Goal: Feedback & Contribution: Submit feedback/report problem

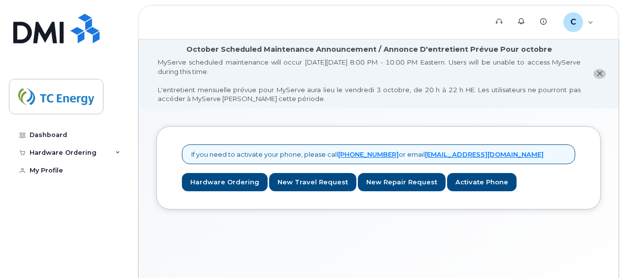
click at [185, 237] on div "If you need to activate your phone, please call 1-877-689-8289 or email helpdes…" at bounding box center [379, 214] width 480 height 212
click at [331, 250] on div "If you need to activate your phone, please call 1-877-689-8289 or email helpdes…" at bounding box center [379, 214] width 480 height 212
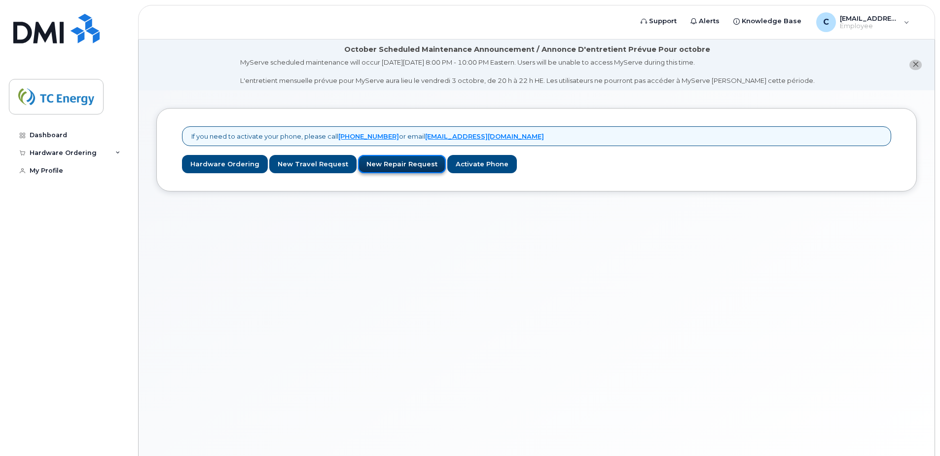
click at [389, 166] on link "New Repair Request" at bounding box center [402, 164] width 88 height 18
drag, startPoint x: 222, startPoint y: 166, endPoint x: 216, endPoint y: 172, distance: 8.4
click at [222, 166] on link "Hardware Ordering" at bounding box center [225, 164] width 86 height 18
click at [389, 165] on link "New Repair Request" at bounding box center [402, 164] width 88 height 18
click at [238, 166] on link "Hardware Ordering" at bounding box center [225, 164] width 86 height 18
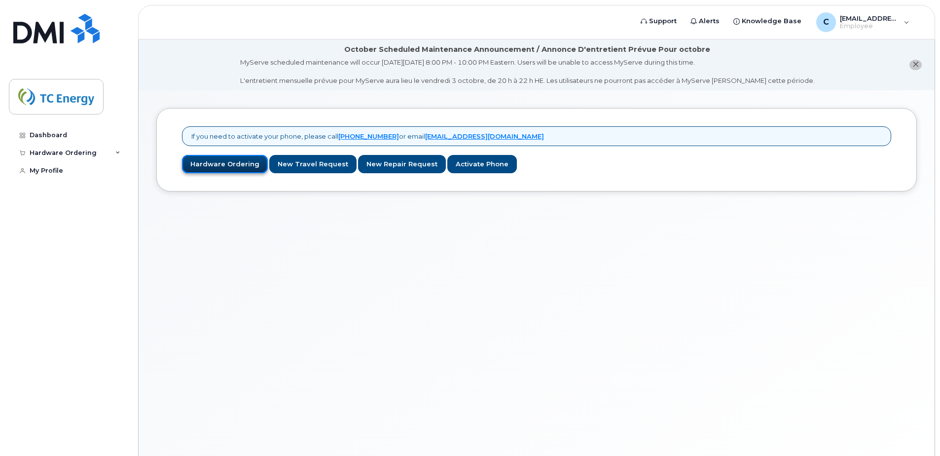
click at [229, 162] on link "Hardware Ordering" at bounding box center [225, 164] width 86 height 18
click at [398, 170] on link "New Repair Request" at bounding box center [402, 164] width 88 height 18
click at [464, 168] on link "Activate Phone" at bounding box center [482, 164] width 70 height 18
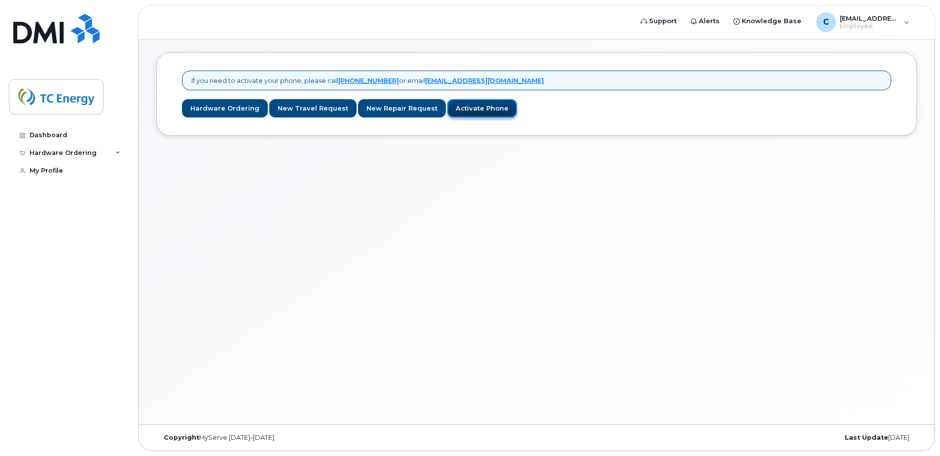
click at [463, 109] on link "Activate Phone" at bounding box center [482, 108] width 70 height 18
click at [465, 109] on link "Activate Phone" at bounding box center [482, 108] width 70 height 18
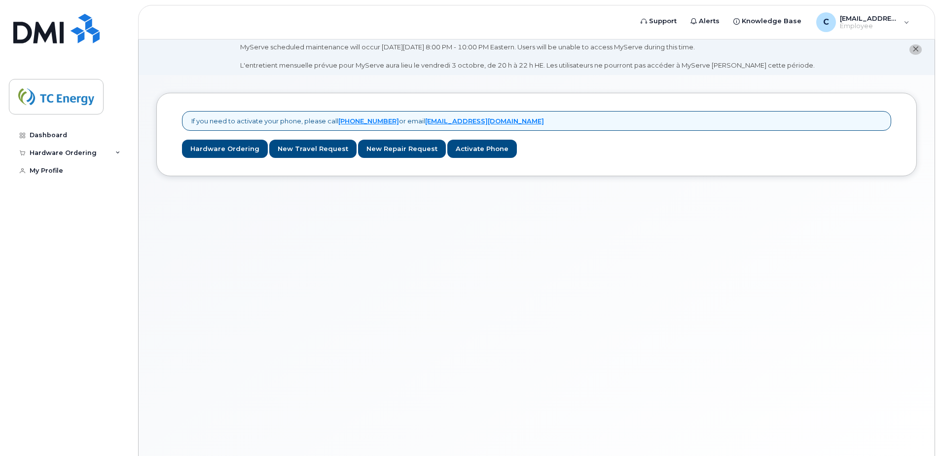
scroll to position [0, 0]
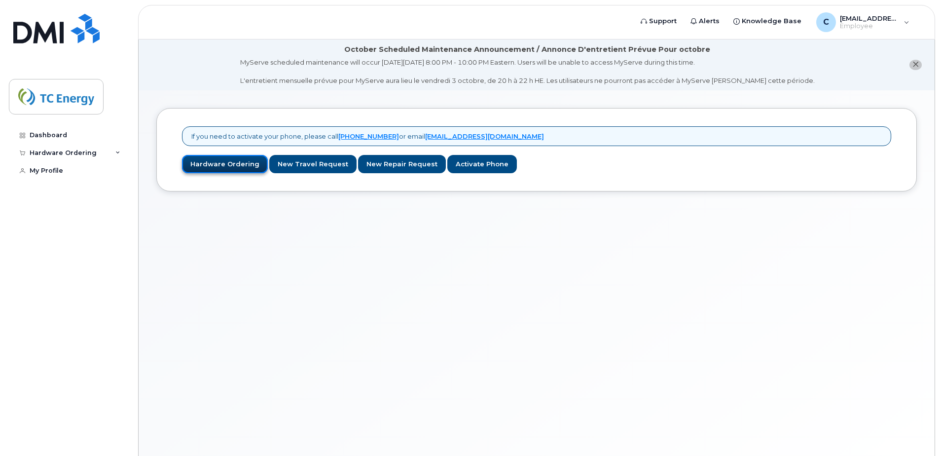
click at [216, 163] on link "Hardware Ordering" at bounding box center [225, 164] width 86 height 18
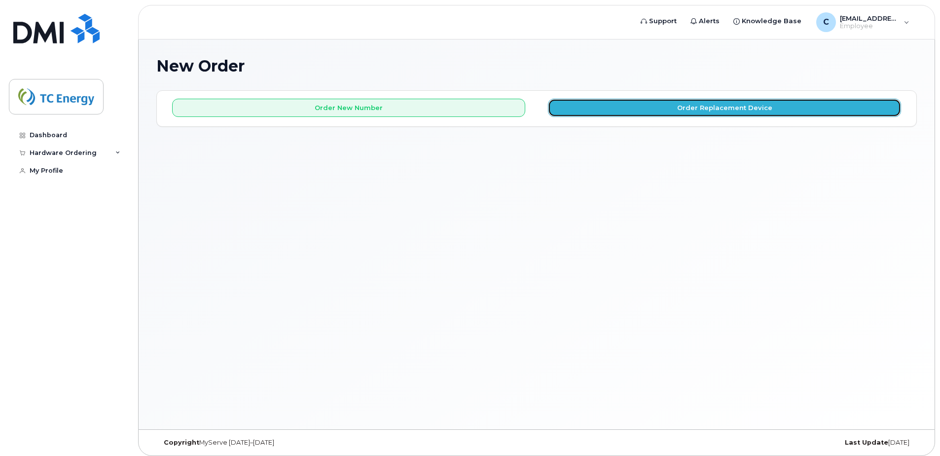
click at [697, 111] on button "Order Replacement Device" at bounding box center [724, 108] width 353 height 18
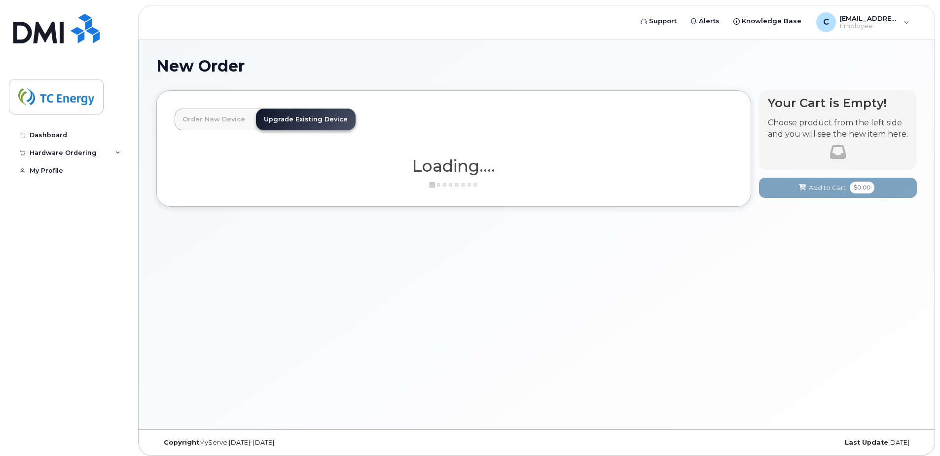
click at [211, 124] on link "Order New Device" at bounding box center [214, 119] width 78 height 22
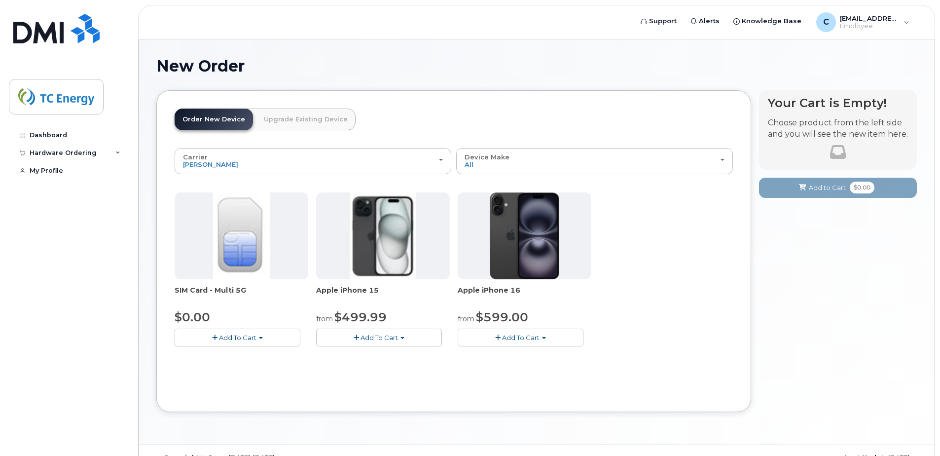
click at [318, 120] on link "Upgrade Existing Device" at bounding box center [306, 119] width 100 height 22
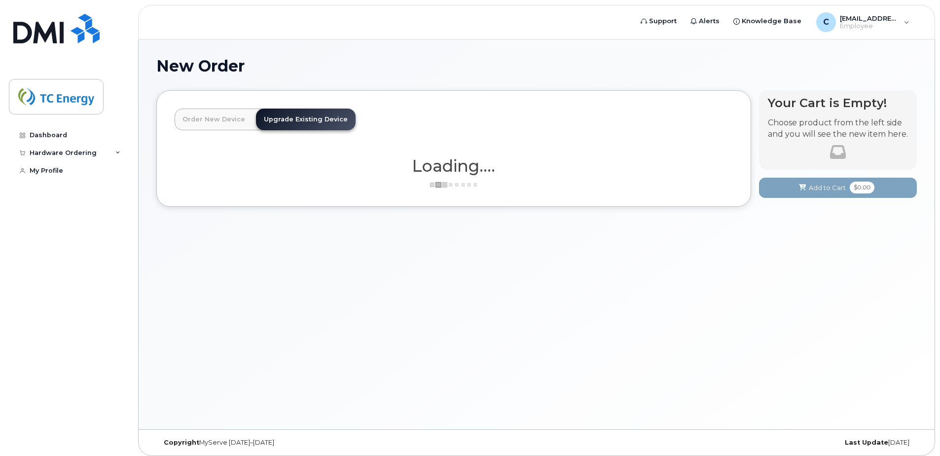
click at [236, 127] on link "Order New Device" at bounding box center [214, 119] width 78 height 22
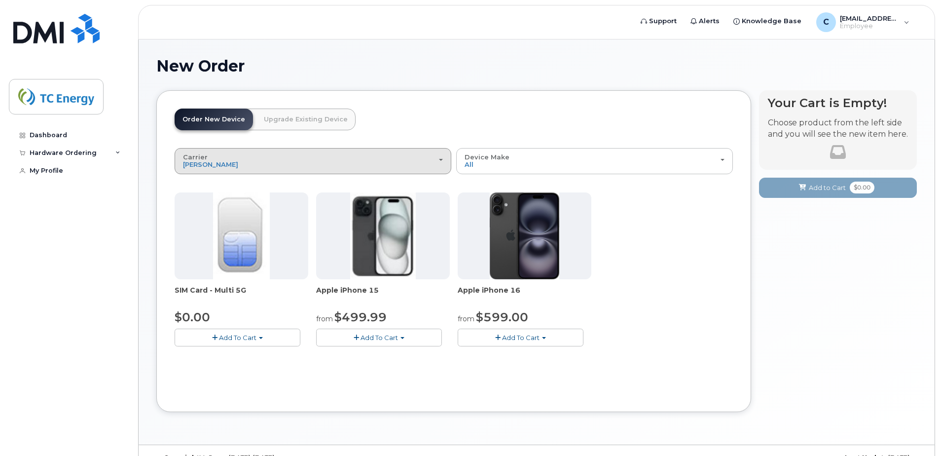
click at [434, 162] on div "Carrier Rogers Bell Verizon Wireless AT&T Wireless" at bounding box center [313, 160] width 260 height 15
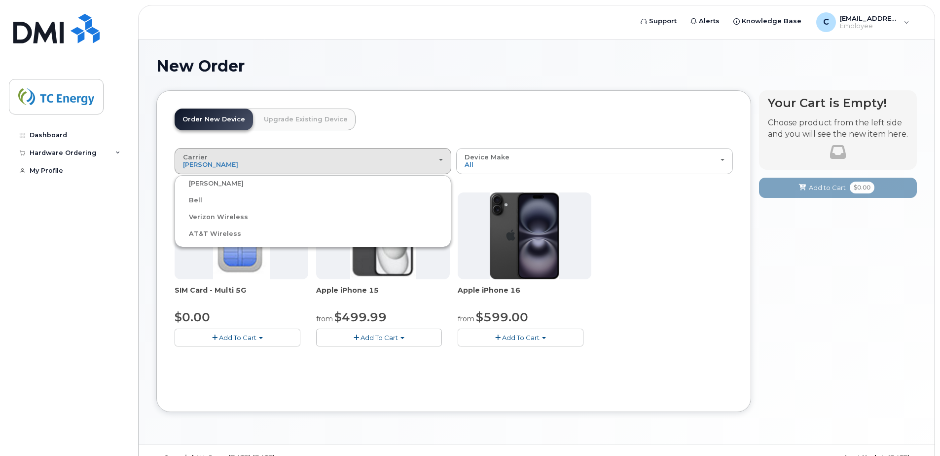
click at [225, 217] on label "Verizon Wireless" at bounding box center [212, 217] width 71 height 12
click at [0, 0] on input "Verizon Wireless" at bounding box center [0, 0] width 0 height 0
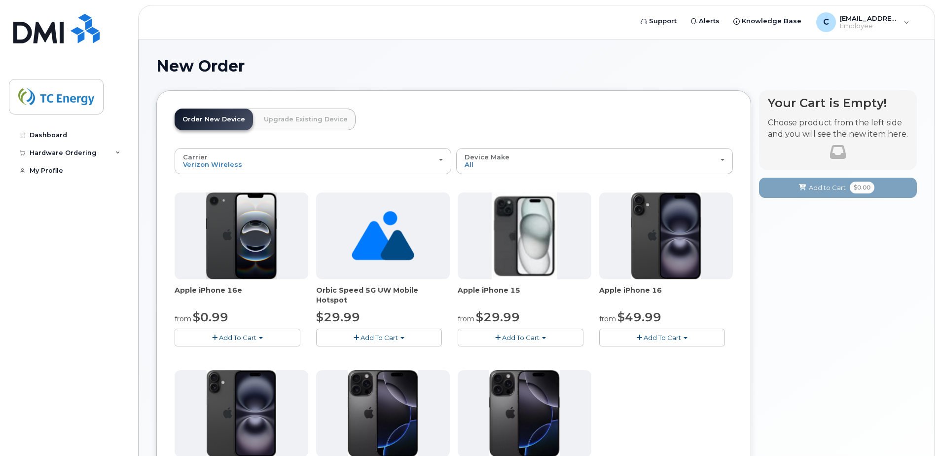
drag, startPoint x: 316, startPoint y: 126, endPoint x: 272, endPoint y: 122, distance: 44.1
click at [316, 126] on link "Upgrade Existing Device" at bounding box center [306, 119] width 100 height 22
click at [314, 120] on link "Upgrade Existing Device" at bounding box center [306, 119] width 100 height 22
click at [312, 123] on div "Order New Device Upgrade Existing Device" at bounding box center [265, 119] width 181 height 22
click at [226, 121] on link "Order New Device" at bounding box center [214, 119] width 78 height 22
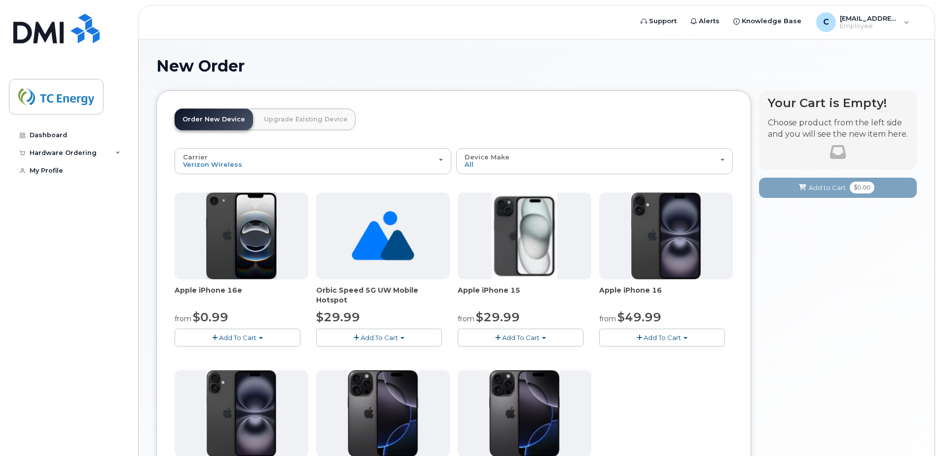
click at [336, 122] on link "Upgrade Existing Device" at bounding box center [306, 119] width 100 height 22
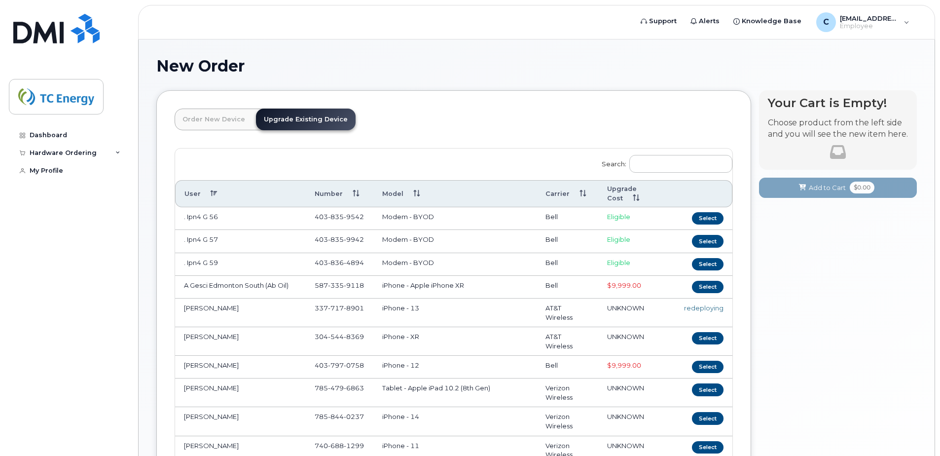
drag, startPoint x: 272, startPoint y: 122, endPoint x: 215, endPoint y: 91, distance: 65.3
click at [234, 122] on link "Order New Device" at bounding box center [214, 119] width 78 height 22
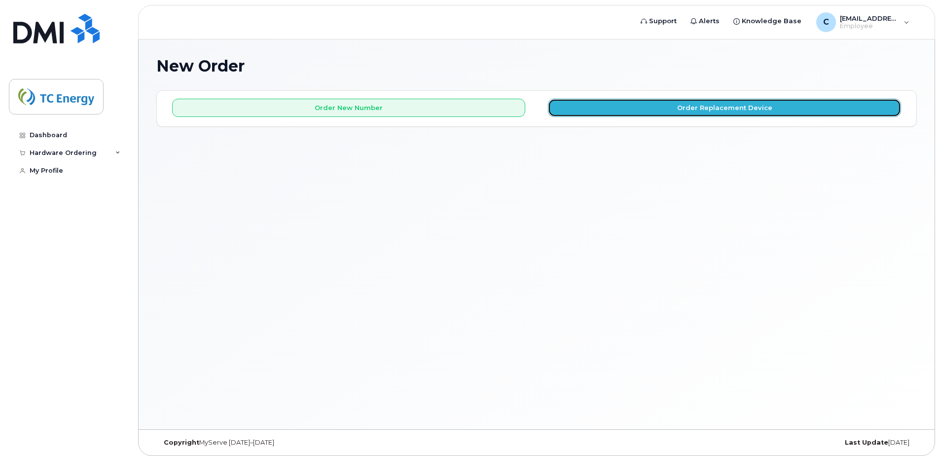
click at [701, 107] on button "Order Replacement Device" at bounding box center [724, 108] width 353 height 18
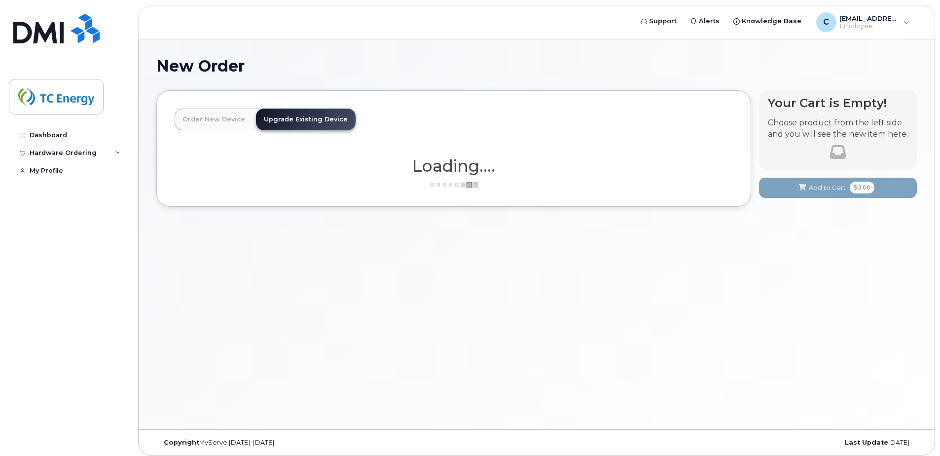
click at [304, 124] on link "Upgrade Existing Device" at bounding box center [306, 119] width 100 height 22
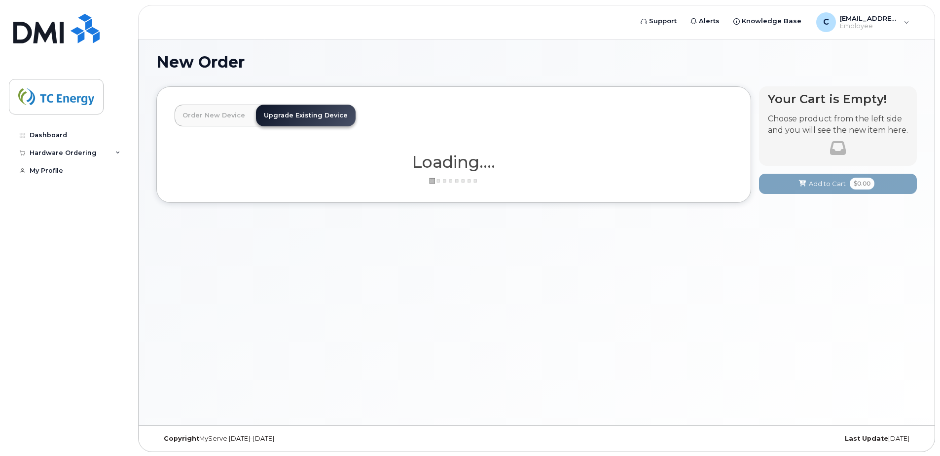
scroll to position [5, 0]
click at [904, 24] on div "C cory_henson@tcenergy.com Employee" at bounding box center [862, 22] width 107 height 20
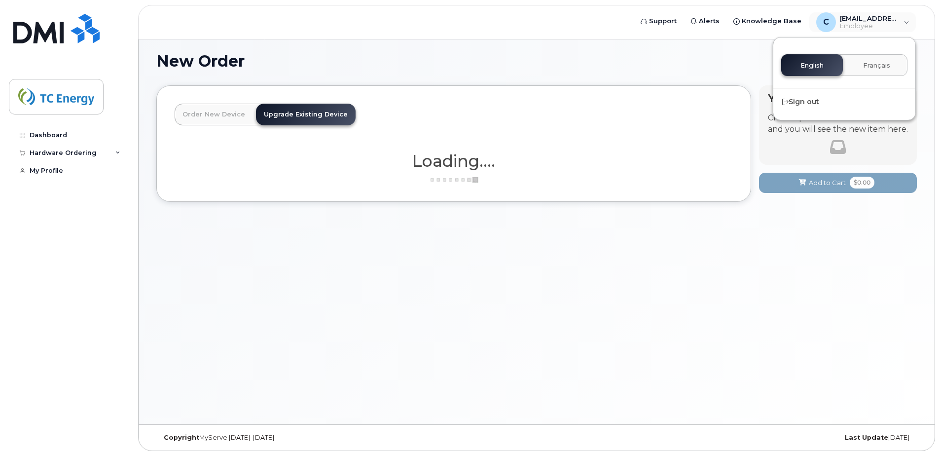
click at [649, 48] on div "New Order × Share This Order If you want to allow others to create or edit orde…" at bounding box center [537, 230] width 796 height 390
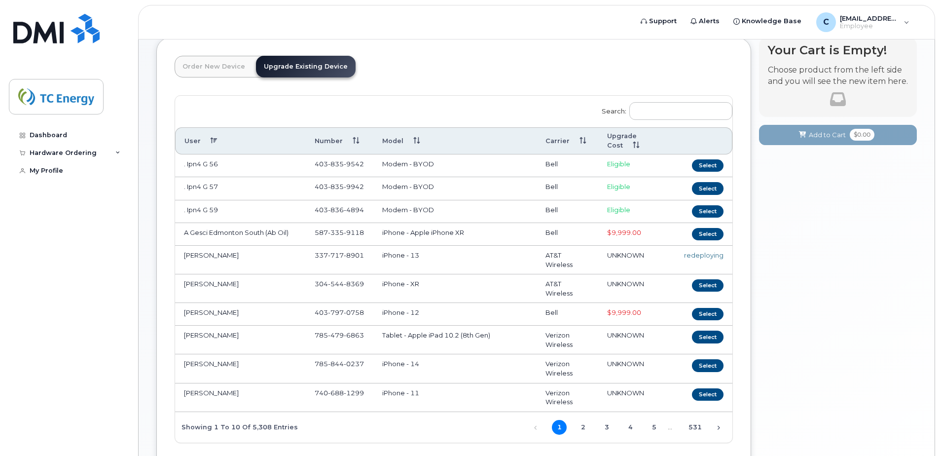
scroll to position [131, 0]
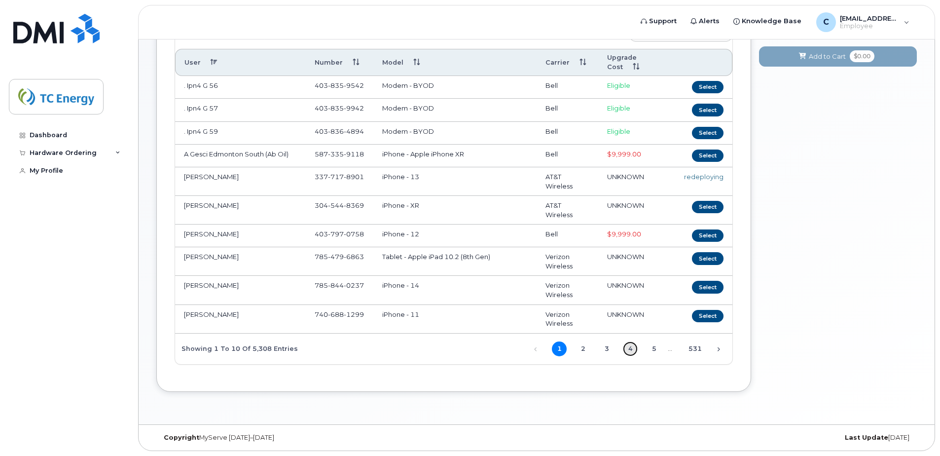
click at [633, 350] on link "4" at bounding box center [630, 348] width 15 height 15
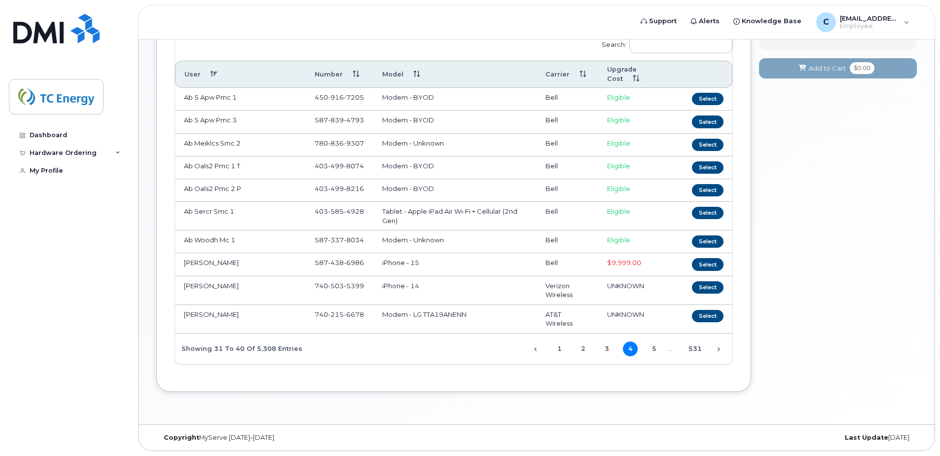
scroll to position [119, 0]
click at [651, 349] on link "5" at bounding box center [654, 348] width 15 height 15
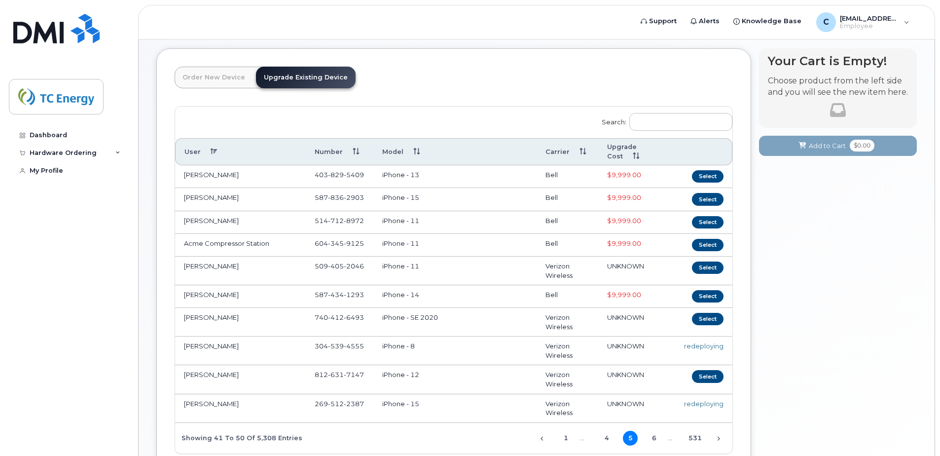
scroll to position [0, 0]
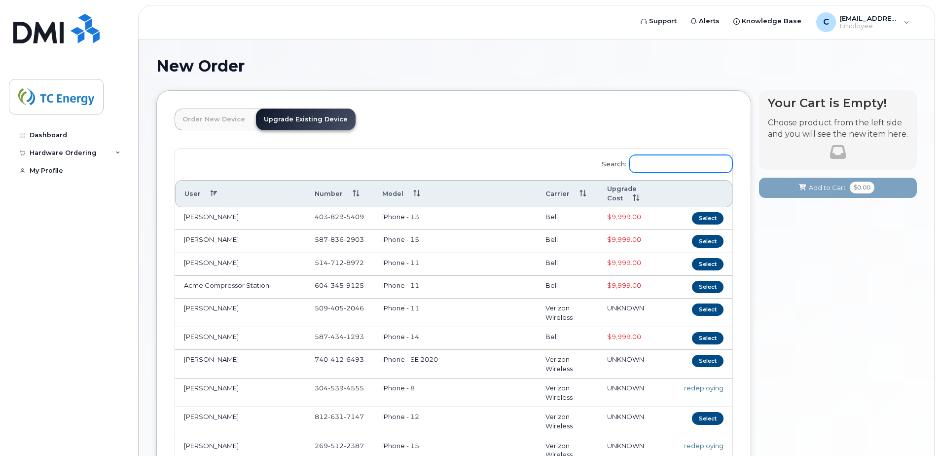
click at [681, 163] on input "Search:" at bounding box center [680, 164] width 103 height 18
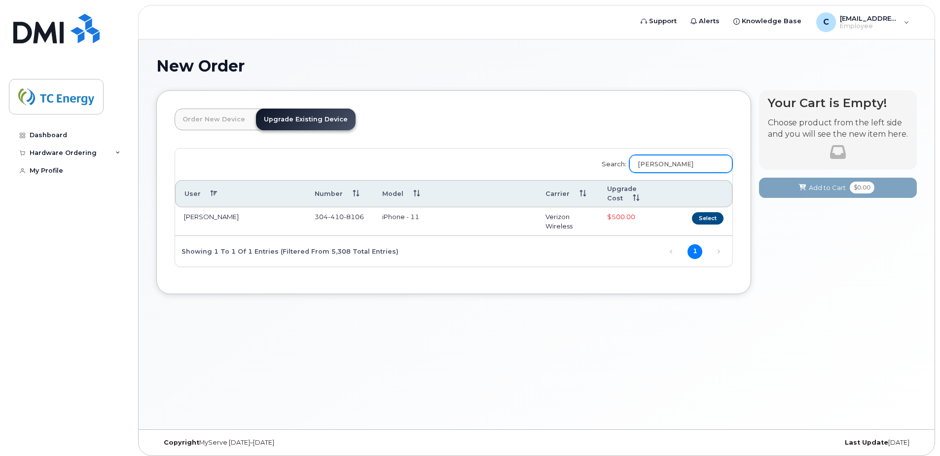
type input "Cory Henson"
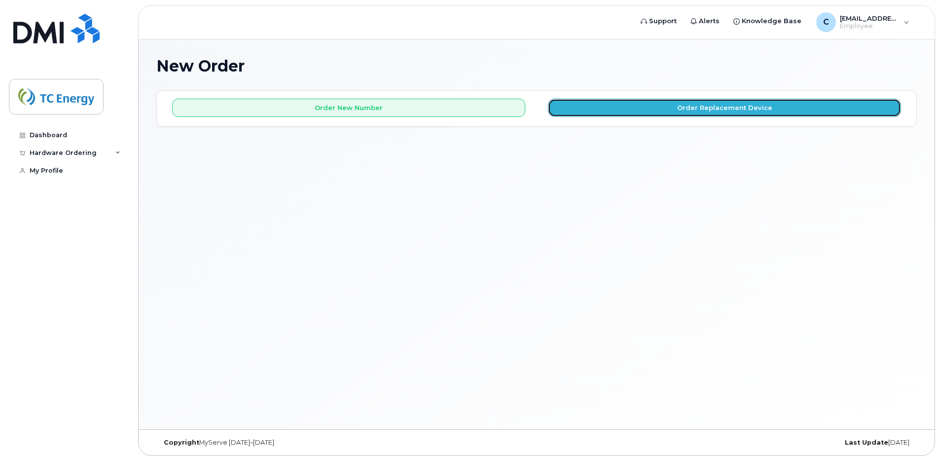
click at [691, 112] on button "Order Replacement Device" at bounding box center [724, 108] width 353 height 18
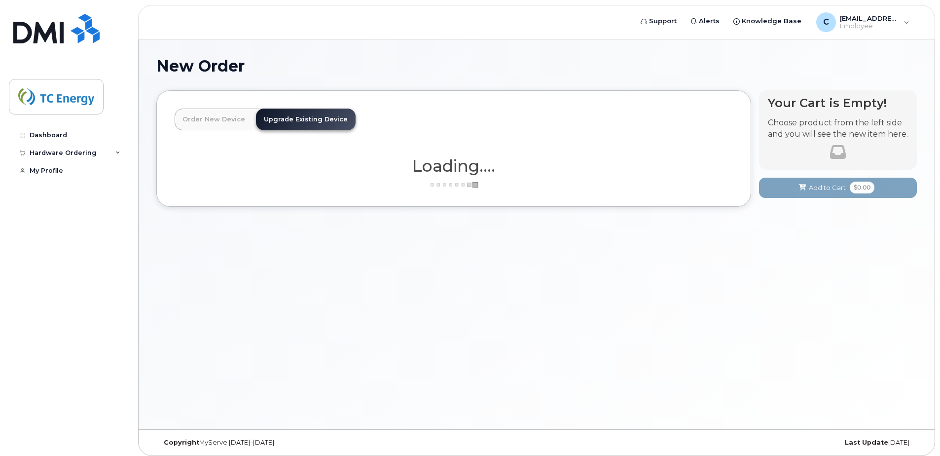
click at [194, 122] on link "Order New Device" at bounding box center [214, 119] width 78 height 22
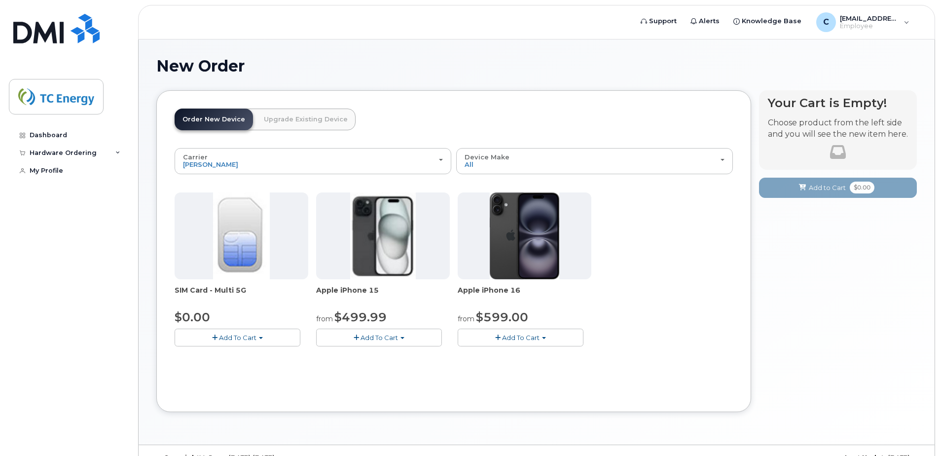
click at [278, 119] on link "Upgrade Existing Device" at bounding box center [306, 119] width 100 height 22
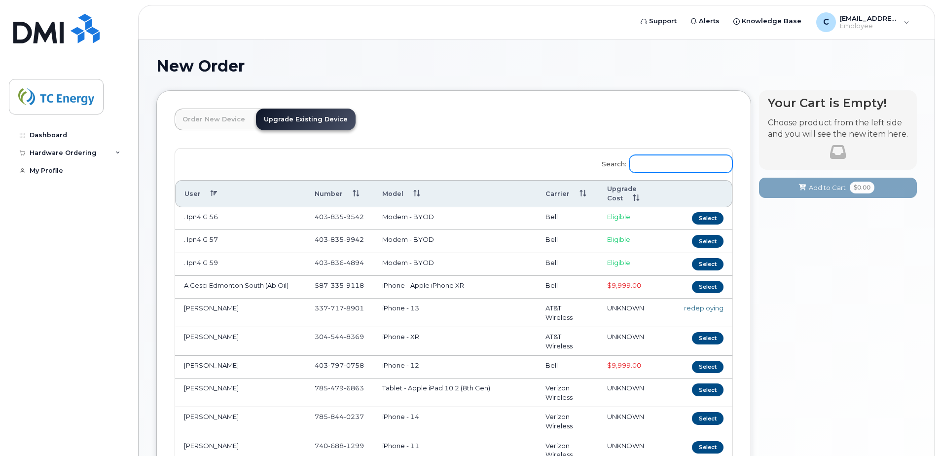
click at [666, 156] on input "Search:" at bounding box center [680, 164] width 103 height 18
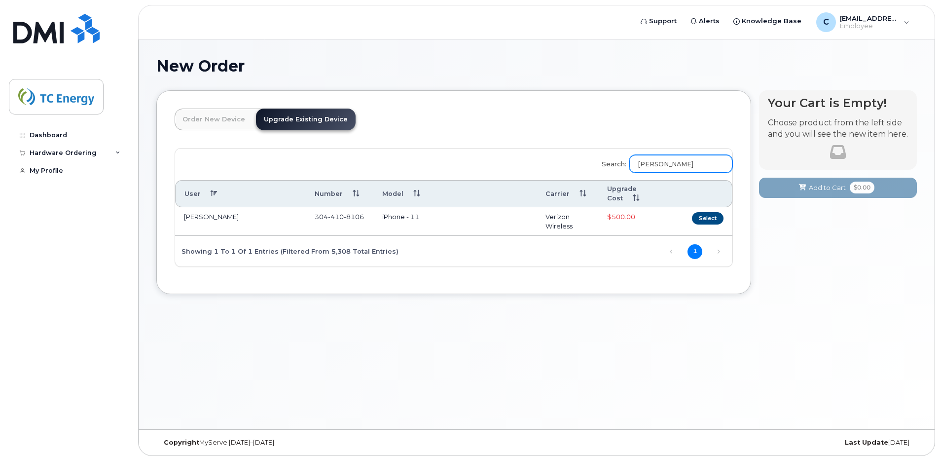
type input "cory henson"
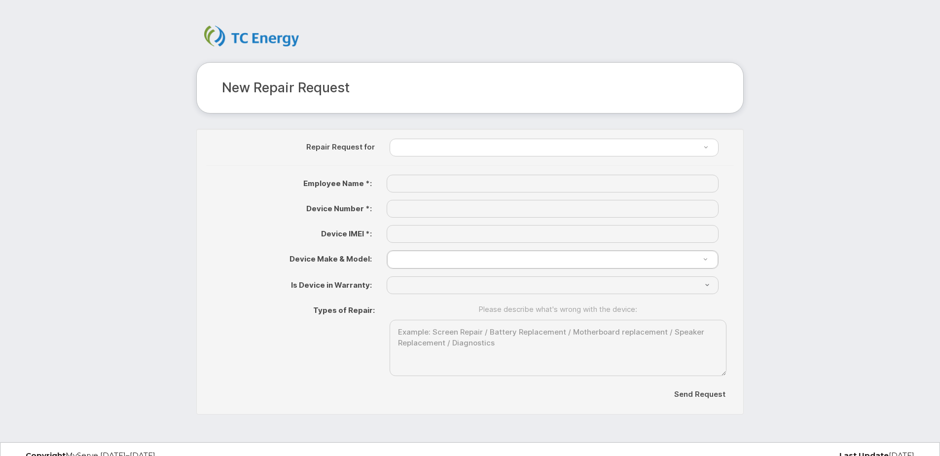
scroll to position [13, 0]
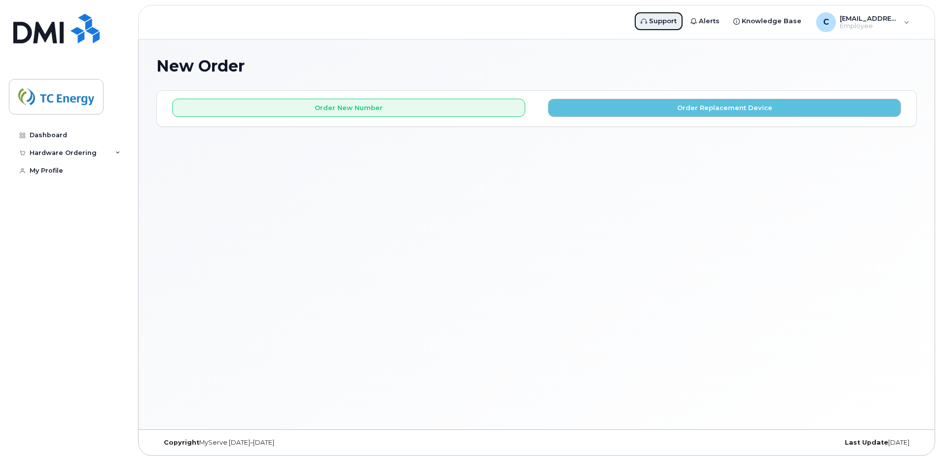
click at [670, 24] on span "Support" at bounding box center [663, 21] width 28 height 10
click at [119, 154] on icon at bounding box center [117, 152] width 5 height 5
click at [116, 155] on icon at bounding box center [117, 152] width 5 height 5
click at [116, 153] on icon at bounding box center [117, 152] width 5 height 5
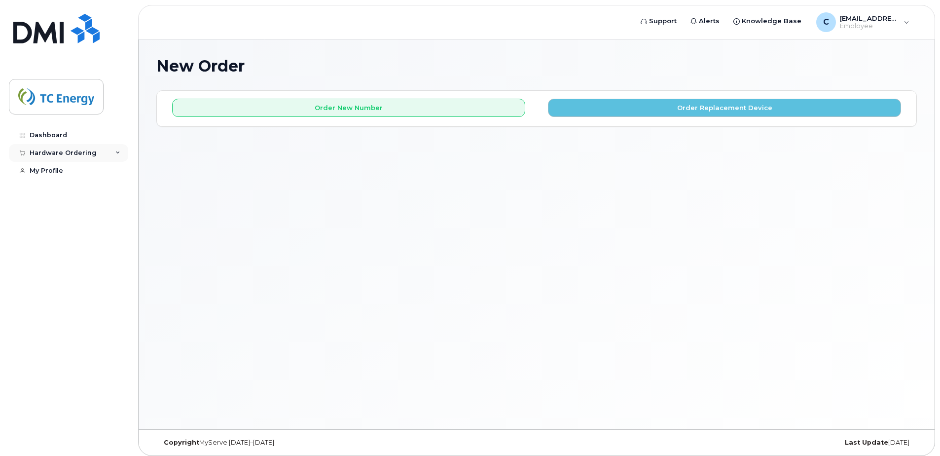
click at [116, 154] on icon at bounding box center [117, 152] width 5 height 5
click at [159, 193] on div "New Order × Share This Order If you want to allow others to create or edit orde…" at bounding box center [537, 234] width 796 height 390
click at [56, 188] on div "New Order" at bounding box center [52, 189] width 37 height 9
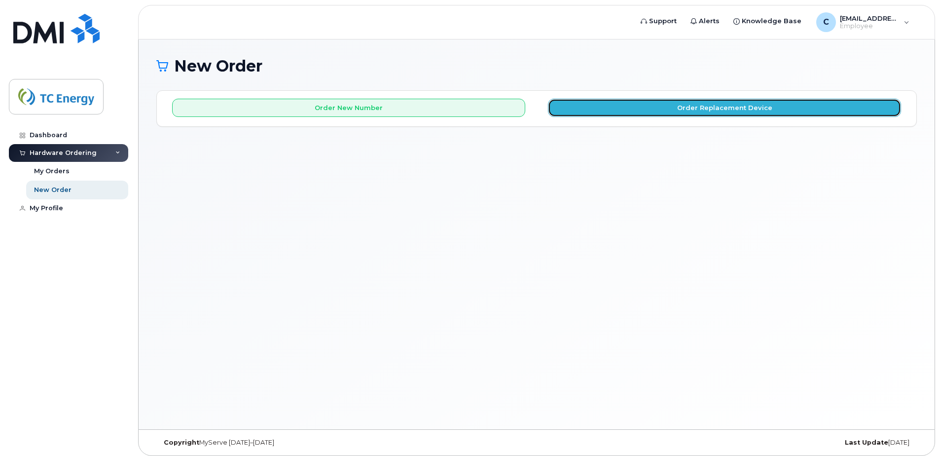
click at [642, 106] on button "Order Replacement Device" at bounding box center [724, 108] width 353 height 18
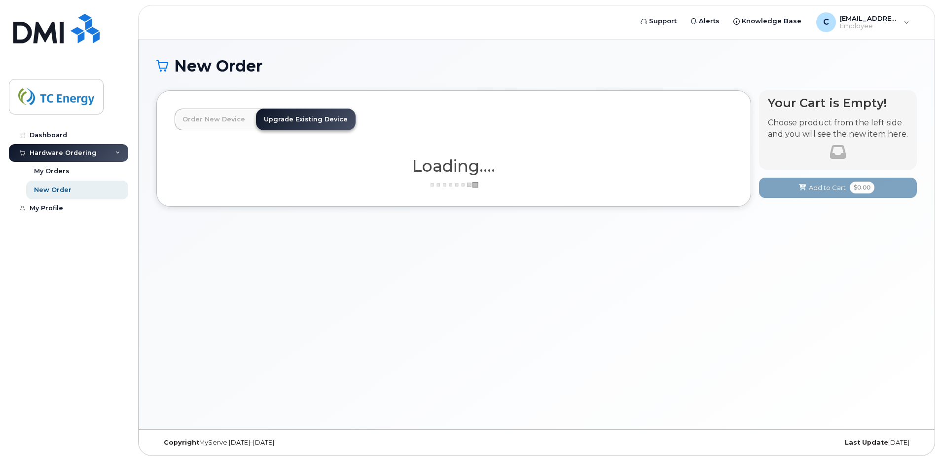
click at [223, 119] on link "Order New Device" at bounding box center [214, 119] width 78 height 22
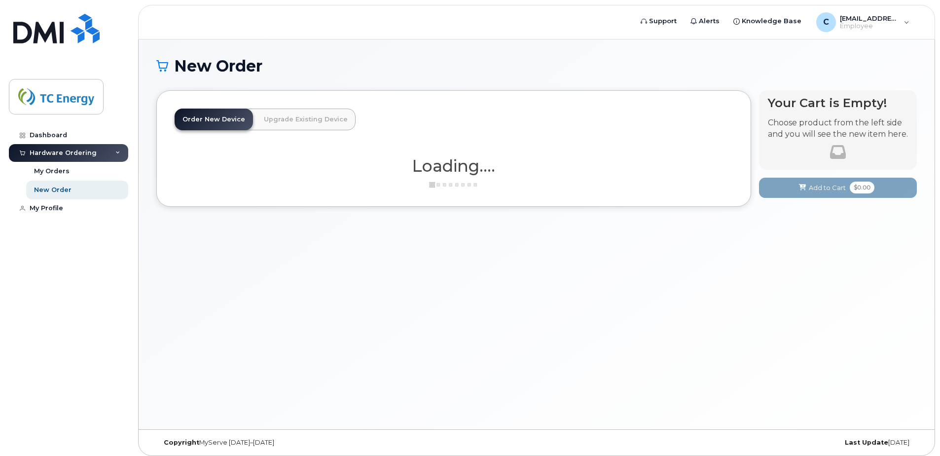
click at [280, 119] on link "Upgrade Existing Device" at bounding box center [306, 119] width 100 height 22
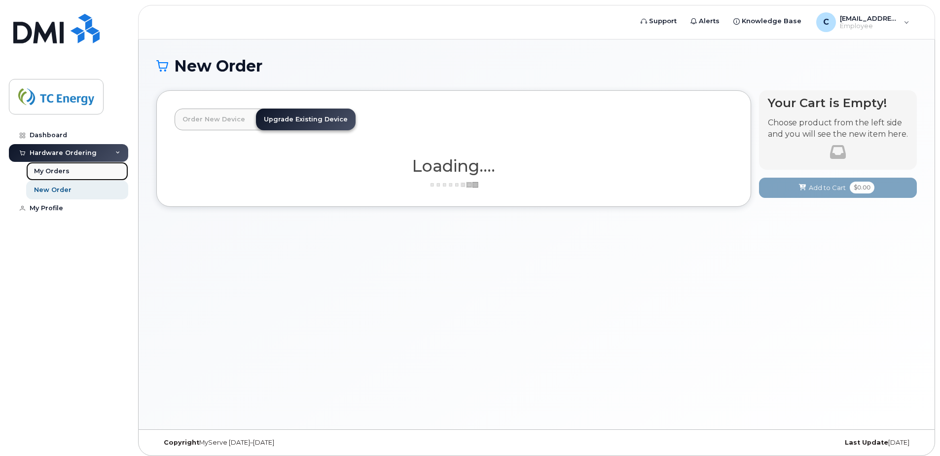
click at [55, 169] on div "My Orders" at bounding box center [52, 171] width 36 height 9
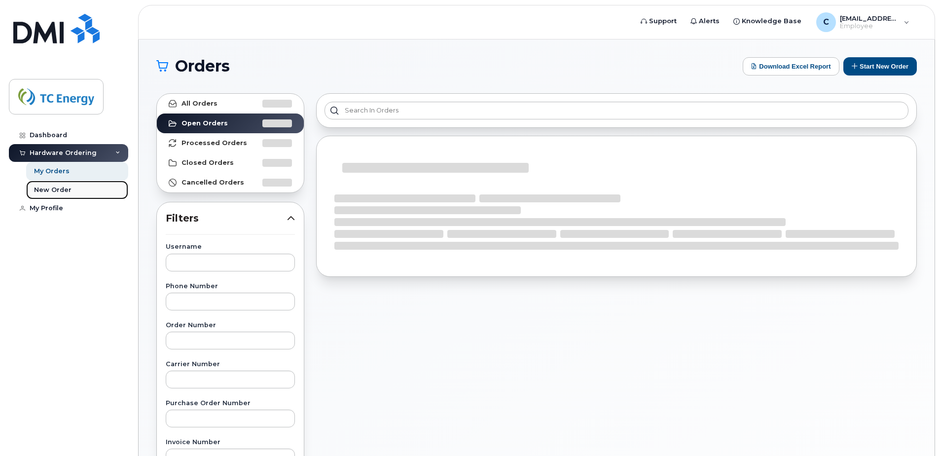
click at [58, 192] on div "New Order" at bounding box center [52, 189] width 37 height 9
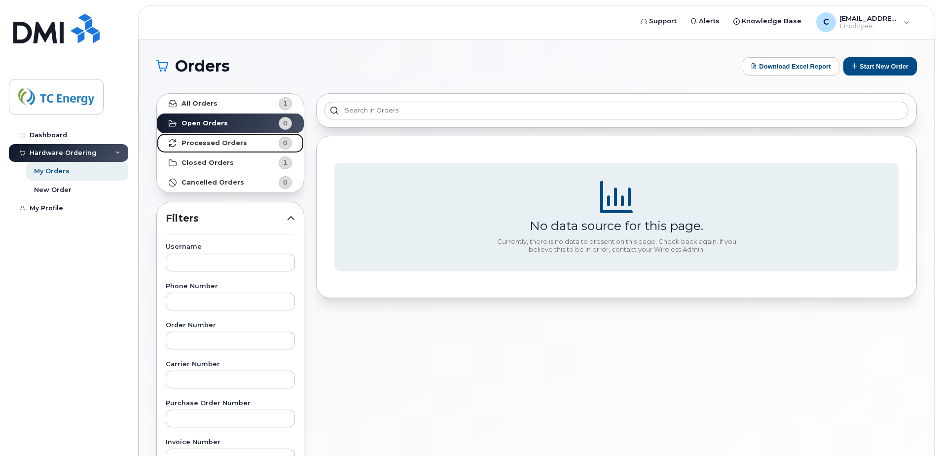
click at [217, 145] on strong "Processed Orders" at bounding box center [214, 143] width 66 height 8
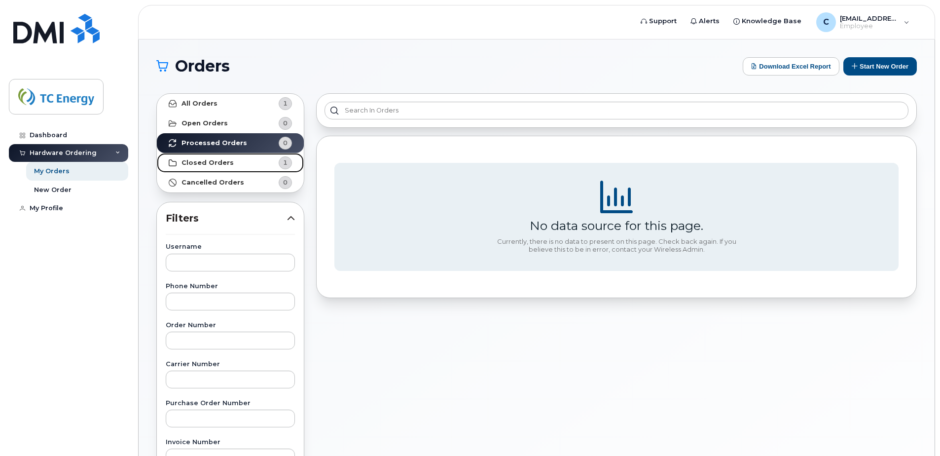
click at [239, 164] on link "Closed Orders 1" at bounding box center [230, 163] width 147 height 20
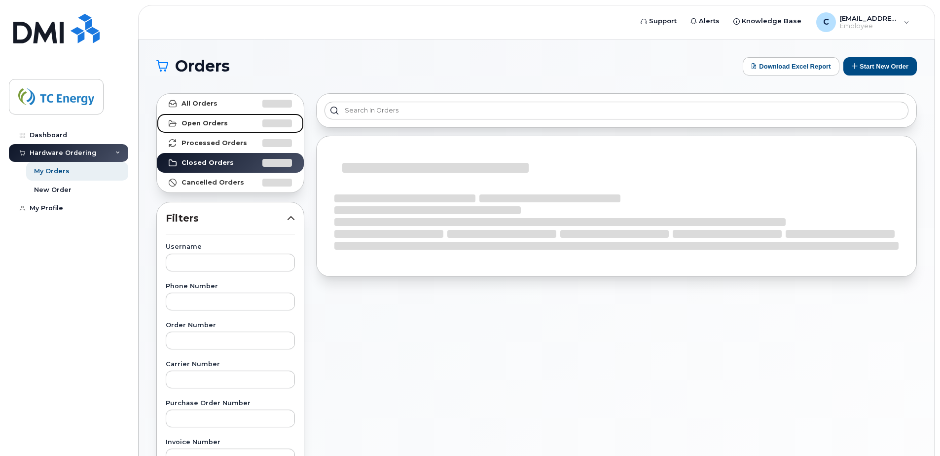
click at [227, 130] on link "Open Orders" at bounding box center [230, 123] width 147 height 20
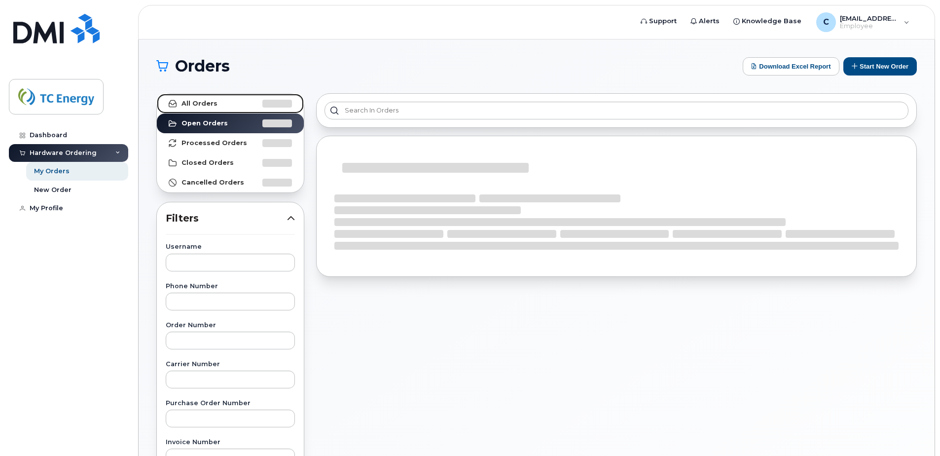
click at [226, 110] on link "All Orders" at bounding box center [230, 104] width 147 height 20
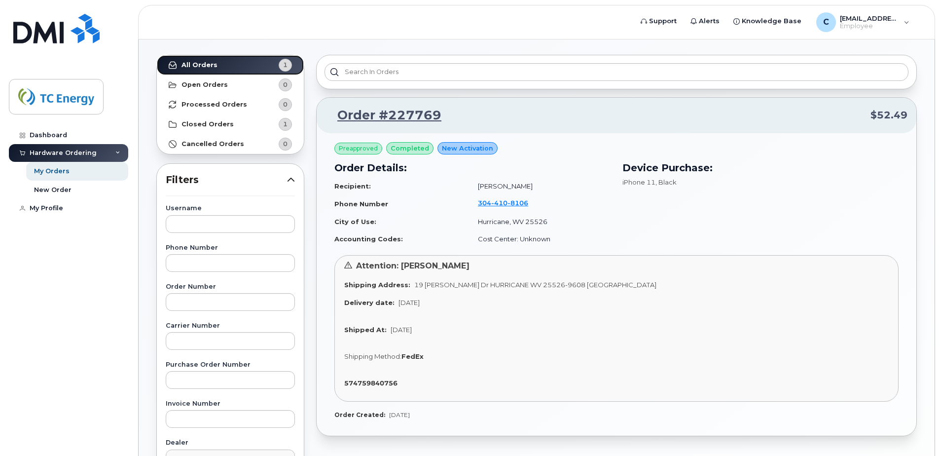
scroll to position [23, 0]
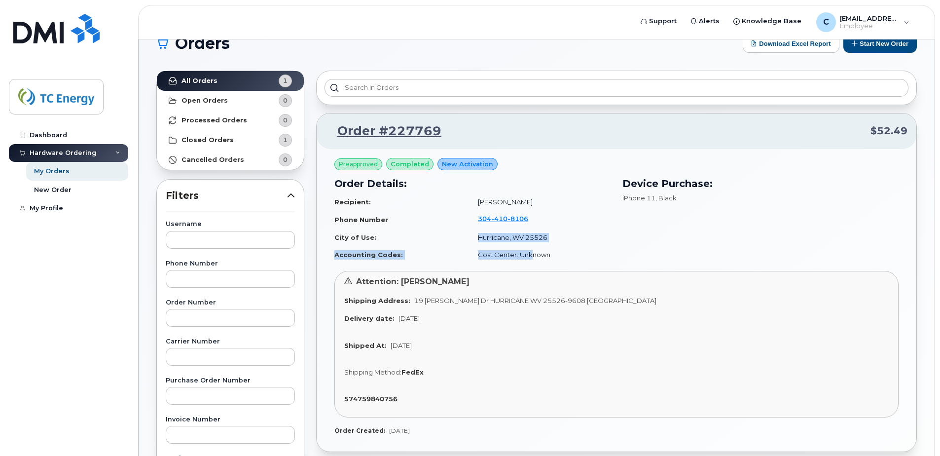
drag, startPoint x: 430, startPoint y: 253, endPoint x: 389, endPoint y: 244, distance: 41.8
click at [389, 244] on table "Recipient: Cory Henson Phone Number 304 410 8106 City of Use: Hurricane, WV 255…" at bounding box center [472, 228] width 276 height 70
drag, startPoint x: 389, startPoint y: 244, endPoint x: 540, endPoint y: 254, distance: 151.7
click at [542, 254] on td "Cost Center: Unknown" at bounding box center [540, 254] width 142 height 17
click at [596, 256] on td "Cost Center: Unknown" at bounding box center [540, 254] width 142 height 17
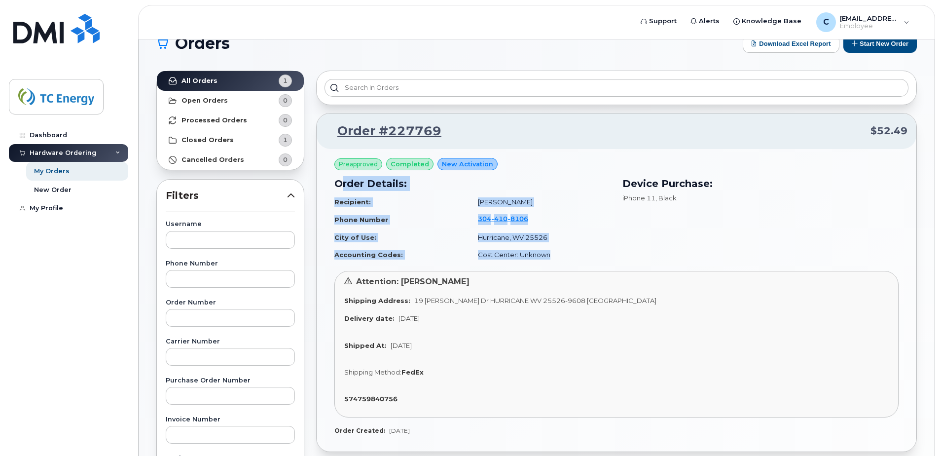
drag, startPoint x: 559, startPoint y: 259, endPoint x: 340, endPoint y: 184, distance: 231.3
click at [340, 184] on div "Order Details: Recipient: Cory Henson Phone Number 304 410 8106 City of Use: Hu…" at bounding box center [472, 219] width 288 height 99
click at [610, 231] on td "Hurricane, WV 25526" at bounding box center [540, 237] width 142 height 17
drag, startPoint x: 562, startPoint y: 254, endPoint x: 341, endPoint y: 200, distance: 227.4
click at [341, 200] on table "Recipient: Cory Henson Phone Number 304 410 8106 City of Use: Hurricane, WV 255…" at bounding box center [472, 228] width 276 height 70
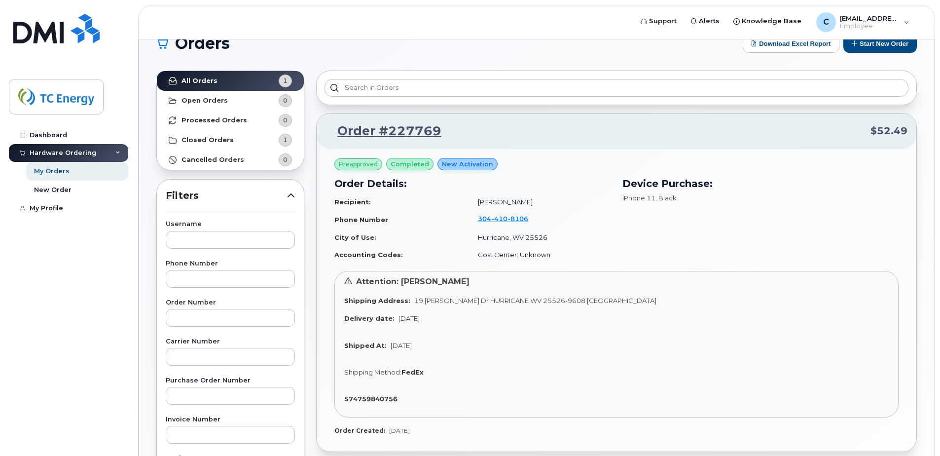
click at [654, 243] on div "Device Purchase: iPhone 11 , Black" at bounding box center [760, 219] width 288 height 99
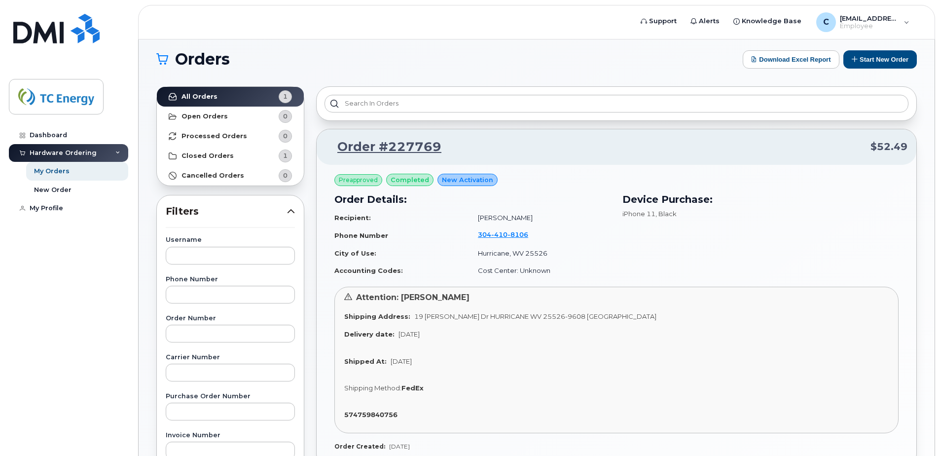
scroll to position [0, 0]
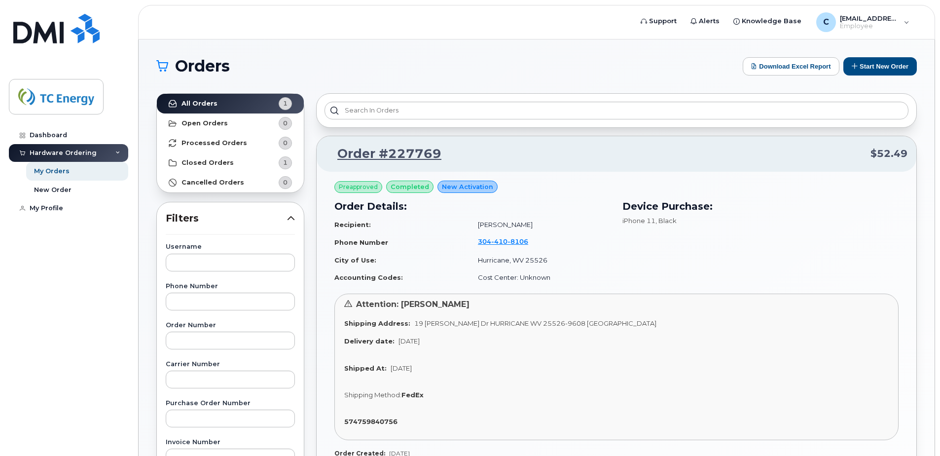
click at [291, 216] on icon at bounding box center [291, 218] width 8 height 8
click at [291, 217] on icon at bounding box center [291, 218] width 8 height 8
click at [865, 68] on button "Start New Order" at bounding box center [879, 66] width 73 height 18
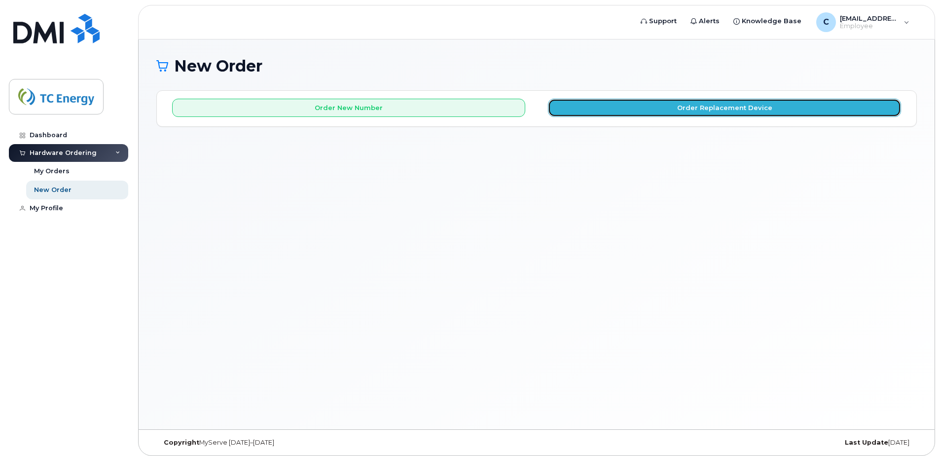
click at [630, 110] on button "Order Replacement Device" at bounding box center [724, 108] width 353 height 18
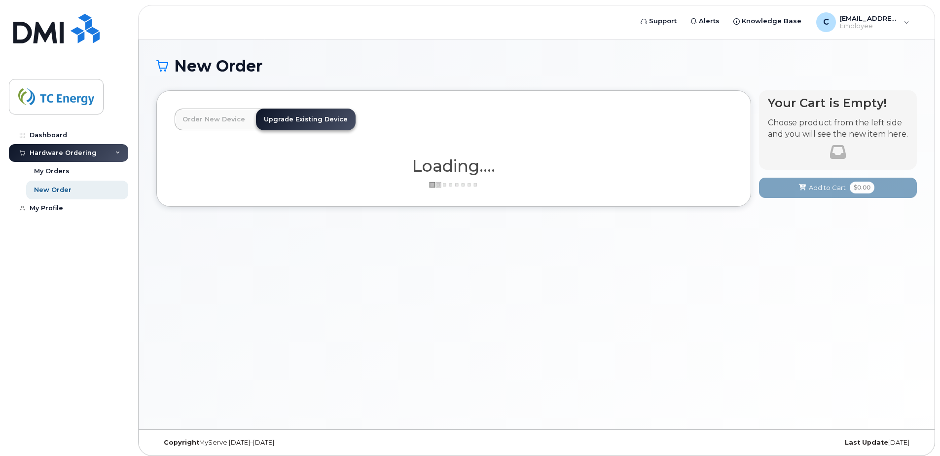
drag, startPoint x: 229, startPoint y: 122, endPoint x: 255, endPoint y: 119, distance: 25.8
click at [229, 122] on link "Order New Device" at bounding box center [214, 119] width 78 height 22
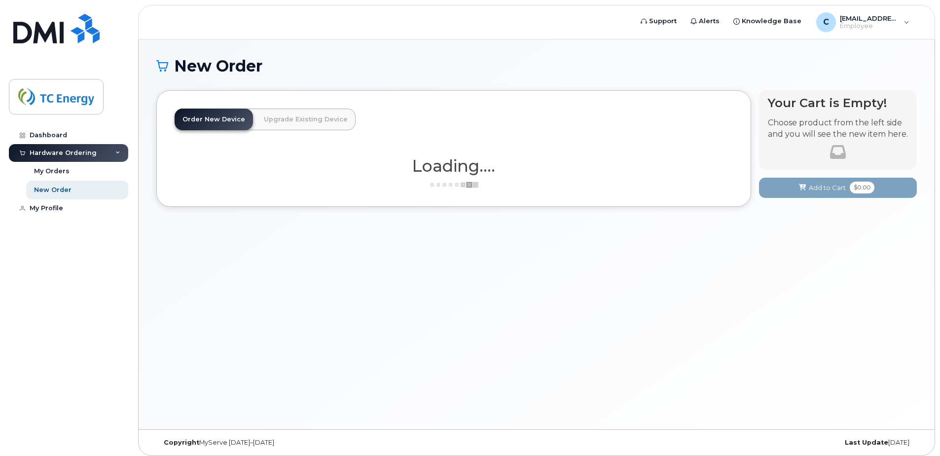
click at [260, 119] on link "Upgrade Existing Device" at bounding box center [306, 119] width 100 height 22
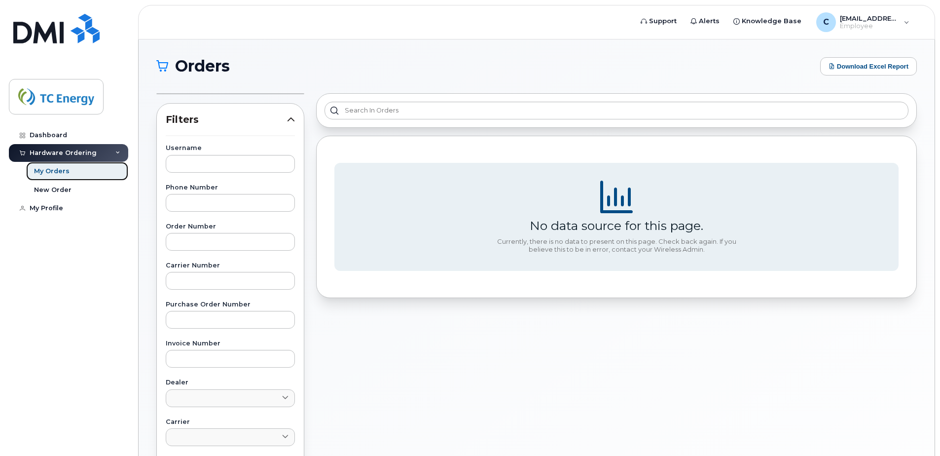
click at [56, 171] on div "My Orders" at bounding box center [52, 171] width 36 height 9
click at [54, 176] on link "My Orders" at bounding box center [77, 171] width 102 height 19
click at [58, 170] on div "My Orders" at bounding box center [52, 171] width 36 height 9
click at [48, 210] on div "My Profile" at bounding box center [47, 208] width 34 height 8
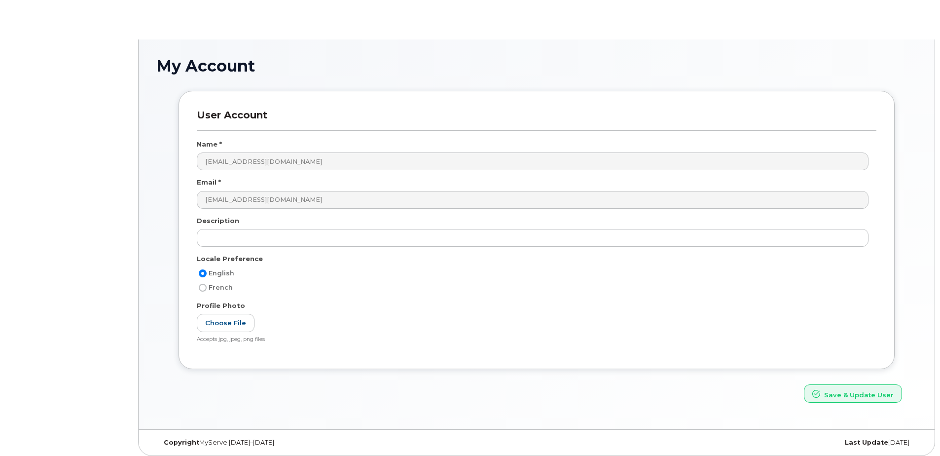
click at [34, 206] on body "My Account User Account Name * [EMAIL_ADDRESS][DOMAIN_NAME] Email * [EMAIL_ADDR…" at bounding box center [470, 230] width 940 height 461
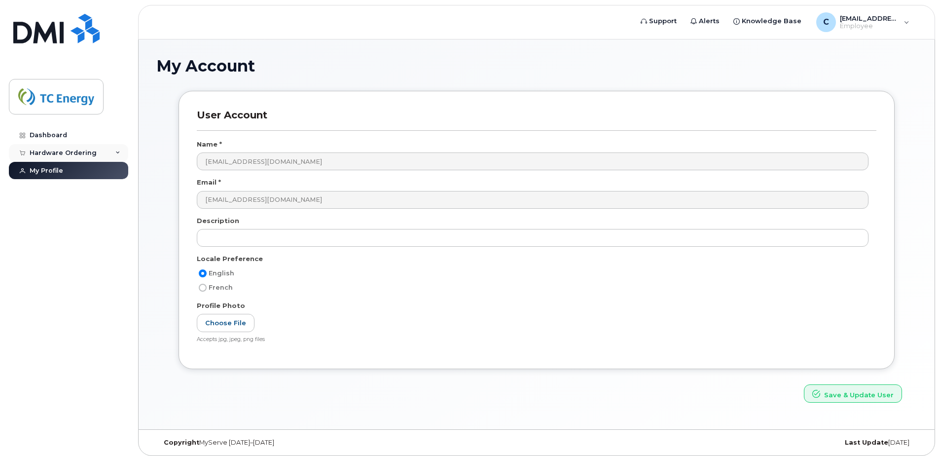
click at [39, 154] on div "Hardware Ordering" at bounding box center [63, 153] width 67 height 8
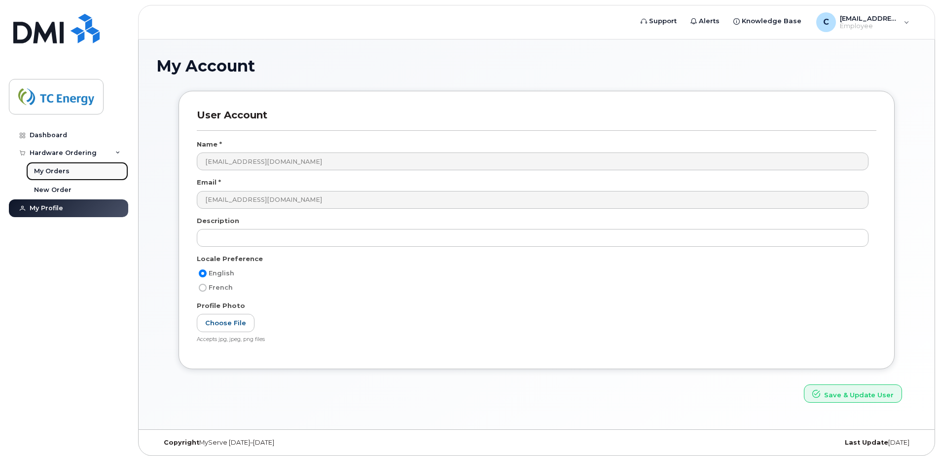
click at [58, 171] on div "My Orders" at bounding box center [52, 171] width 36 height 9
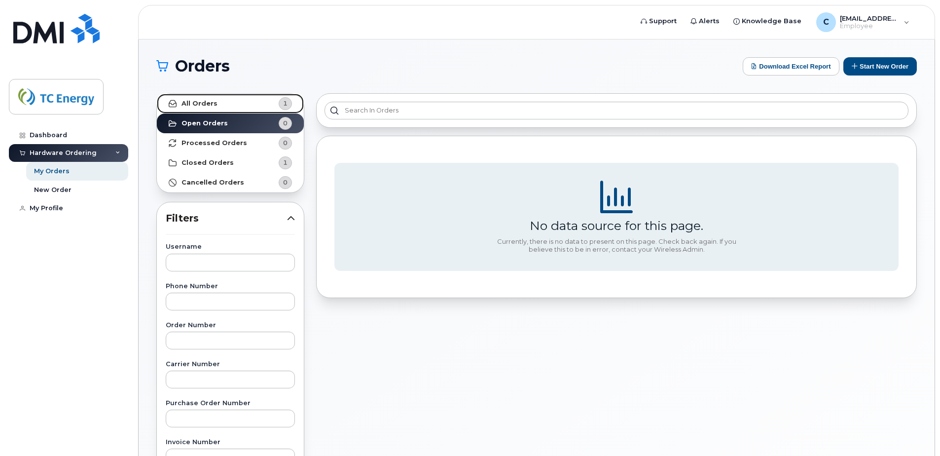
click at [220, 104] on link "All Orders 1" at bounding box center [230, 104] width 147 height 20
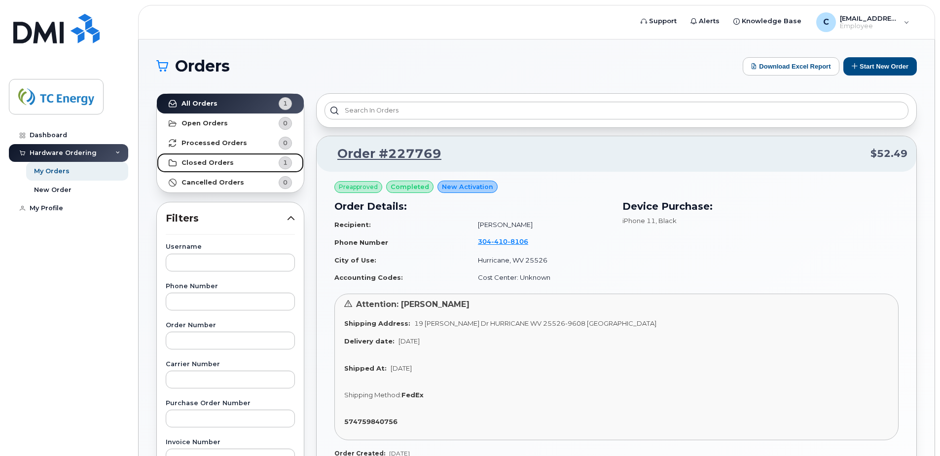
click at [204, 167] on link "Closed Orders 1" at bounding box center [230, 163] width 147 height 20
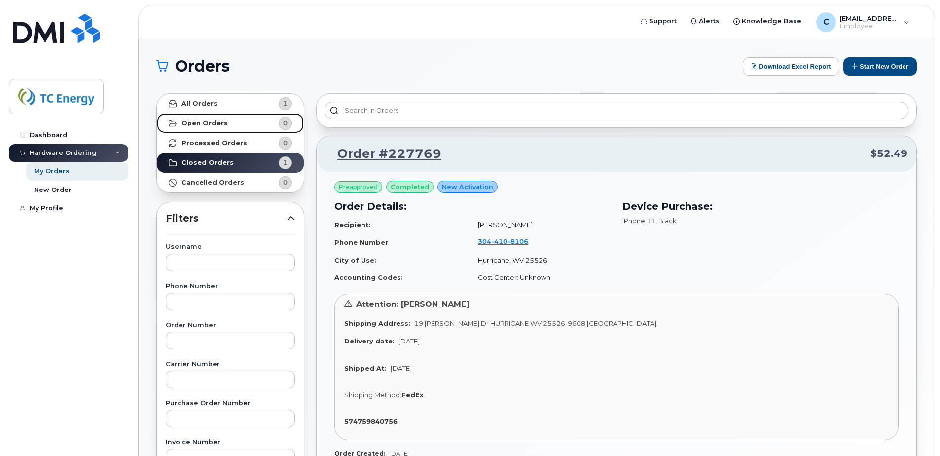
click at [207, 123] on strong "Open Orders" at bounding box center [204, 123] width 46 height 8
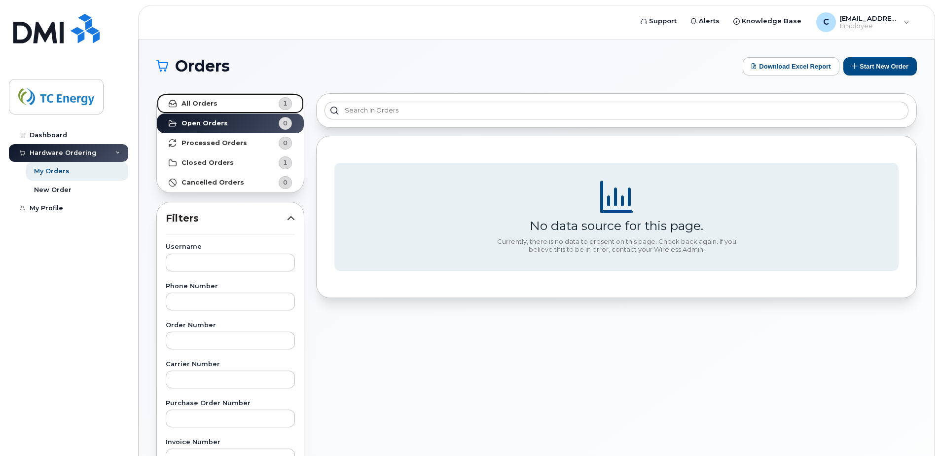
click at [218, 105] on link "All Orders 1" at bounding box center [230, 104] width 147 height 20
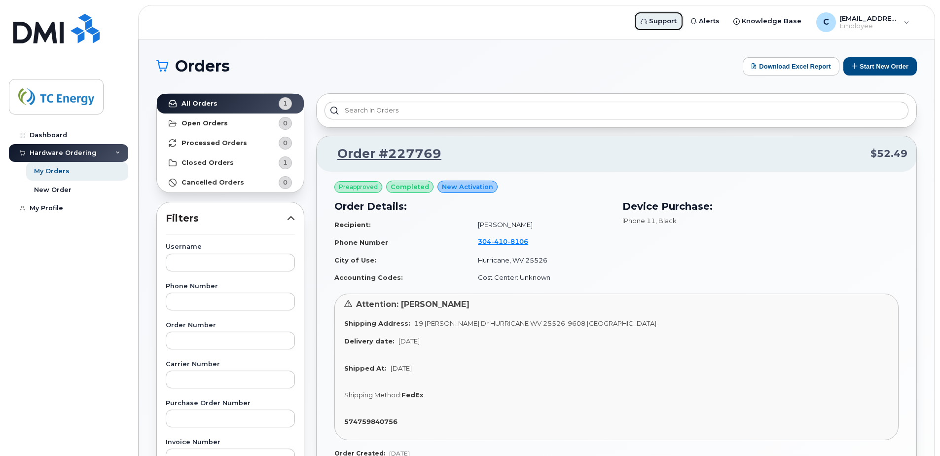
click at [669, 22] on span "Support" at bounding box center [663, 21] width 28 height 10
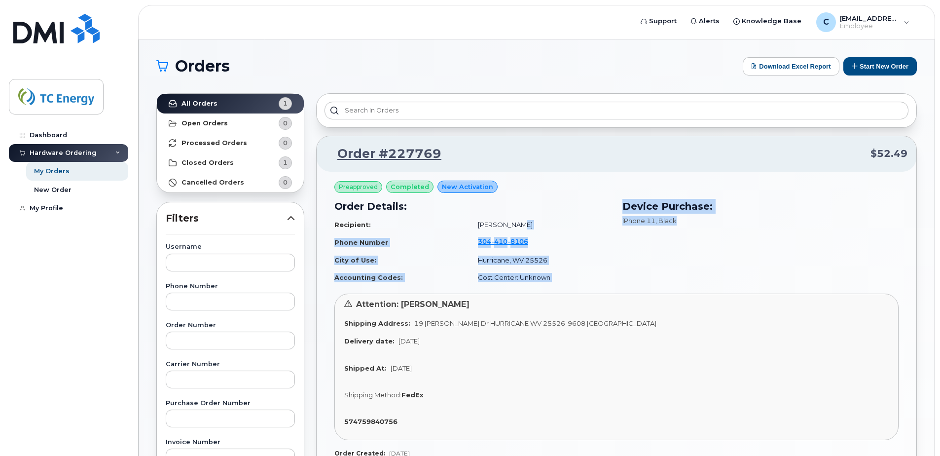
drag, startPoint x: 689, startPoint y: 224, endPoint x: 595, endPoint y: 225, distance: 93.7
click at [595, 225] on div "Order Details: Recipient: Cory Henson Phone Number 304 410 8106 City of Use: Hu…" at bounding box center [616, 242] width 576 height 99
drag, startPoint x: 595, startPoint y: 225, endPoint x: 703, endPoint y: 247, distance: 109.7
click at [703, 247] on div "Device Purchase: iPhone 11 , Black" at bounding box center [760, 242] width 288 height 99
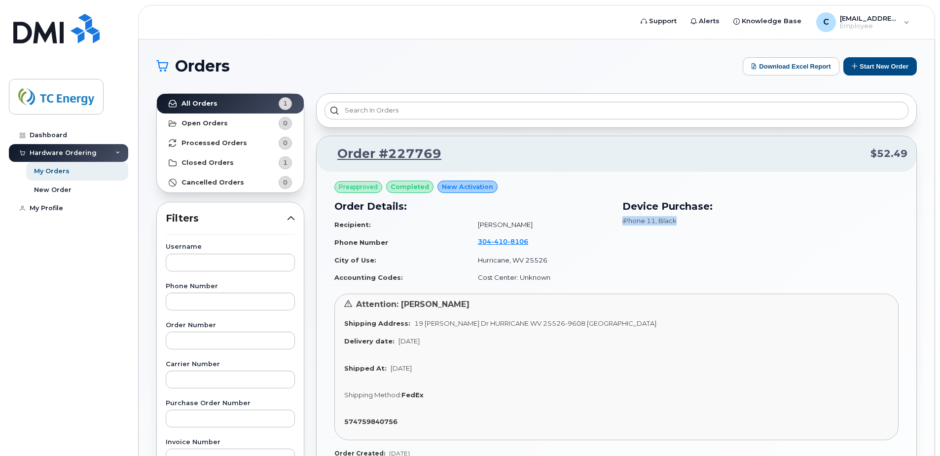
drag, startPoint x: 695, startPoint y: 226, endPoint x: 619, endPoint y: 224, distance: 76.5
click at [619, 224] on div "Device Purchase: iPhone 11 , Black" at bounding box center [760, 242] width 288 height 99
drag, startPoint x: 619, startPoint y: 224, endPoint x: 578, endPoint y: 258, distance: 53.2
click at [593, 254] on td "Hurricane, WV 25526" at bounding box center [540, 260] width 142 height 17
drag, startPoint x: 527, startPoint y: 279, endPoint x: 435, endPoint y: 272, distance: 92.5
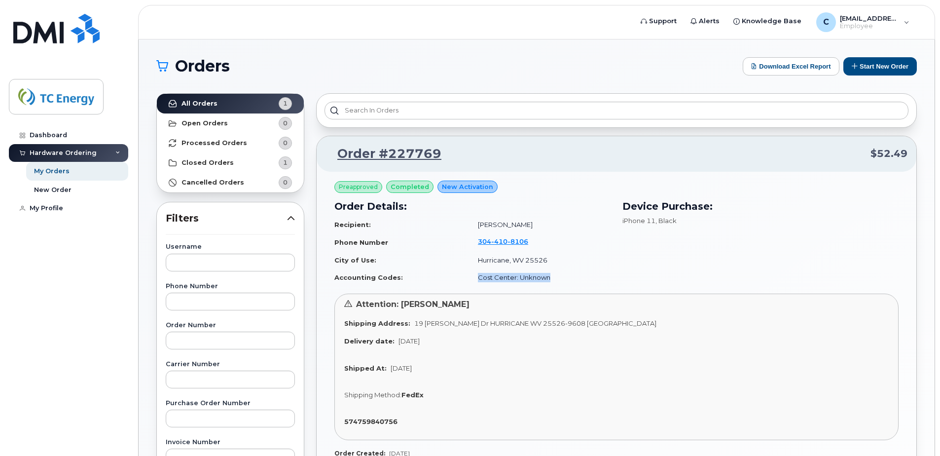
click at [435, 272] on tr "Accounting Codes: Cost Center: Unknown" at bounding box center [472, 277] width 276 height 17
drag, startPoint x: 717, startPoint y: 257, endPoint x: 710, endPoint y: 255, distance: 7.2
click at [718, 257] on div "Device Purchase: iPhone 11 , Black" at bounding box center [760, 242] width 288 height 99
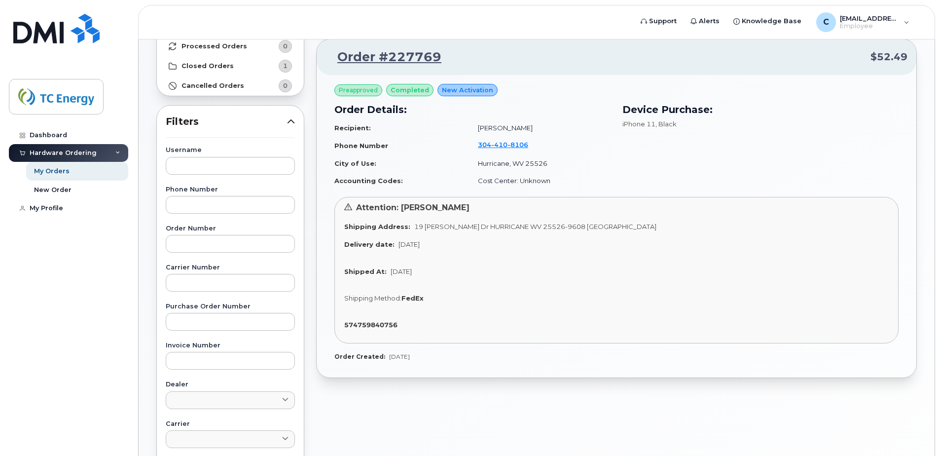
scroll to position [115, 0]
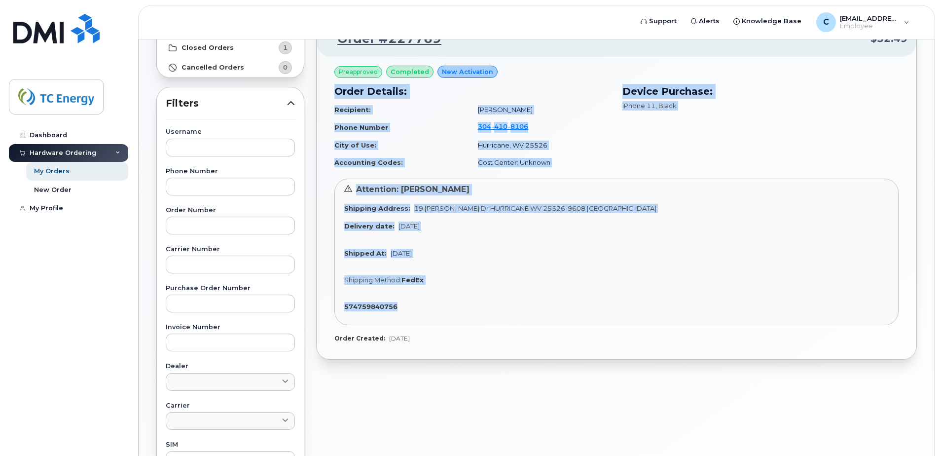
drag, startPoint x: 414, startPoint y: 308, endPoint x: 324, endPoint y: 112, distance: 215.1
click at [324, 112] on div "Preapproved completed New Activation Order Details: Recipient: Cory Henson Phon…" at bounding box center [617, 208] width 600 height 303
click at [602, 280] on div "Shipping Method: FedEx" at bounding box center [616, 279] width 544 height 9
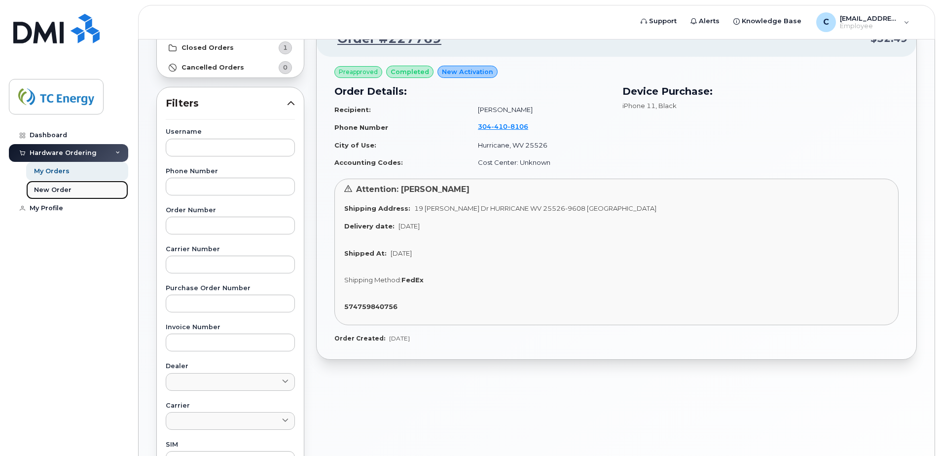
click at [70, 192] on link "New Order" at bounding box center [77, 190] width 102 height 19
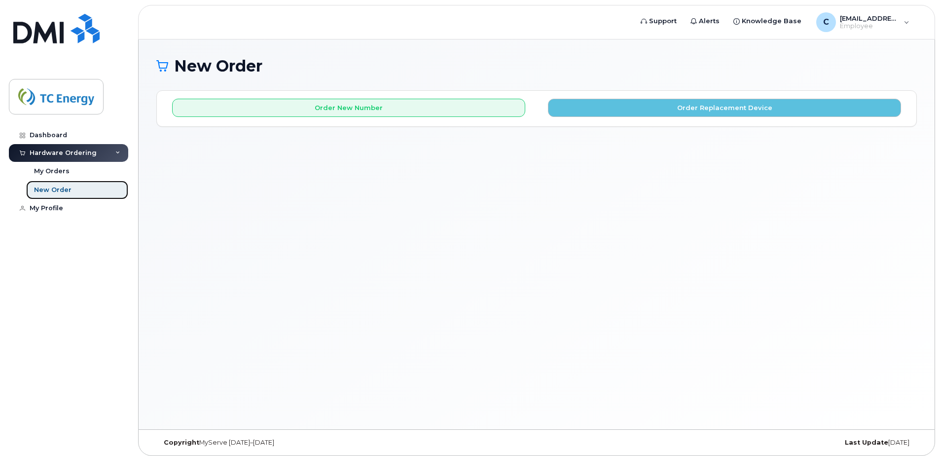
click at [60, 191] on div "New Order" at bounding box center [52, 189] width 37 height 9
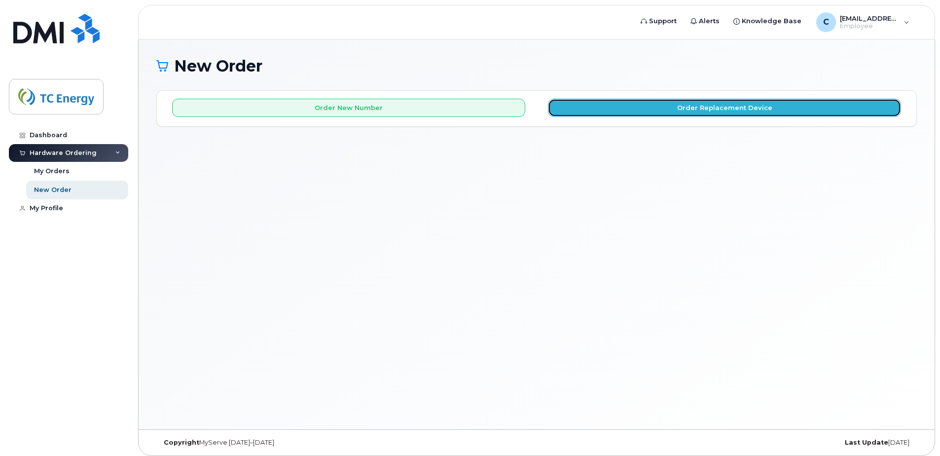
click at [690, 111] on button "Order Replacement Device" at bounding box center [724, 108] width 353 height 18
click at [686, 108] on button "Order Replacement Device" at bounding box center [724, 108] width 353 height 18
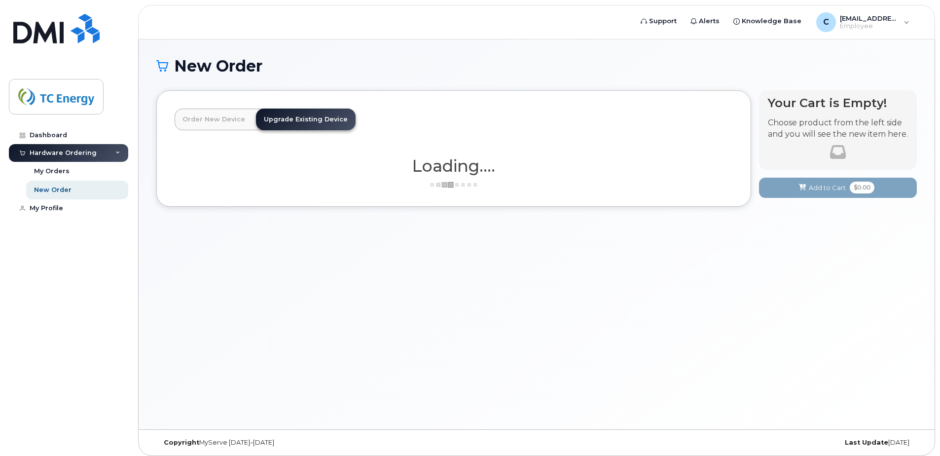
click at [218, 124] on link "Order New Device" at bounding box center [214, 119] width 78 height 22
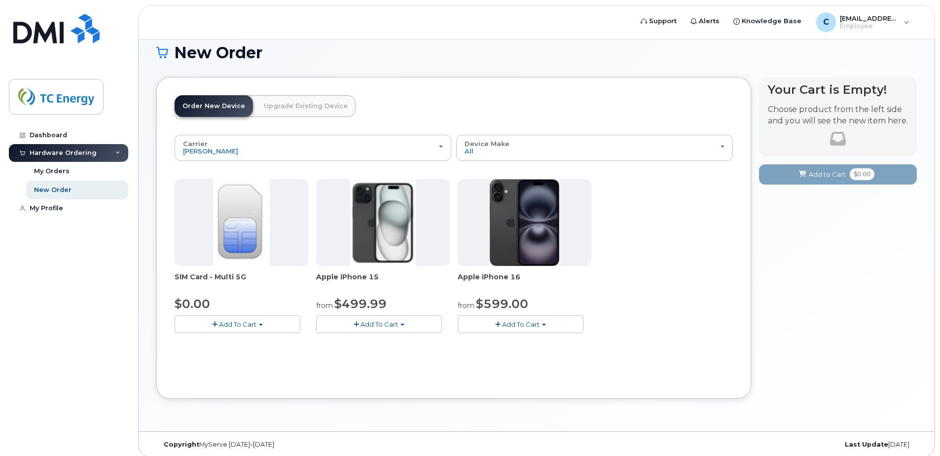
scroll to position [20, 0]
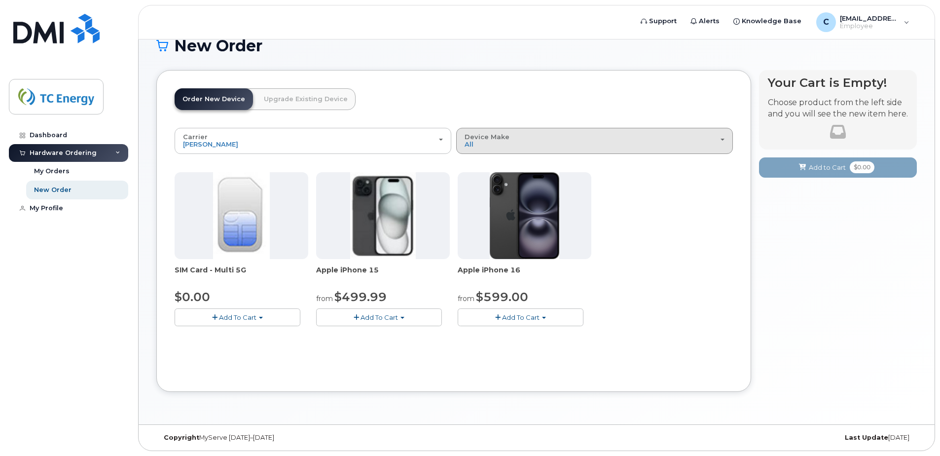
click at [651, 145] on div "Device Make All iPhone" at bounding box center [595, 140] width 260 height 15
click at [491, 167] on div "All" at bounding box center [595, 163] width 272 height 12
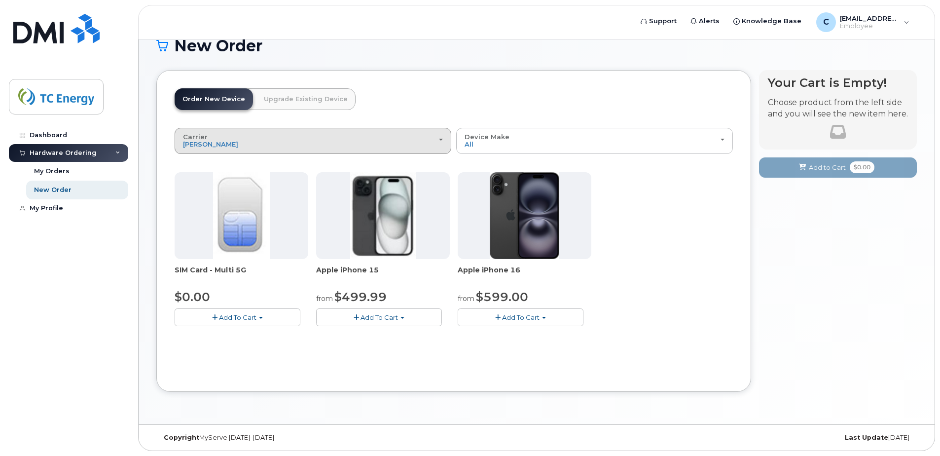
click at [340, 140] on div "Carrier [PERSON_NAME] Bell Verizon Wireless AT&T Wireless" at bounding box center [313, 140] width 260 height 15
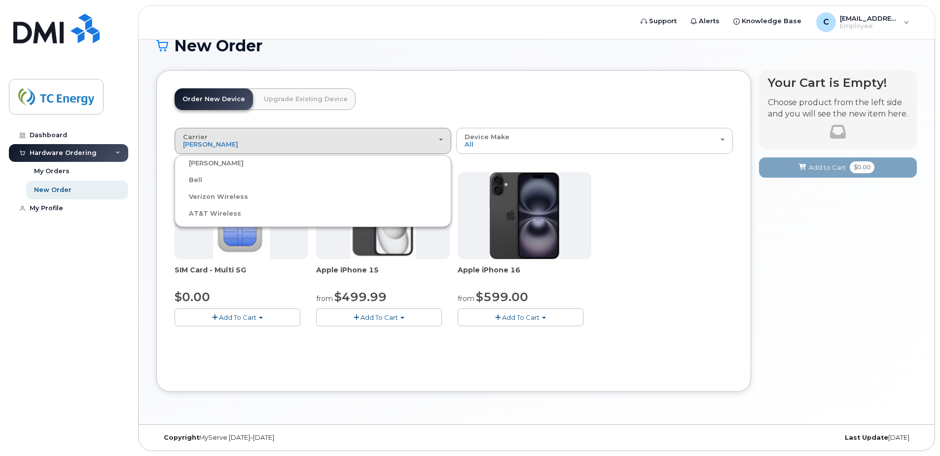
click at [234, 199] on label "Verizon Wireless" at bounding box center [212, 197] width 71 height 12
click at [0, 0] on input "Verizon Wireless" at bounding box center [0, 0] width 0 height 0
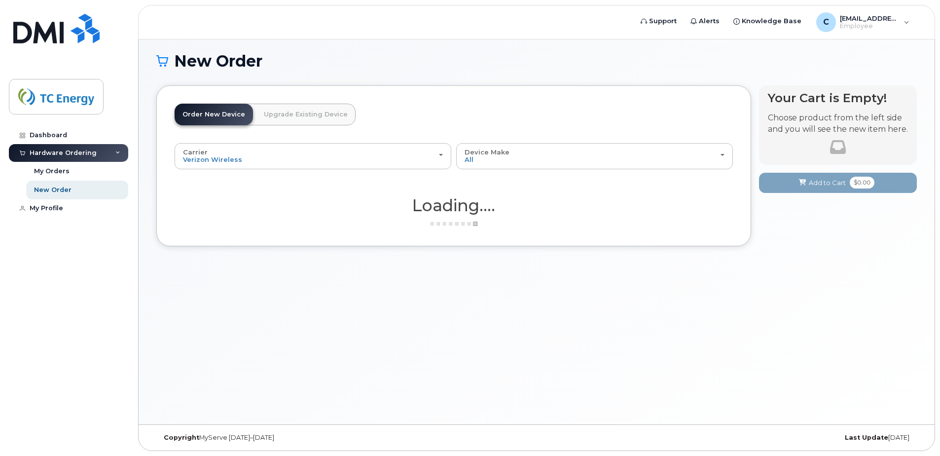
click at [308, 120] on link "Upgrade Existing Device" at bounding box center [306, 115] width 100 height 22
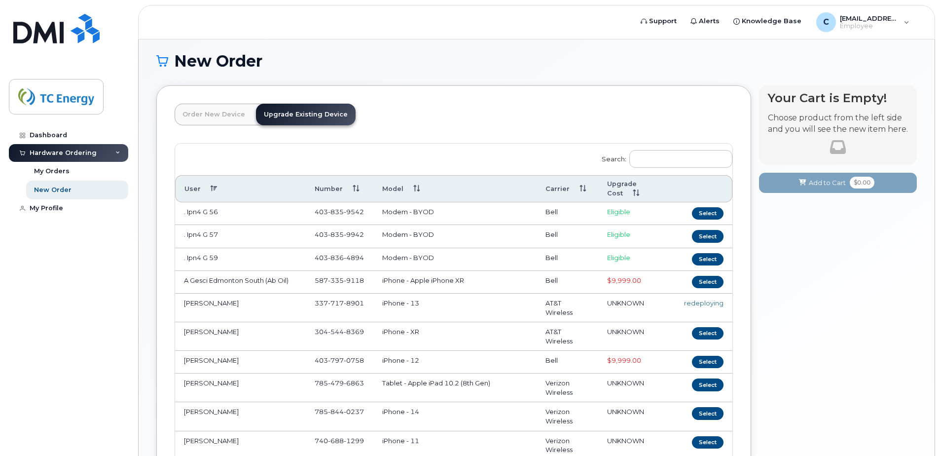
scroll to position [20, 0]
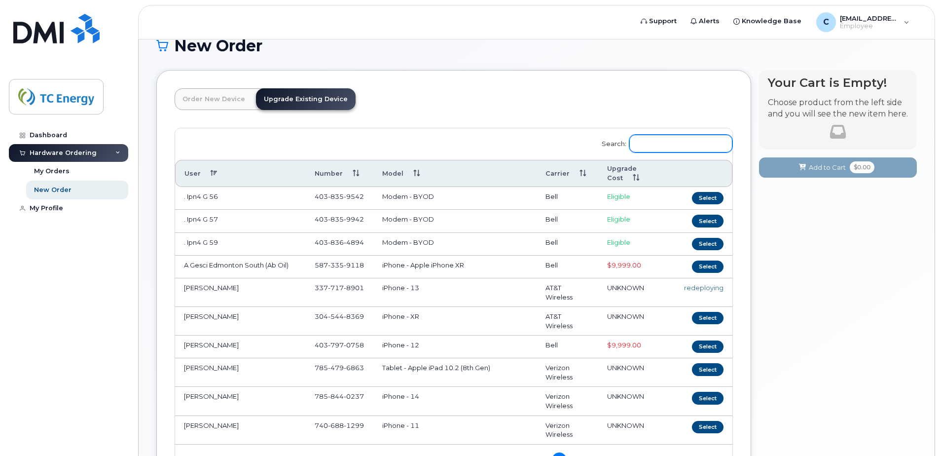
click at [680, 146] on input "Search:" at bounding box center [680, 144] width 103 height 18
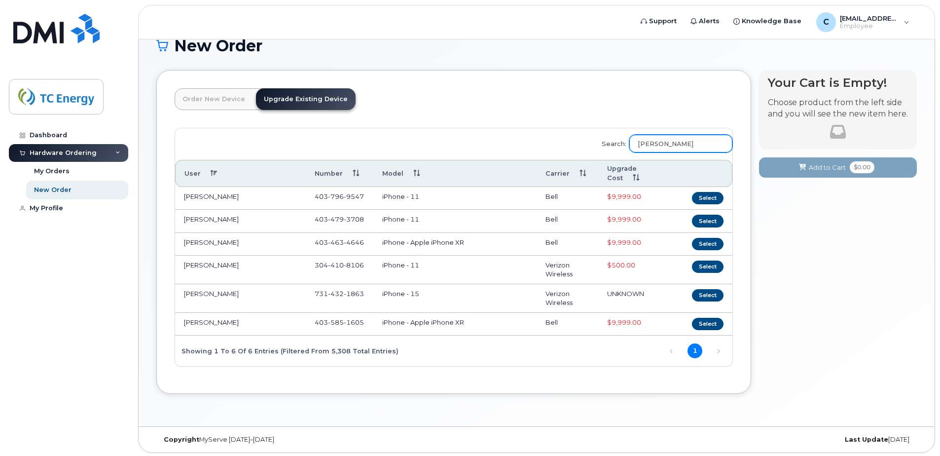
scroll to position [5, 0]
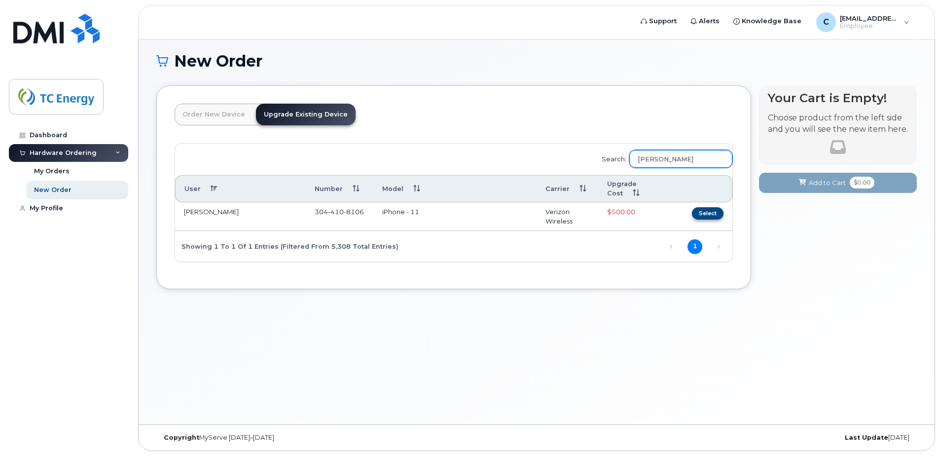
type input "cory Hen"
click at [703, 213] on button "Select" at bounding box center [708, 213] width 32 height 12
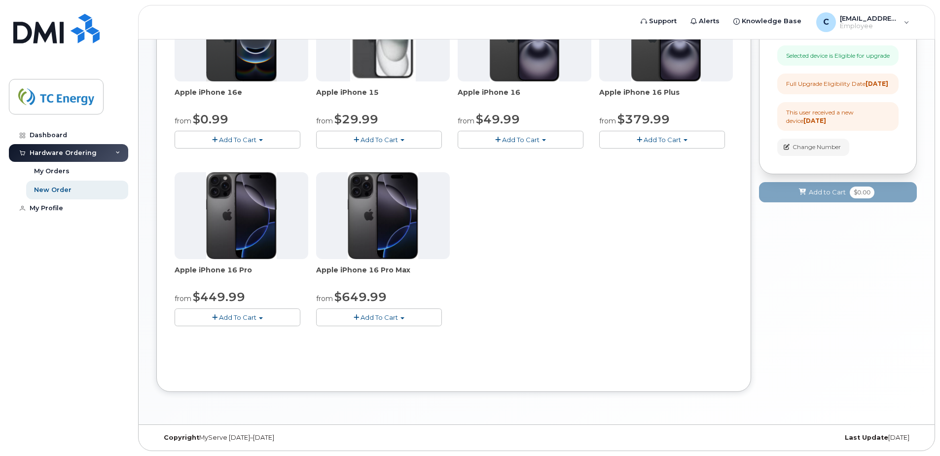
scroll to position [83, 0]
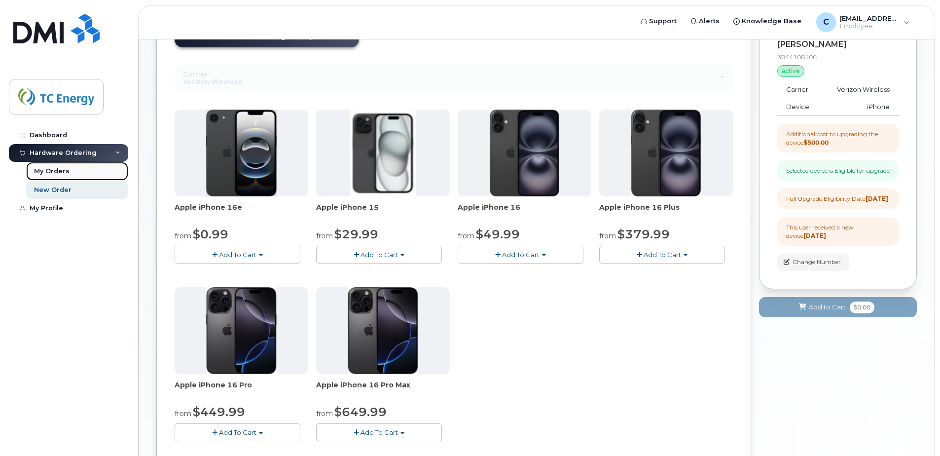
click at [63, 168] on div "My Orders" at bounding box center [52, 171] width 36 height 9
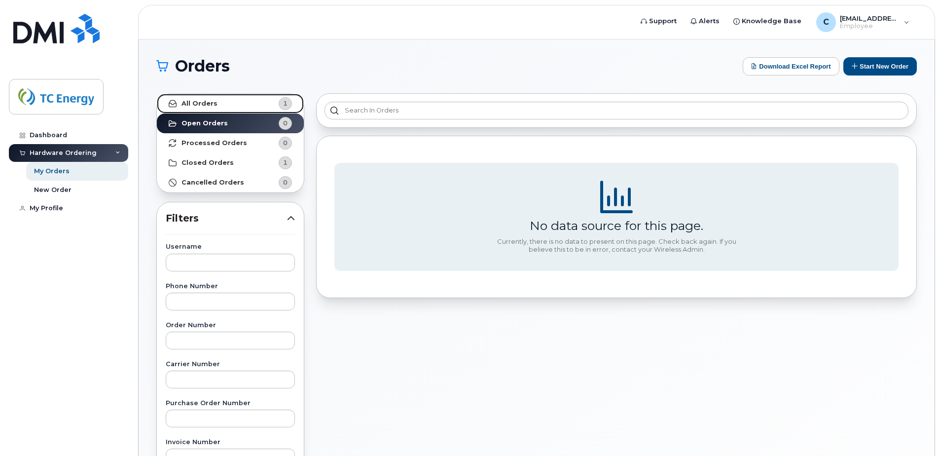
click at [216, 102] on link "All Orders 1" at bounding box center [230, 104] width 147 height 20
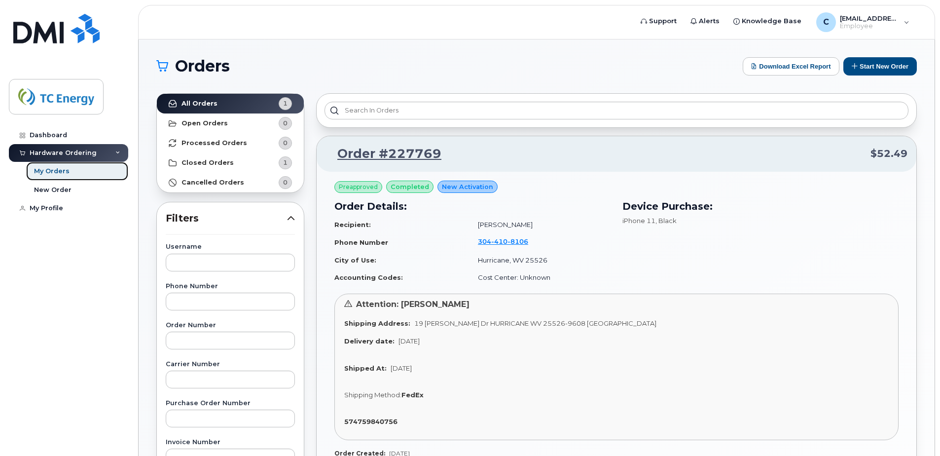
click at [59, 174] on div "My Orders" at bounding box center [52, 171] width 36 height 9
click at [197, 104] on strong "All Orders" at bounding box center [199, 104] width 36 height 8
click at [53, 102] on img at bounding box center [56, 96] width 76 height 29
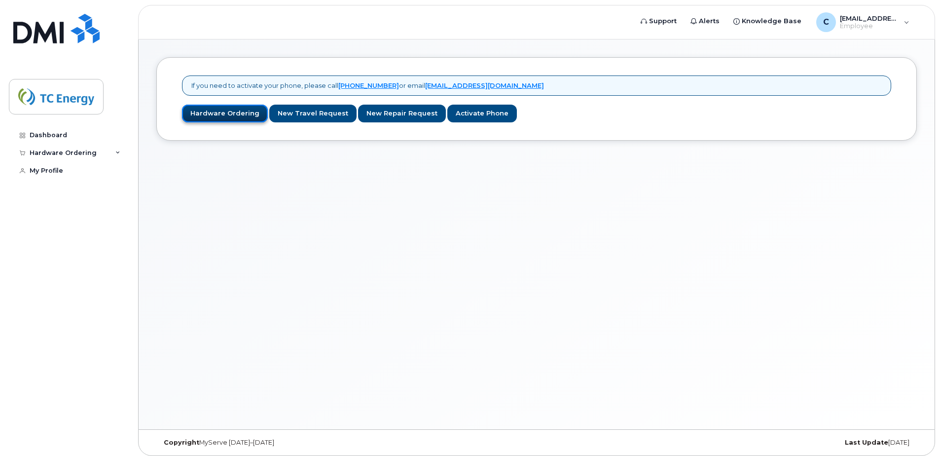
click at [224, 115] on link "Hardware Ordering" at bounding box center [225, 114] width 86 height 18
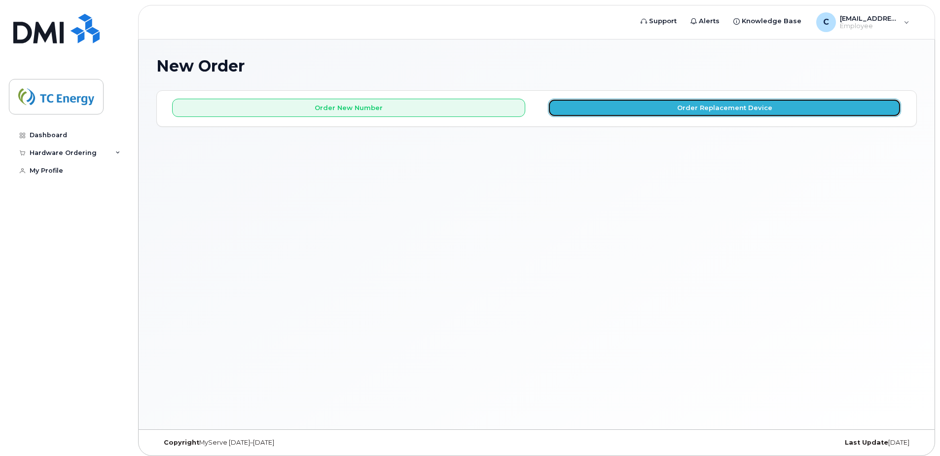
click at [708, 112] on button "Order Replacement Device" at bounding box center [724, 108] width 353 height 18
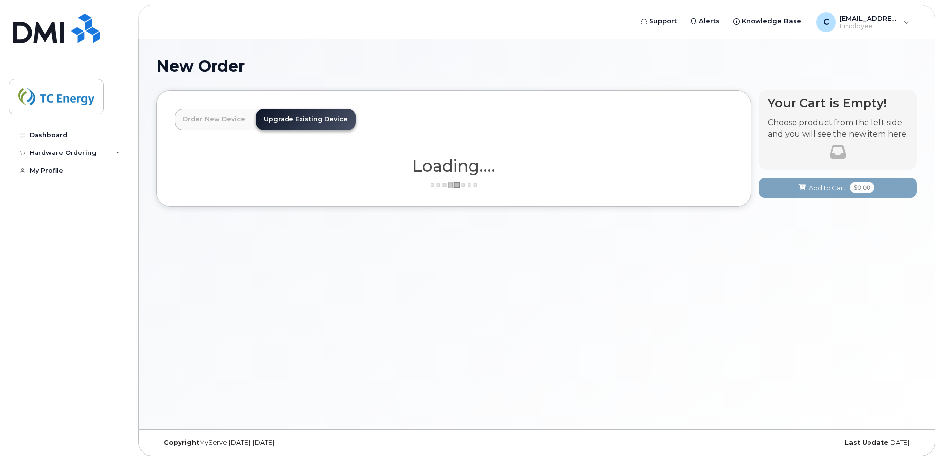
click at [216, 122] on link "Order New Device" at bounding box center [214, 119] width 78 height 22
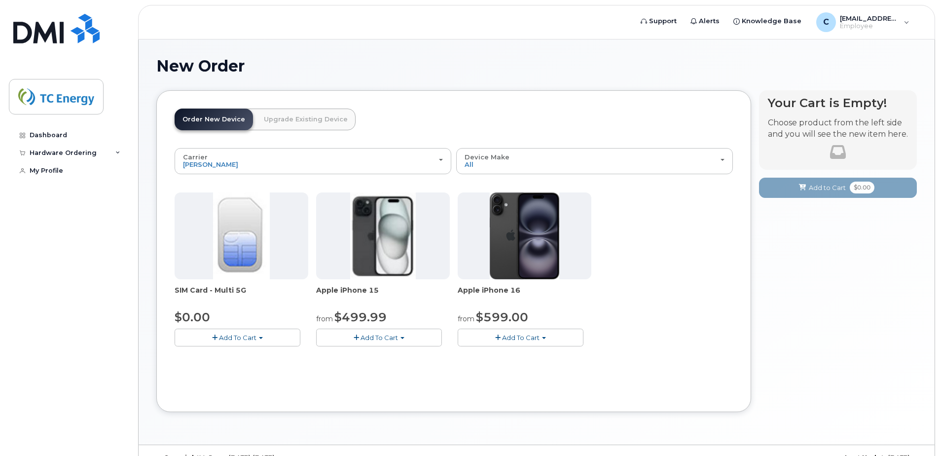
click at [301, 124] on link "Upgrade Existing Device" at bounding box center [306, 119] width 100 height 22
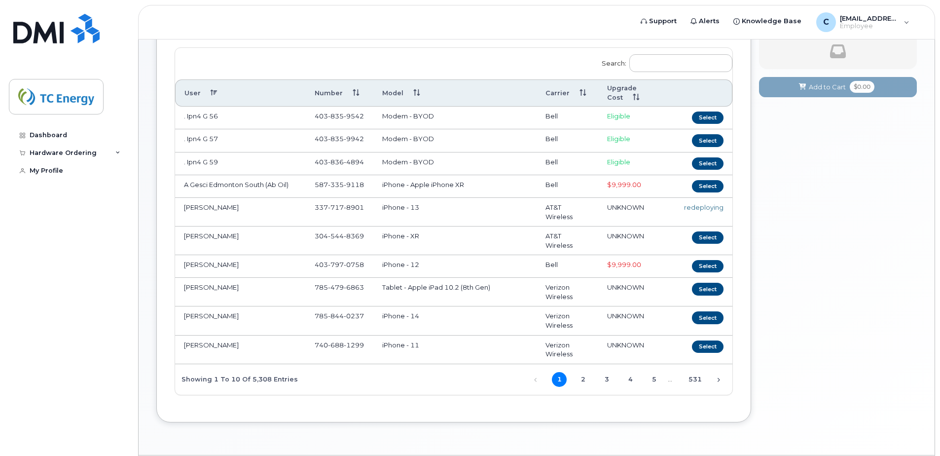
scroll to position [115, 0]
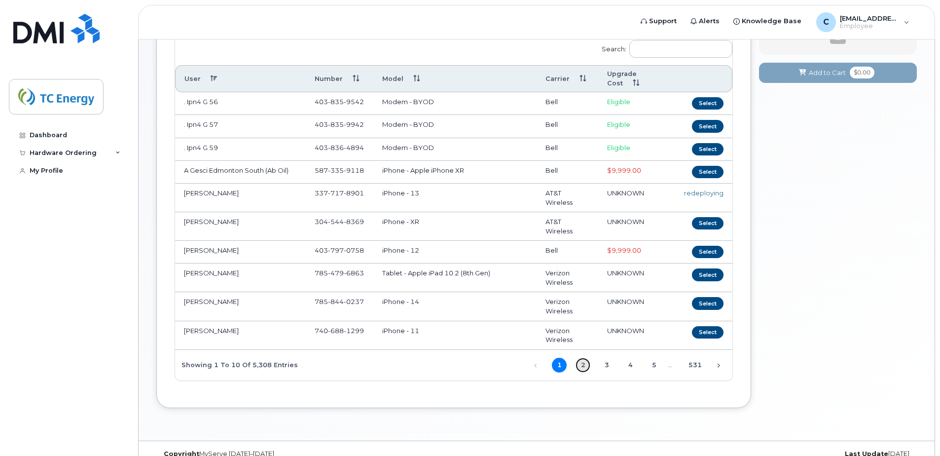
click at [581, 366] on link "2" at bounding box center [583, 365] width 15 height 15
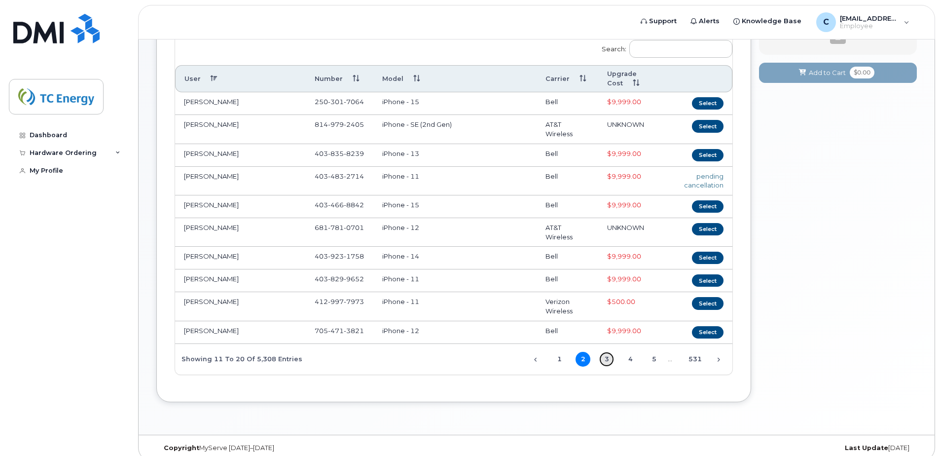
click at [606, 361] on link "3" at bounding box center [606, 359] width 15 height 15
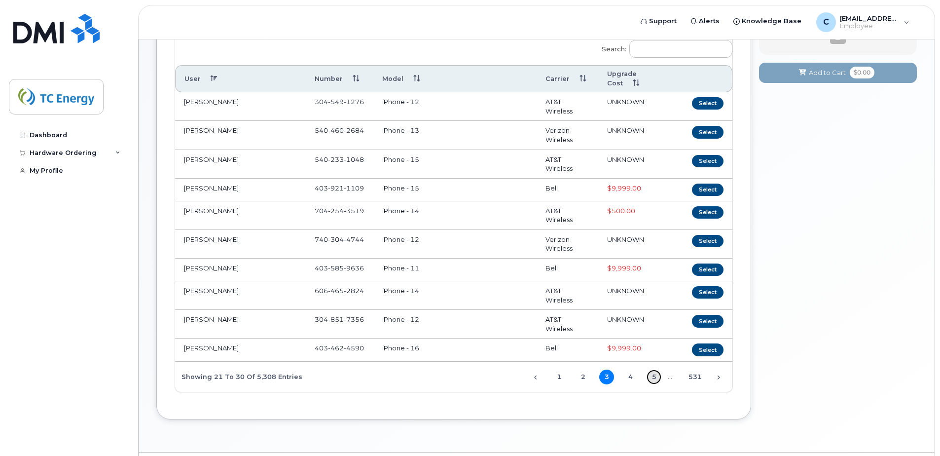
click at [655, 377] on link "5" at bounding box center [654, 376] width 15 height 15
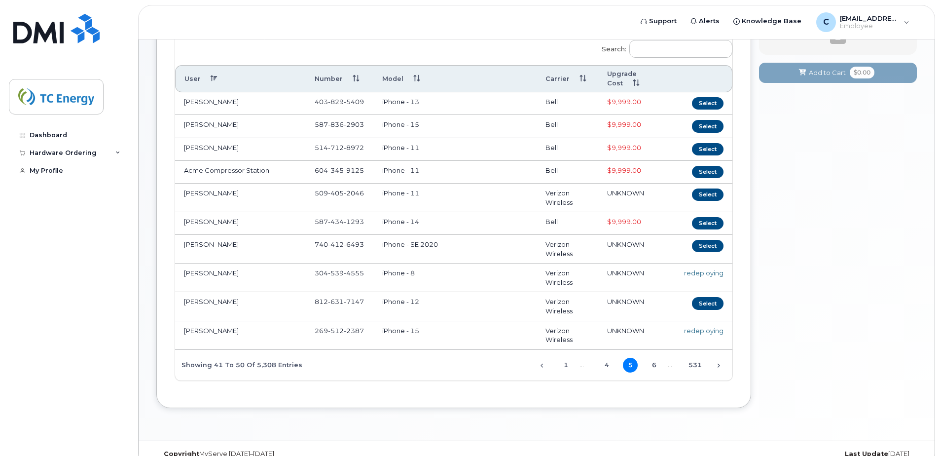
click at [650, 59] on label "Search:" at bounding box center [663, 48] width 137 height 28
click at [650, 58] on input "Search:" at bounding box center [680, 49] width 103 height 18
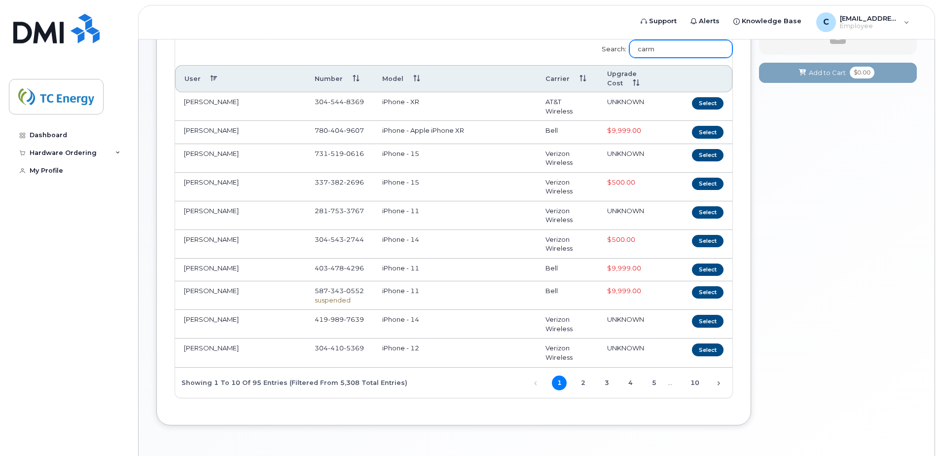
scroll to position [5, 0]
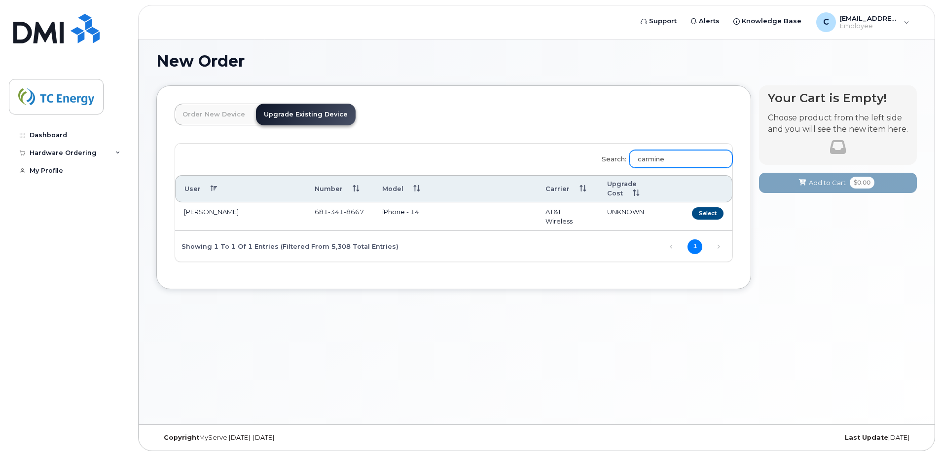
drag, startPoint x: 685, startPoint y: 160, endPoint x: 537, endPoint y: 159, distance: 148.5
click at [537, 159] on div "Search: carmine User Number Model Carrier Upgrade Cost" at bounding box center [453, 203] width 557 height 118
type input "cory Hens"
click at [706, 217] on button "Select" at bounding box center [708, 213] width 32 height 12
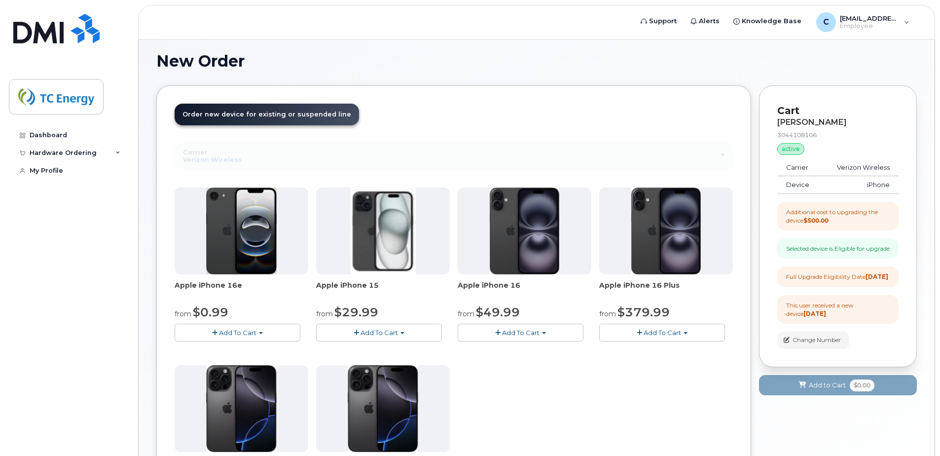
click at [534, 337] on button "Add To Cart" at bounding box center [521, 332] width 126 height 17
click at [625, 388] on div "Apple iPhone 16e from $0.99 Add To Cart $0.99 - 2 Year Upgrade (128 GB) $100.99…" at bounding box center [454, 360] width 558 height 347
click at [260, 331] on button "Add To Cart" at bounding box center [238, 332] width 126 height 17
click at [568, 405] on div "Apple iPhone 16e from $0.99 Add To Cart $0.99 - 2 Year Upgrade (128 GB) $100.99…" at bounding box center [454, 360] width 558 height 347
click at [546, 328] on button "Add To Cart" at bounding box center [521, 332] width 126 height 17
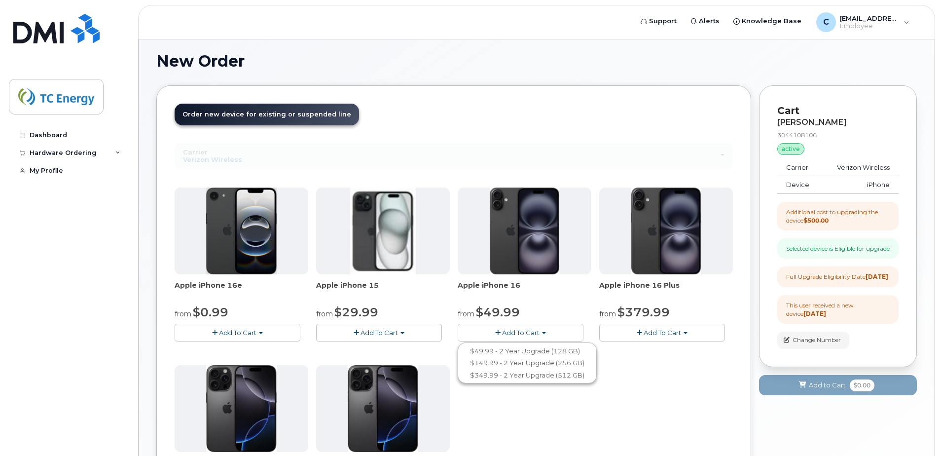
click at [652, 384] on div "Apple iPhone 16e from $0.99 Add To Cart $0.99 - 2 Year Upgrade (128 GB) $100.99…" at bounding box center [454, 360] width 558 height 347
click at [542, 331] on button "Add To Cart" at bounding box center [521, 332] width 126 height 17
click at [640, 376] on div "Apple iPhone 16e from $0.99 Add To Cart $0.99 - 2 Year Upgrade (128 GB) $100.99…" at bounding box center [454, 360] width 558 height 347
click at [556, 329] on button "Add To Cart" at bounding box center [521, 332] width 126 height 17
click at [694, 335] on button "Add To Cart" at bounding box center [662, 332] width 126 height 17
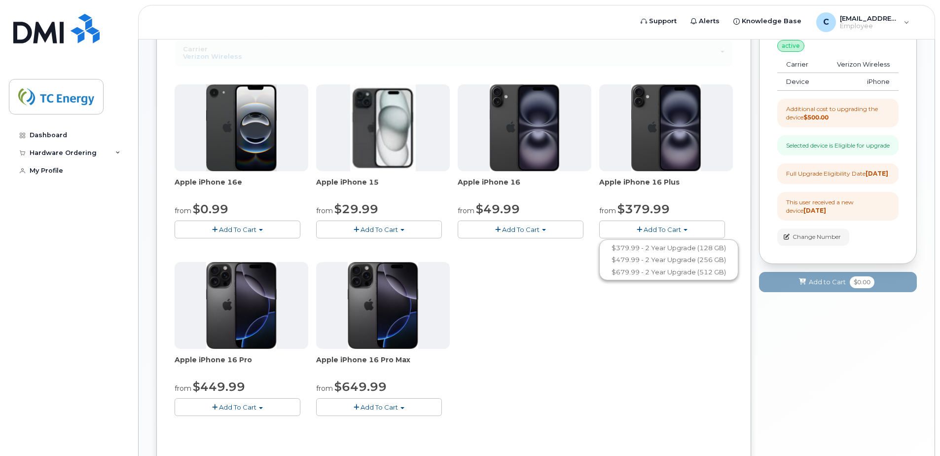
scroll to position [120, 0]
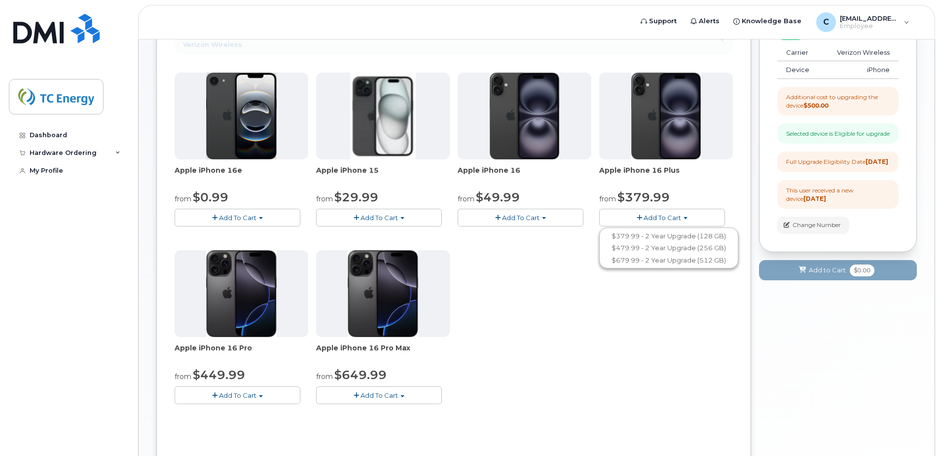
click at [402, 395] on span "button" at bounding box center [402, 396] width 4 height 2
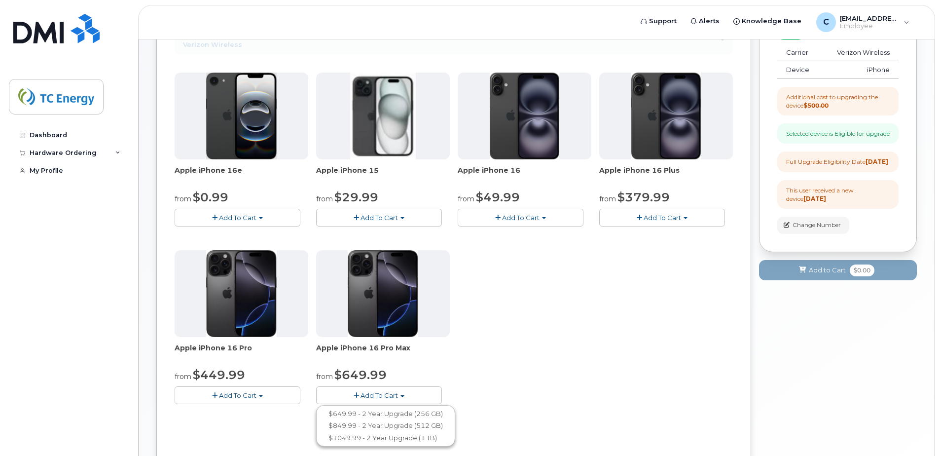
click at [622, 319] on div "Apple iPhone 16e from $0.99 Add To Cart $0.99 - 2 Year Upgrade (128 GB) $100.99…" at bounding box center [454, 245] width 558 height 347
click at [560, 216] on button "Add To Cart" at bounding box center [521, 217] width 126 height 17
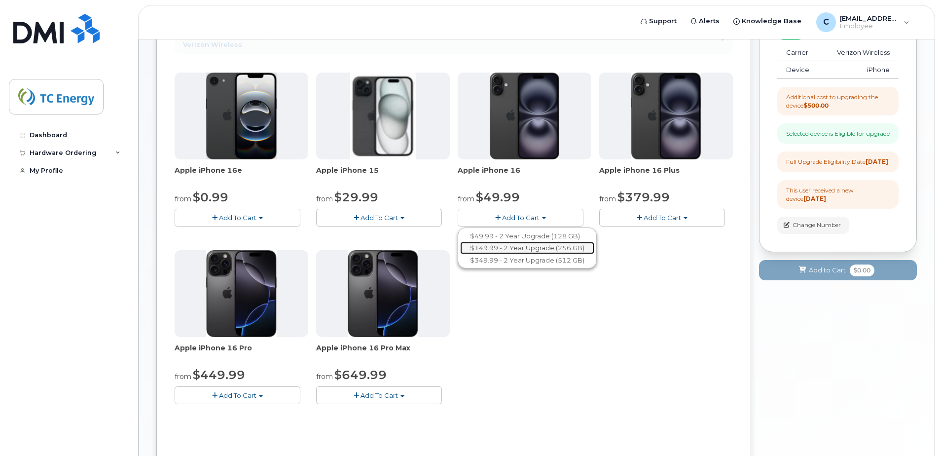
click at [536, 250] on link "$149.99 - 2 Year Upgrade (256 GB)" at bounding box center [527, 248] width 134 height 12
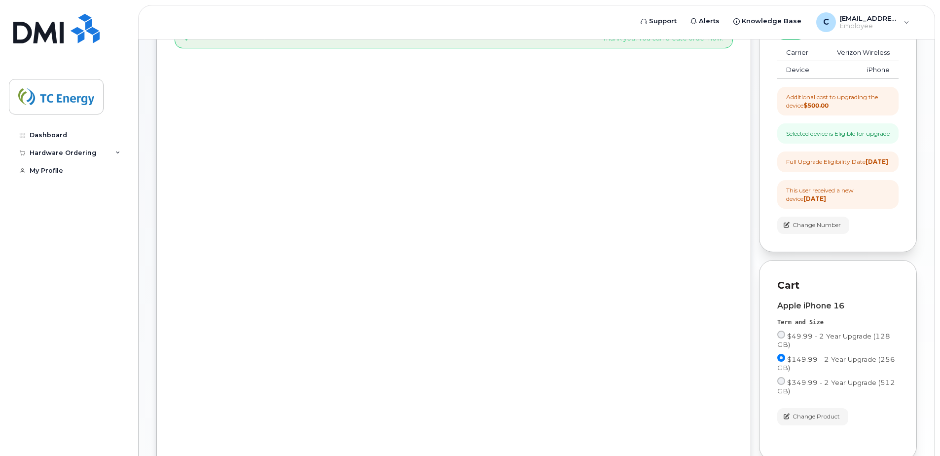
scroll to position [235, 0]
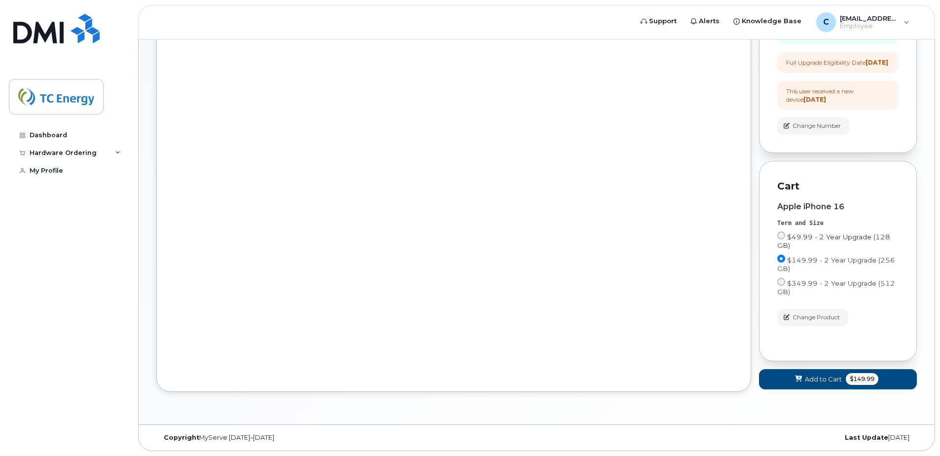
click at [782, 237] on input "$49.99 - 2 Year Upgrade (128 GB)" at bounding box center [781, 235] width 8 height 8
radio input "true"
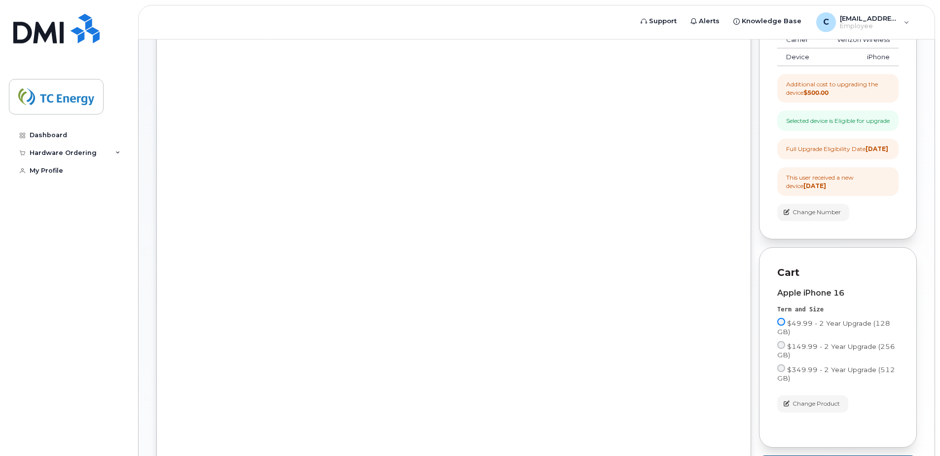
scroll to position [5, 0]
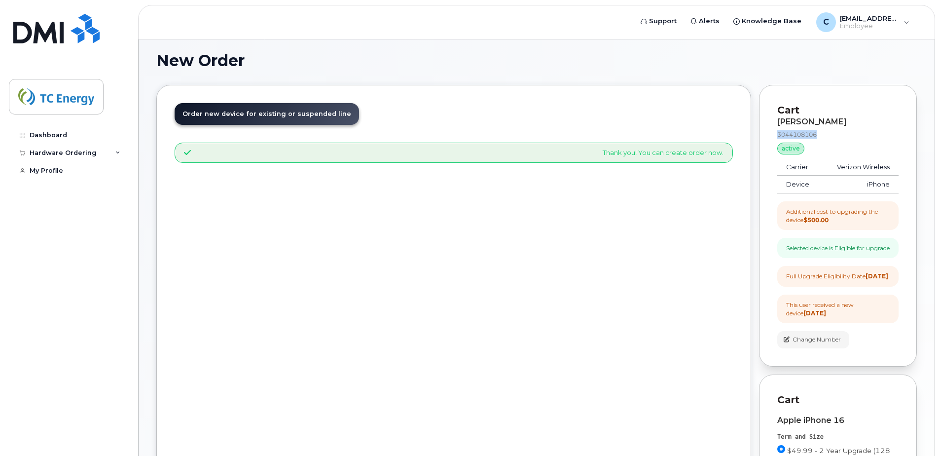
drag, startPoint x: 835, startPoint y: 135, endPoint x: 772, endPoint y: 134, distance: 63.6
click at [772, 134] on div "Cart CORY HENSON 3044108106 active suspended Carrier Verizon Wireless Device iP…" at bounding box center [838, 226] width 158 height 282
click at [691, 256] on div "Order New Device Upgrade Existing Device Order new device and new line Order ne…" at bounding box center [453, 345] width 595 height 520
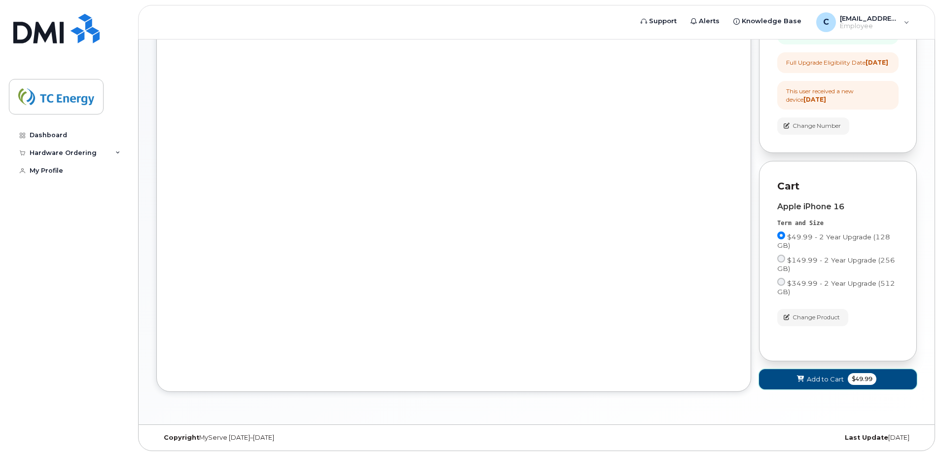
click at [831, 380] on span "Add to Cart" at bounding box center [825, 378] width 37 height 9
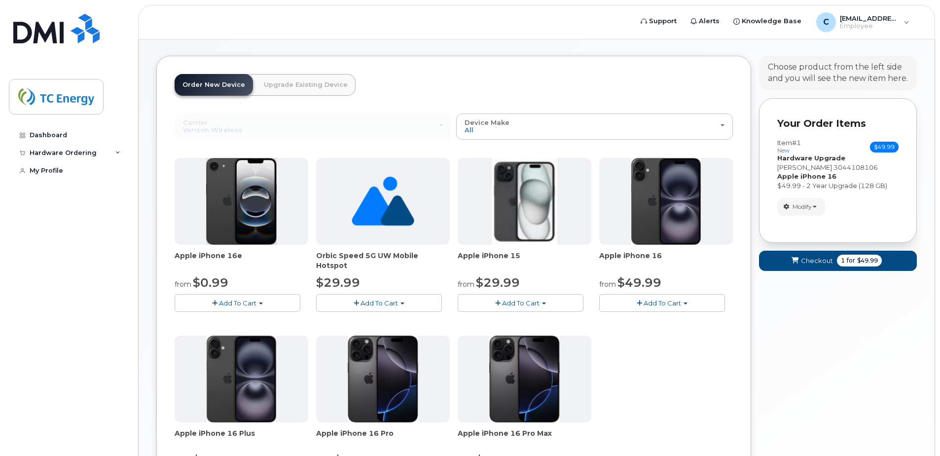
scroll to position [0, 0]
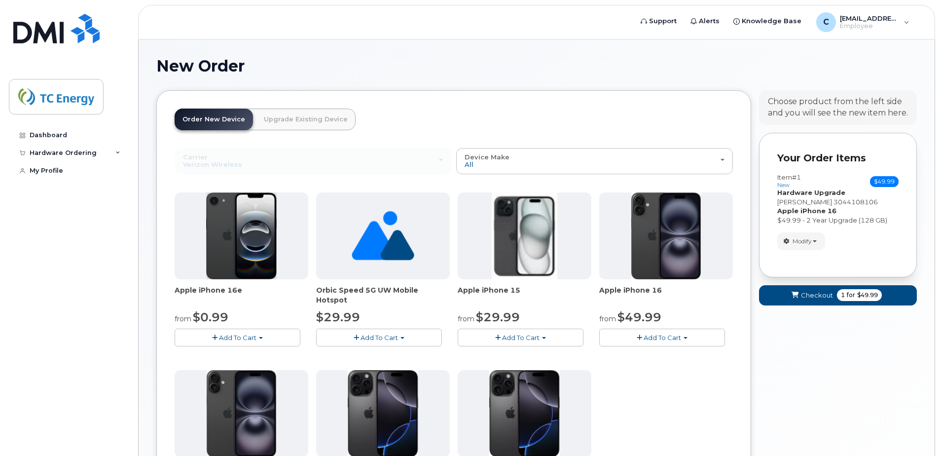
click at [798, 309] on form "Your Order Items Item #1 new $49.99 Accessories Only SIM Only Activation New Ac…" at bounding box center [838, 223] width 158 height 181
click at [806, 293] on span "Checkout" at bounding box center [817, 294] width 32 height 9
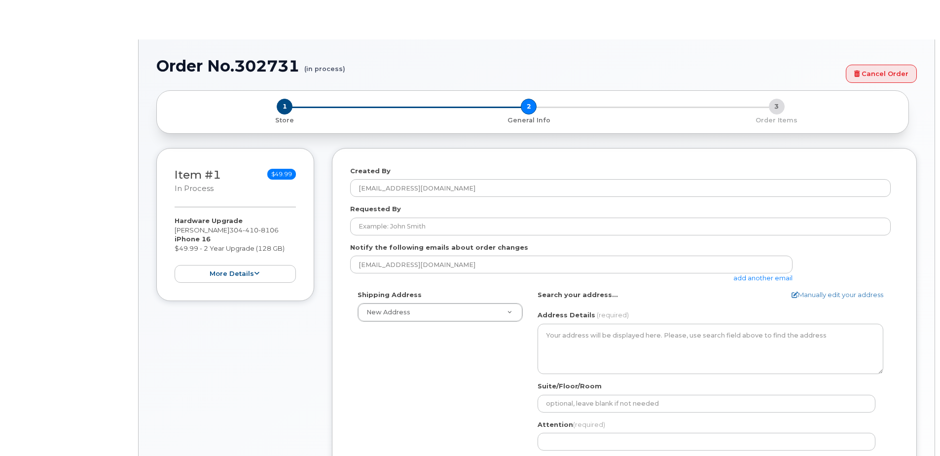
select select
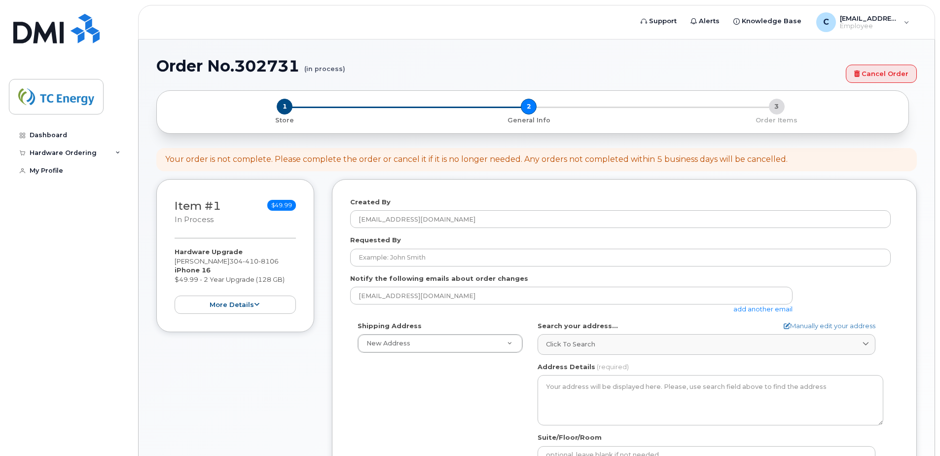
scroll to position [115, 0]
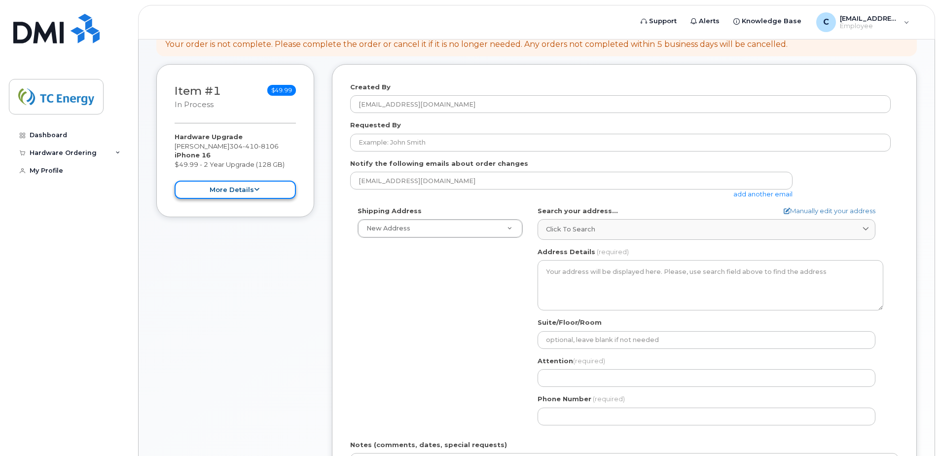
click at [258, 189] on icon at bounding box center [256, 189] width 5 height 6
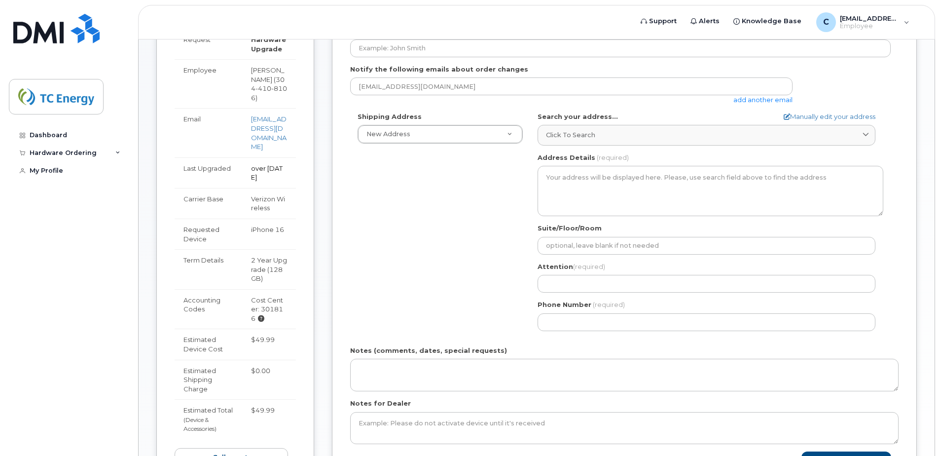
scroll to position [230, 0]
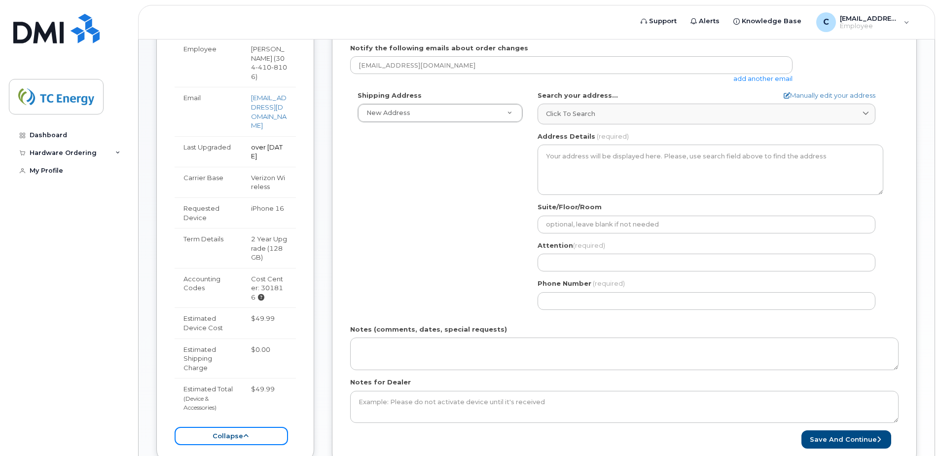
click at [246, 433] on icon at bounding box center [245, 436] width 5 height 6
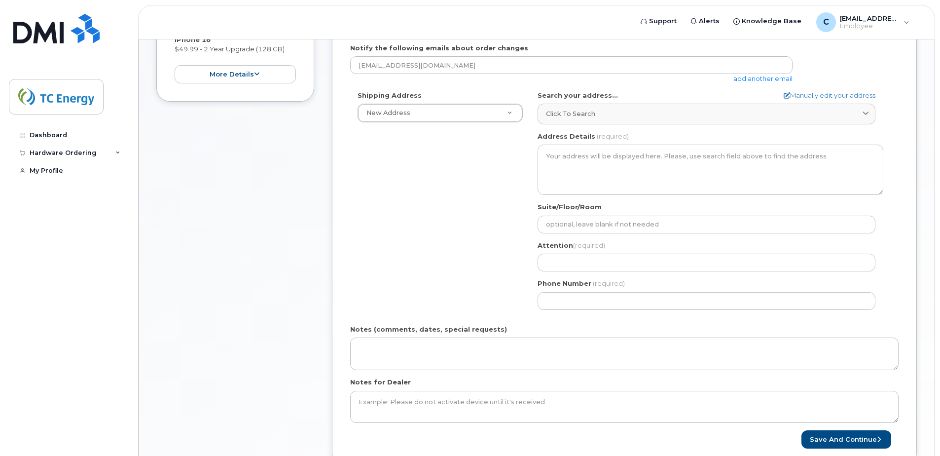
scroll to position [115, 0]
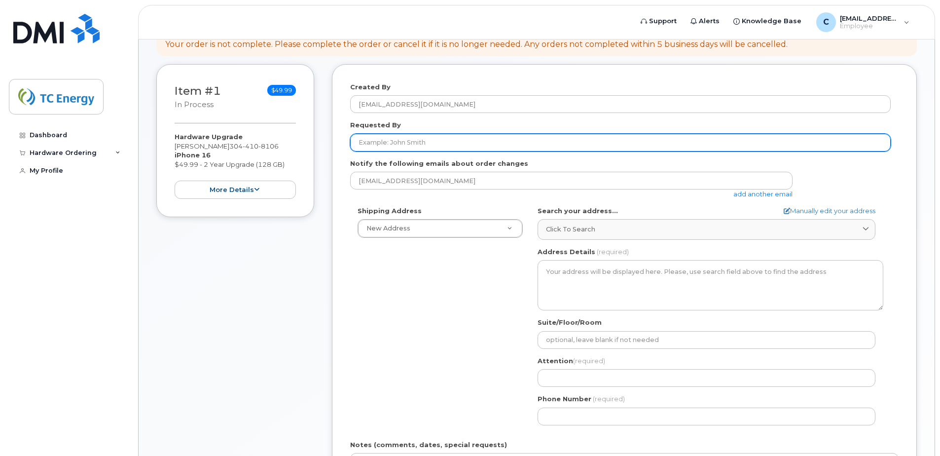
click at [431, 144] on input "Requested By" at bounding box center [620, 143] width 541 height 18
type input "[PERSON_NAME]"
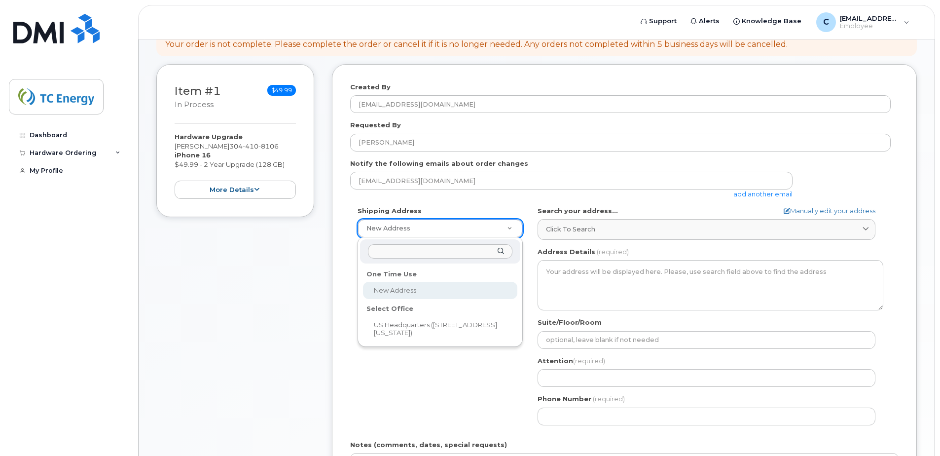
click at [425, 251] on input "text" at bounding box center [440, 251] width 145 height 14
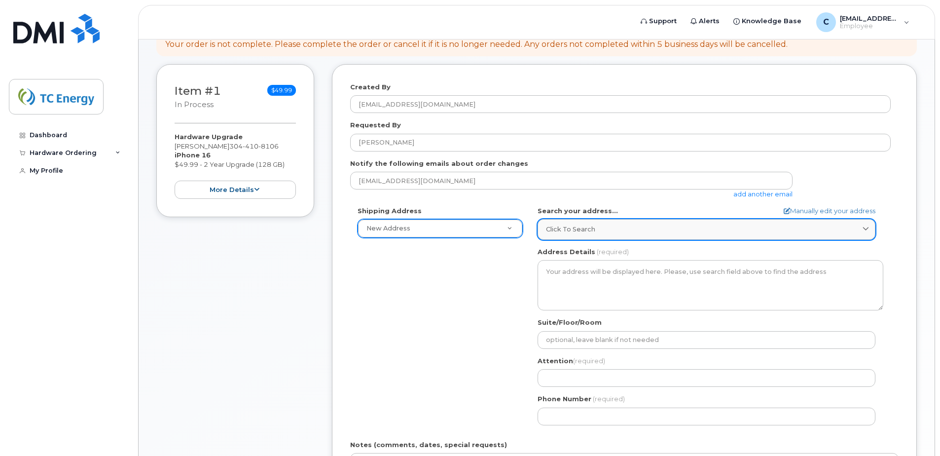
click at [580, 227] on span "Click to search" at bounding box center [570, 228] width 49 height 9
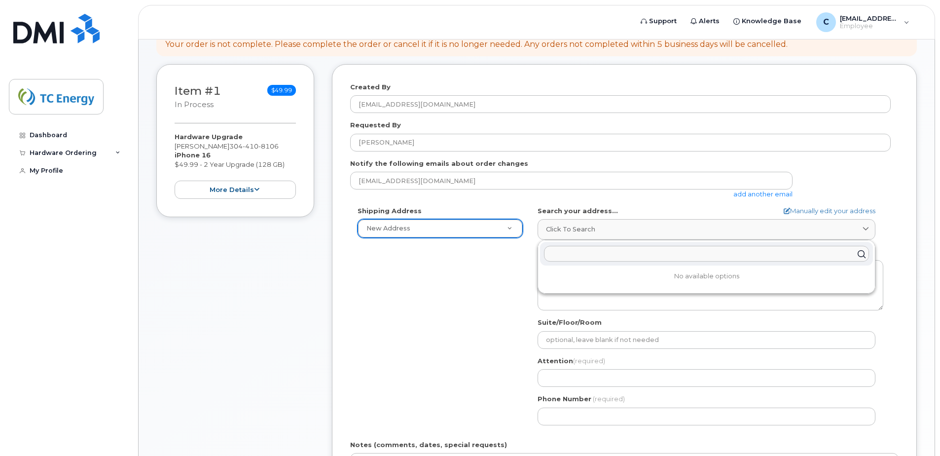
click at [573, 250] on input "text" at bounding box center [706, 254] width 325 height 16
click at [467, 351] on div "Shipping Address New Address New Address US Headquarters (700 Louisiana Street)…" at bounding box center [620, 319] width 541 height 226
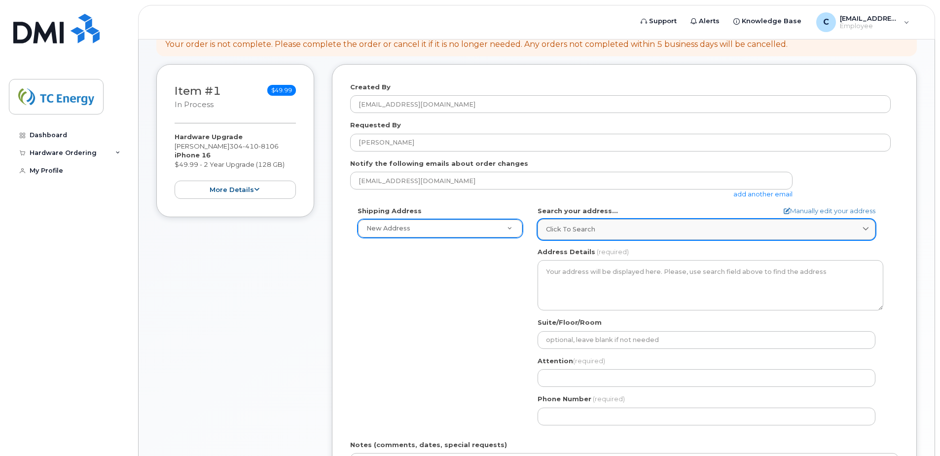
click at [597, 236] on link "Click to search" at bounding box center [707, 229] width 338 height 20
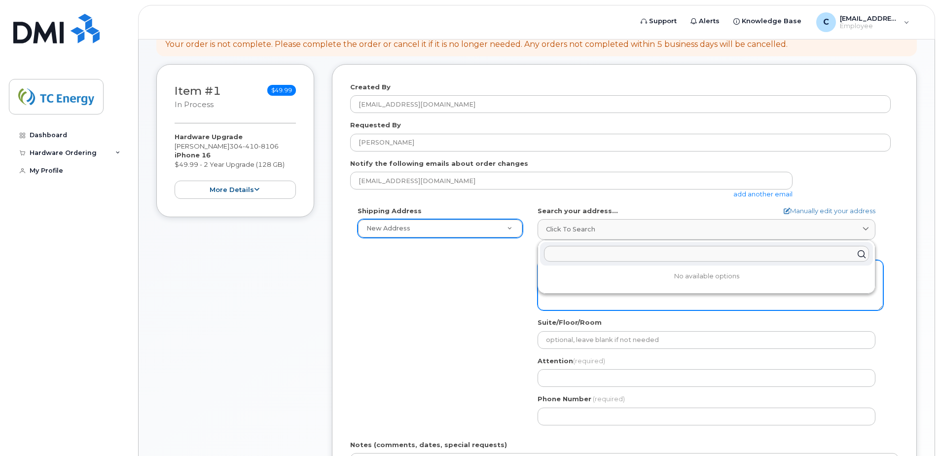
click at [590, 303] on textarea "Address Details" at bounding box center [711, 285] width 346 height 50
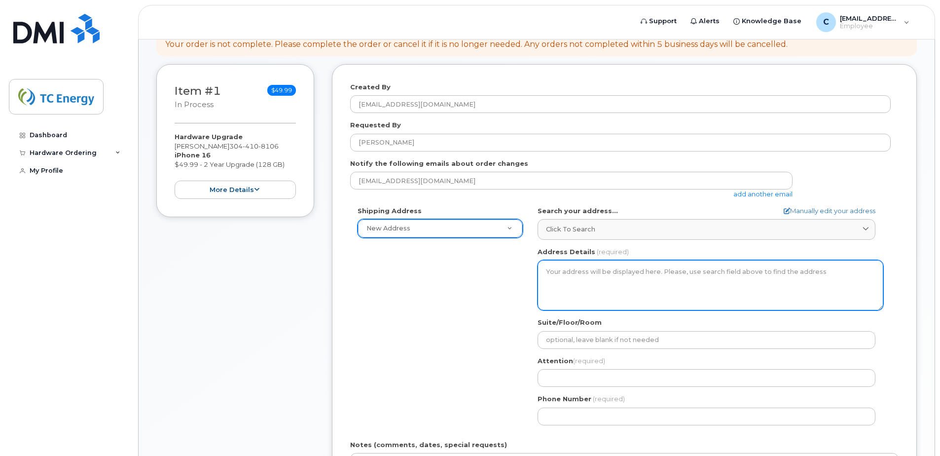
click at [578, 284] on textarea "Address Details" at bounding box center [711, 285] width 346 height 50
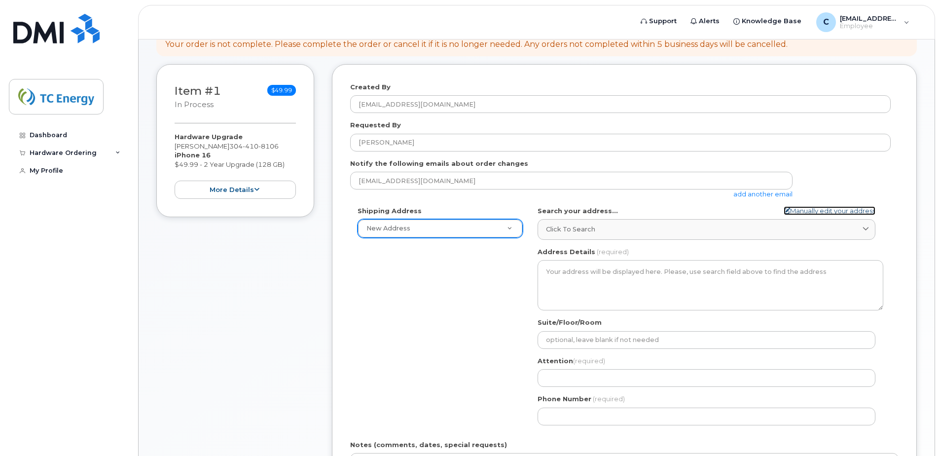
click at [802, 211] on link "Manually edit your address" at bounding box center [830, 210] width 92 height 9
select select
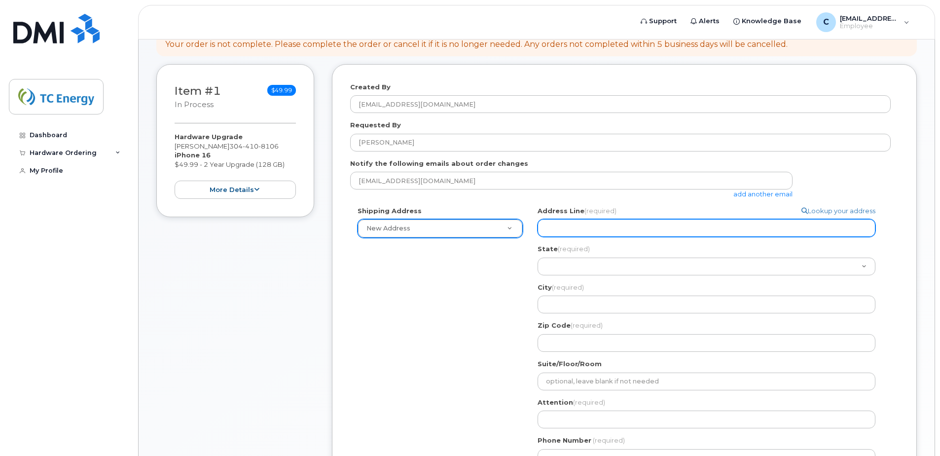
click at [696, 231] on input "Address Line (required)" at bounding box center [707, 228] width 338 height 18
select select
type input "1"
select select
type input "19"
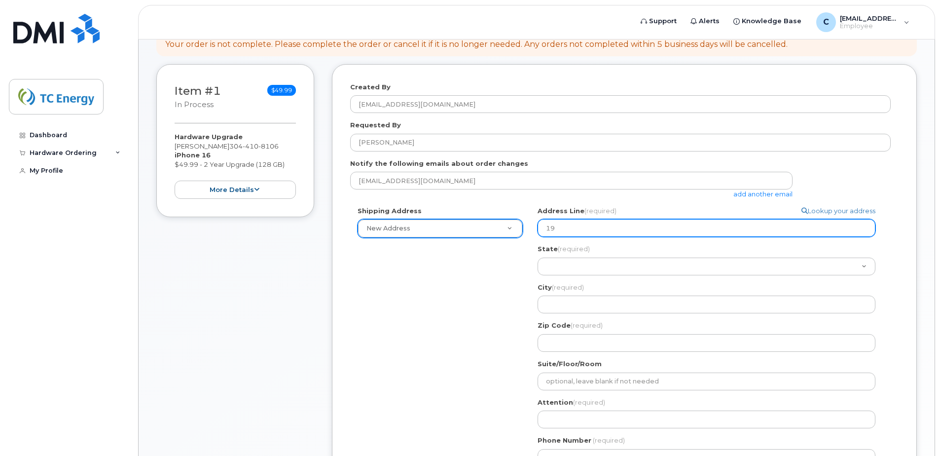
select select
type input "19 C"
select select
type input "19 Ca"
select select
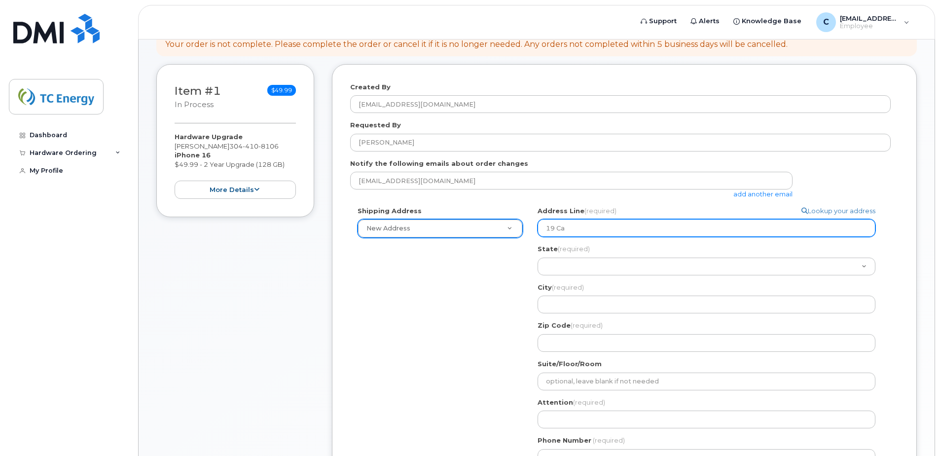
type input "19 Car"
select select
type input "19 Caro"
select select
type input "19 Carol"
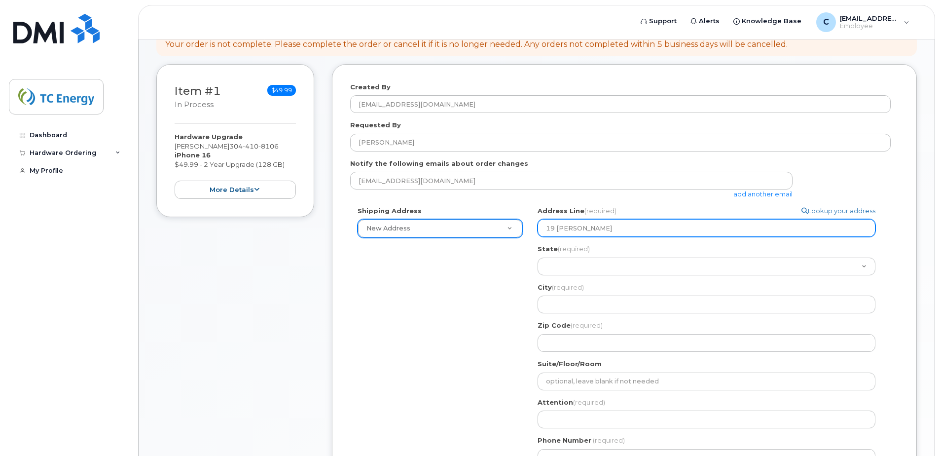
select select
type input "19 Carol D"
select select
type input "19 Carol Dr."
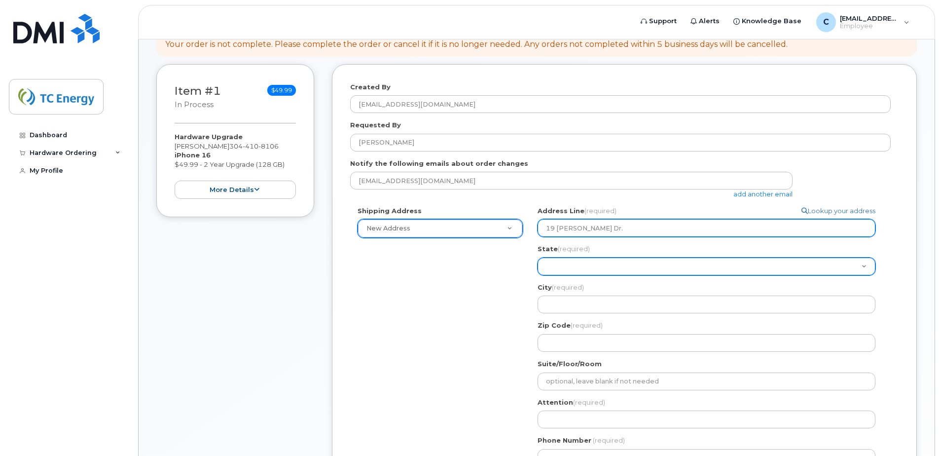
select select "WV"
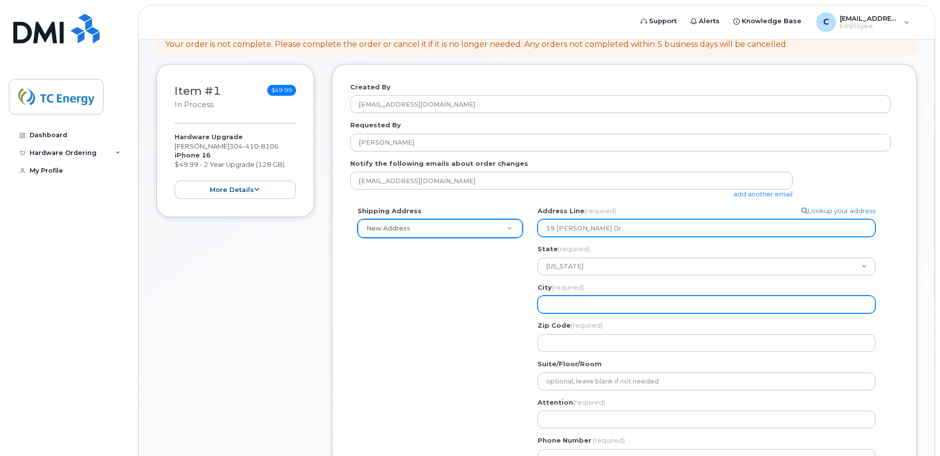
type input "Hurricane"
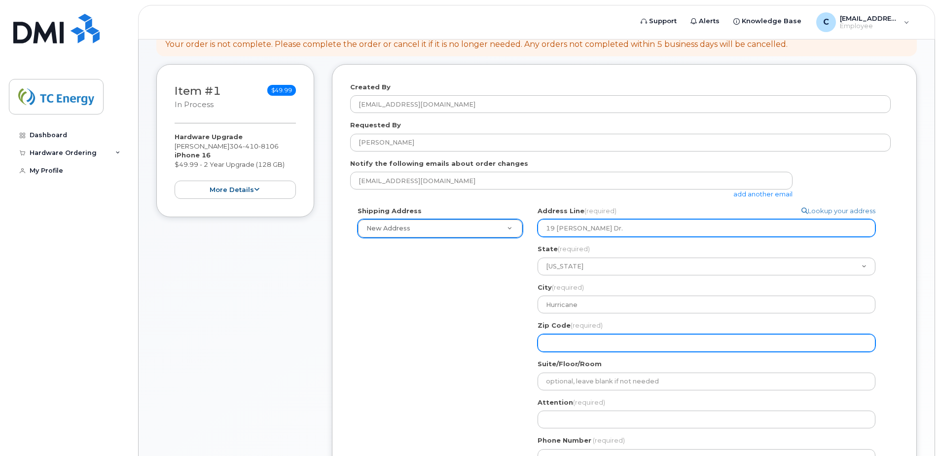
type input "25526"
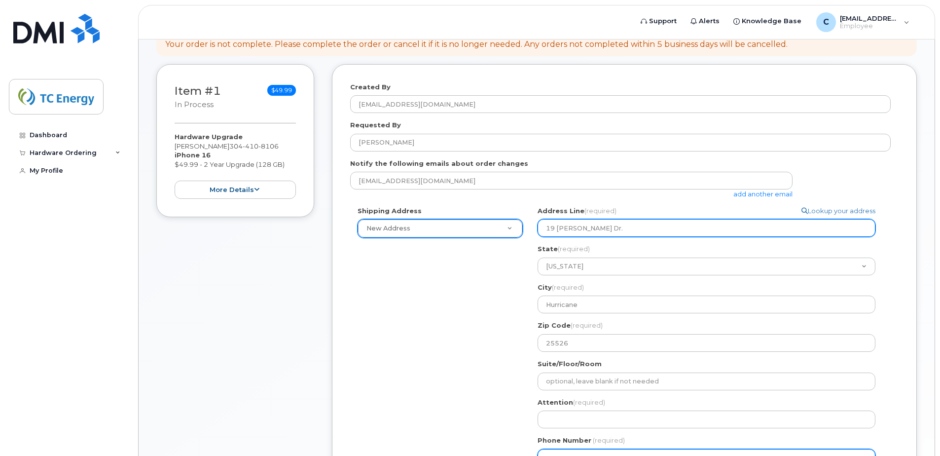
type input "3043890050"
drag, startPoint x: 693, startPoint y: 225, endPoint x: 555, endPoint y: 230, distance: 137.7
click at [555, 230] on input "19 Carol Dr." at bounding box center [707, 228] width 338 height 18
select select
type input "19"
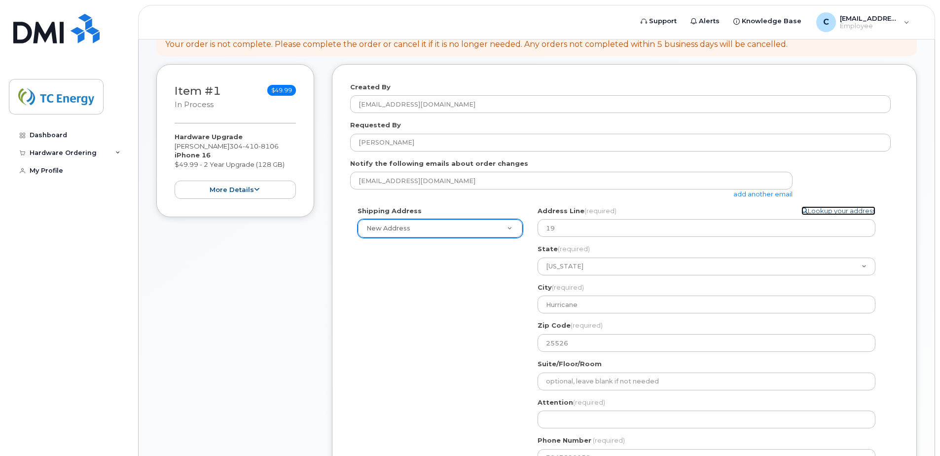
click at [814, 212] on link "Lookup your address" at bounding box center [838, 210] width 74 height 9
select select
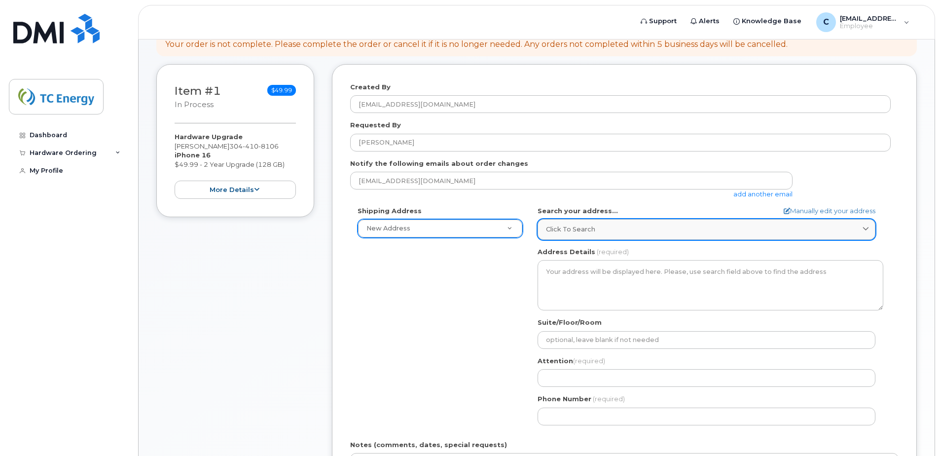
click at [628, 231] on div "Click to search" at bounding box center [706, 228] width 321 height 9
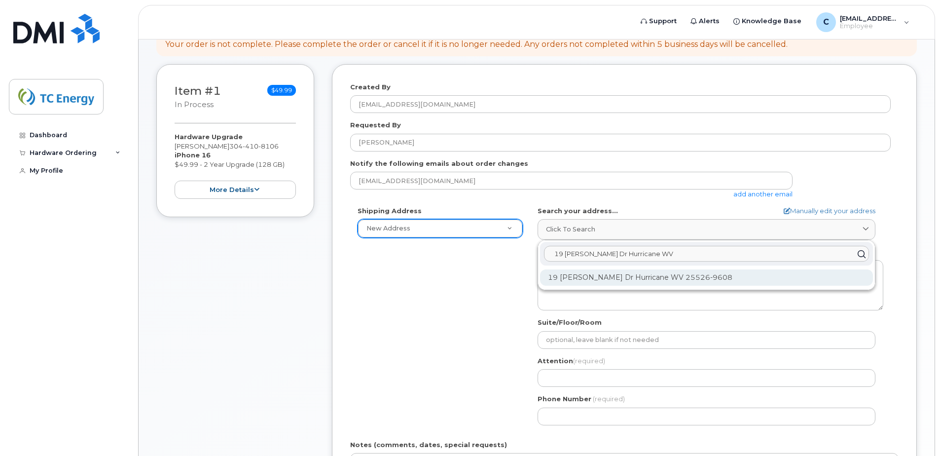
type input "19 Carol Dr Hurricane WV"
click at [622, 282] on div "19 Carol Dr Hurricane WV 25526-9608" at bounding box center [706, 277] width 333 height 16
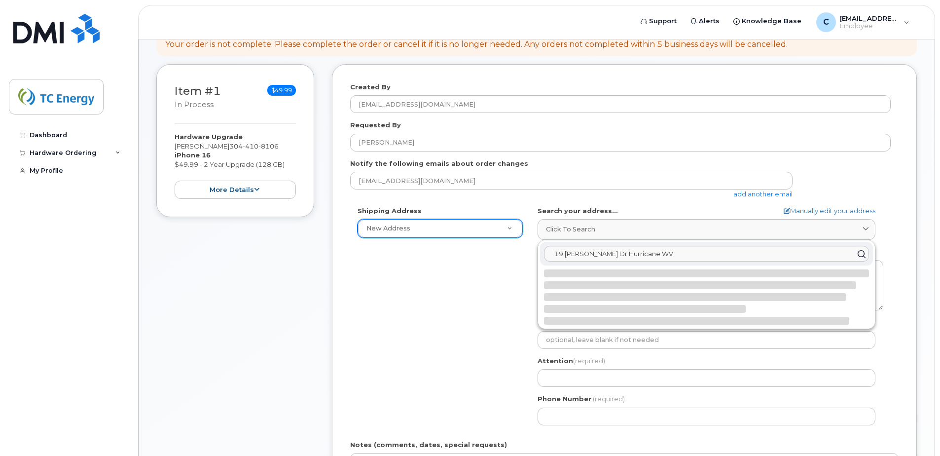
select select
type textarea "19 Carol Dr HURRICANE WV 25526-9608 UNITED STATES"
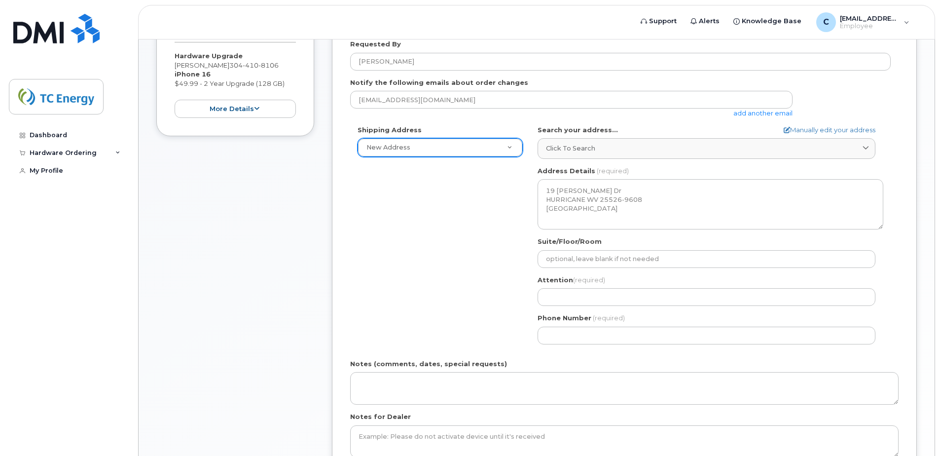
scroll to position [230, 0]
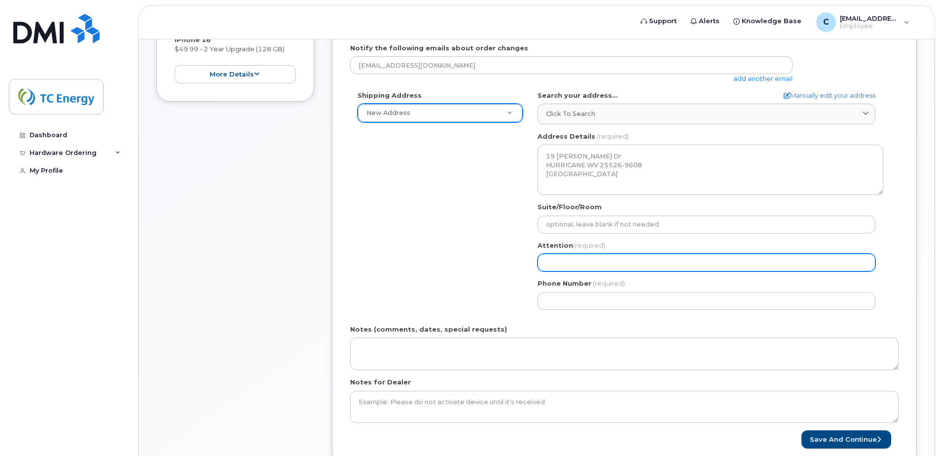
click at [572, 260] on input "Attention (required)" at bounding box center [707, 262] width 338 height 18
select select
type input "C"
select select
type input "Co"
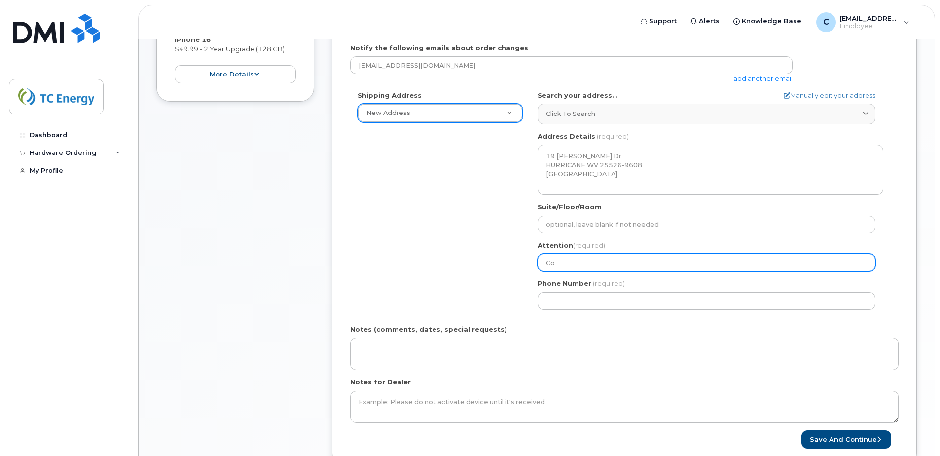
select select
type input "Cor"
select select
type input "Cory"
select select
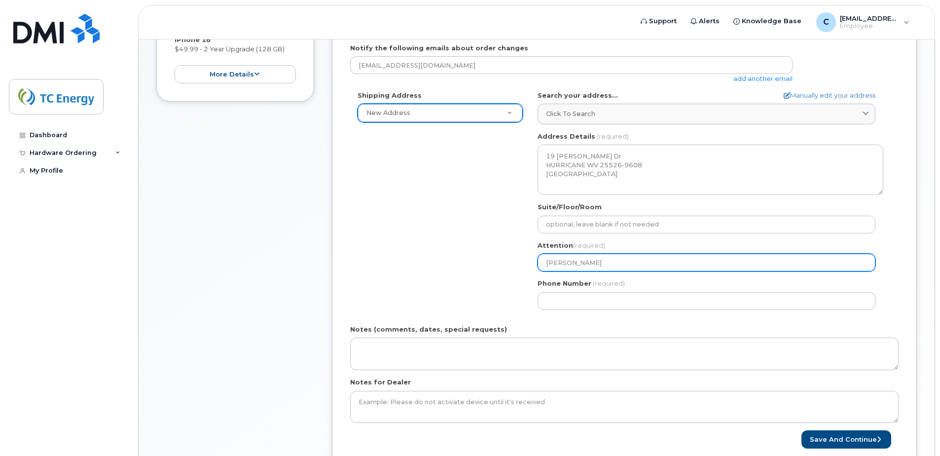
type input "Cory H"
select select
type input "Cory He"
select select
type input "Cory Hen"
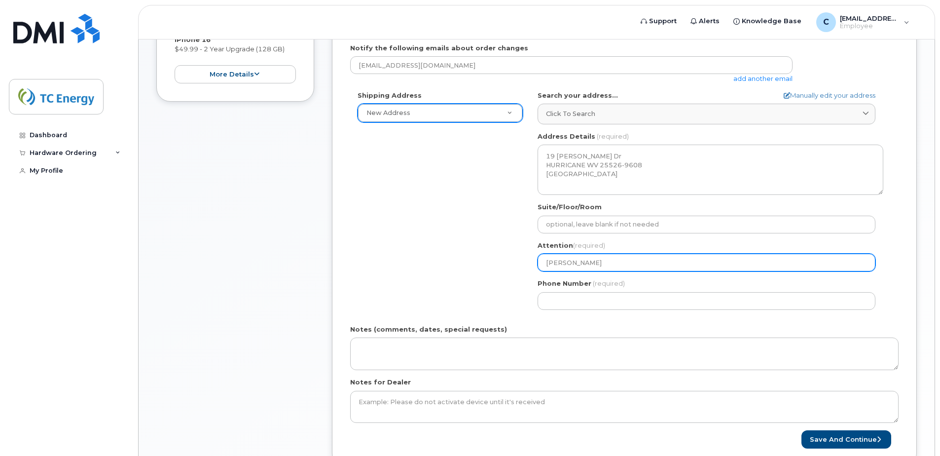
select select
type input "Cory Hens"
select select
type input "Cory Henso"
select select
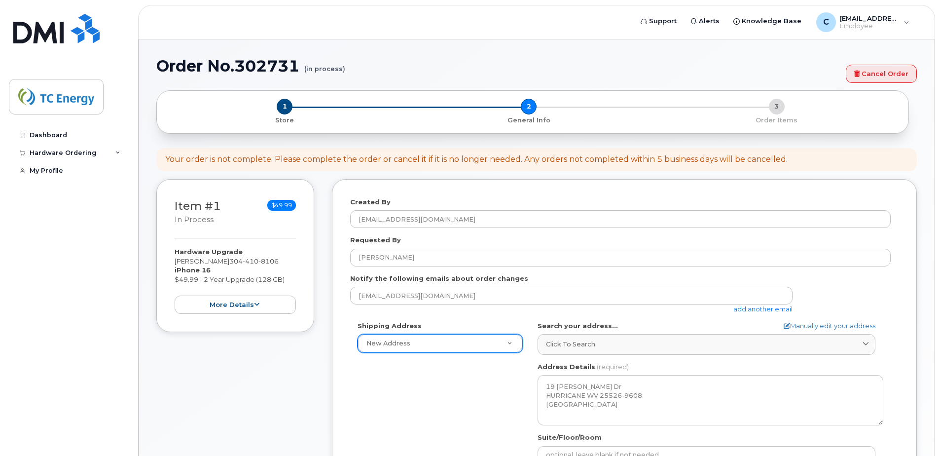
scroll to position [115, 0]
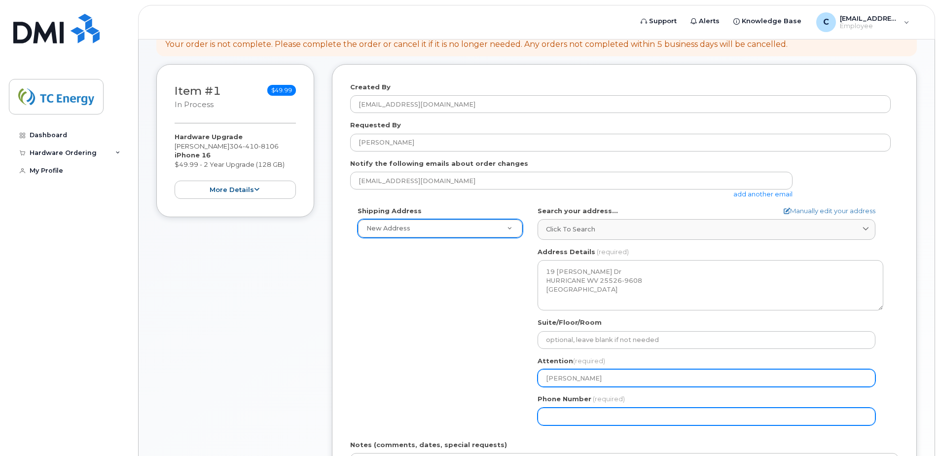
type input "[PERSON_NAME]"
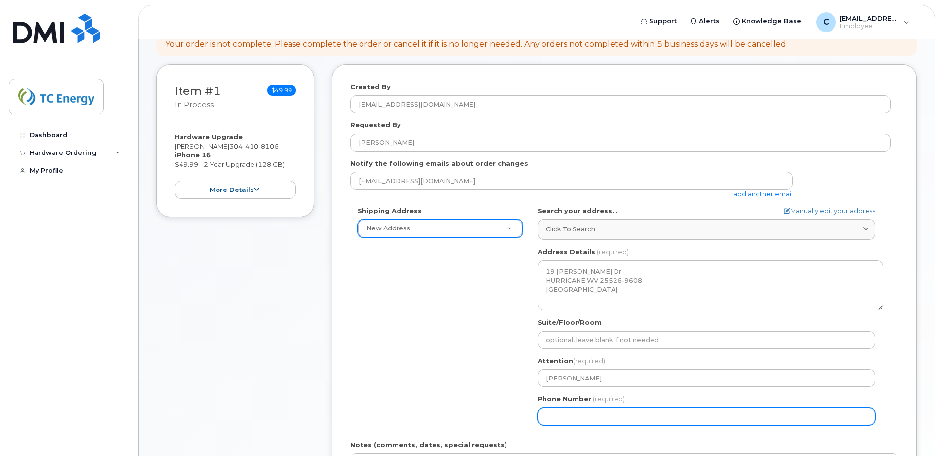
click at [556, 410] on input "Phone Number" at bounding box center [707, 416] width 338 height 18
type input "304"
drag, startPoint x: 572, startPoint y: 419, endPoint x: 444, endPoint y: 417, distance: 127.7
click at [444, 417] on div "Shipping Address New Address New Address US Headquarters (700 Louisiana Street)…" at bounding box center [620, 319] width 541 height 226
type input "304"
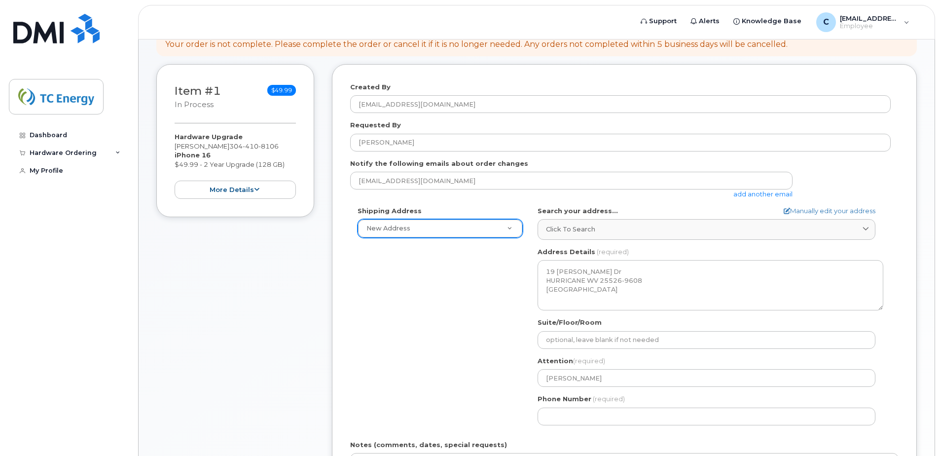
click at [463, 349] on div "Shipping Address New Address New Address US Headquarters (700 Louisiana Street)…" at bounding box center [620, 319] width 541 height 226
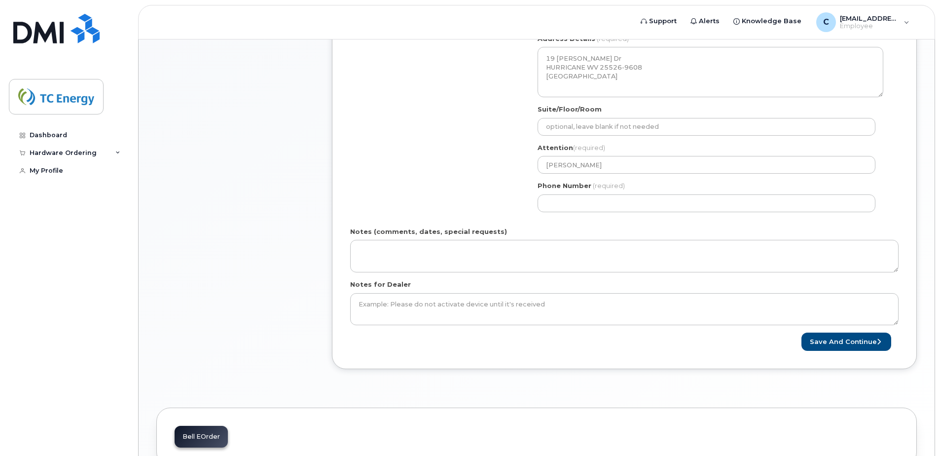
scroll to position [387, 0]
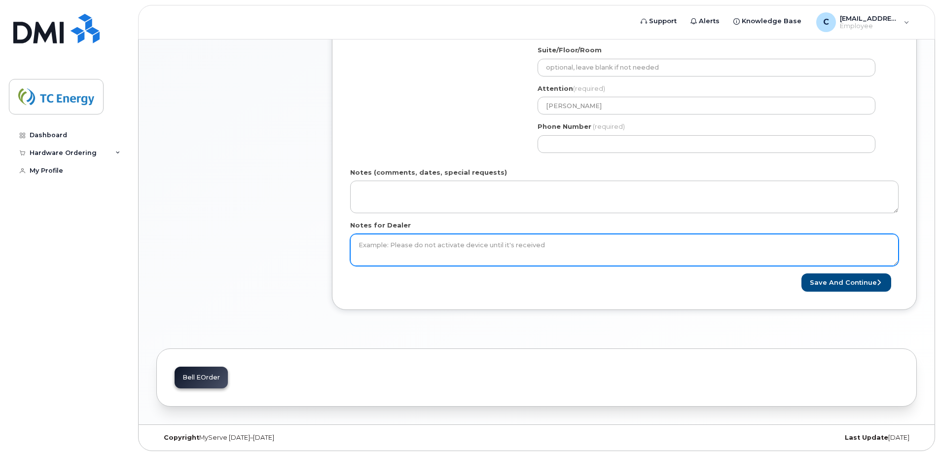
click at [547, 256] on textarea "Notes for Dealer" at bounding box center [624, 250] width 548 height 33
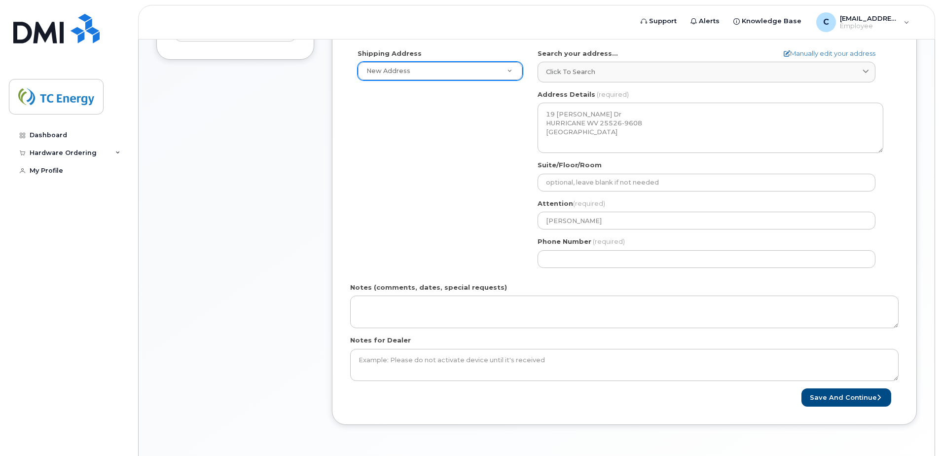
click at [441, 225] on div "Shipping Address New Address New Address US Headquarters (700 Louisiana Street)…" at bounding box center [620, 162] width 541 height 226
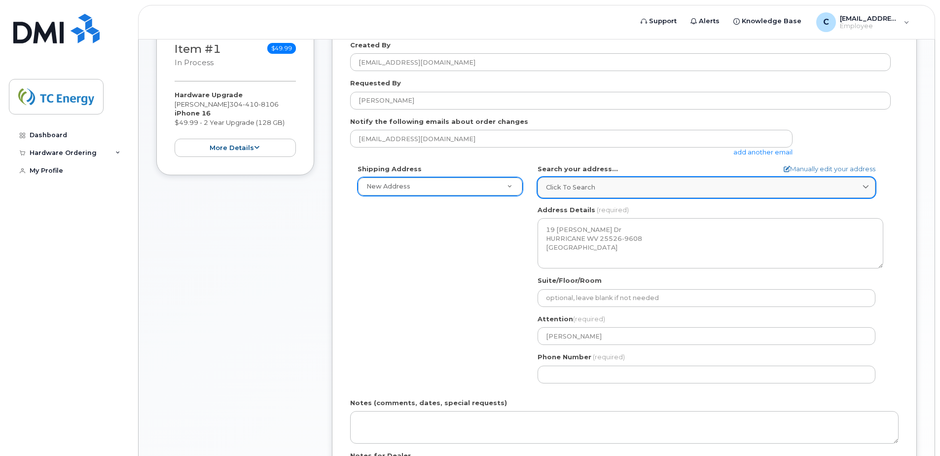
click at [624, 189] on div "Click to search" at bounding box center [706, 186] width 321 height 9
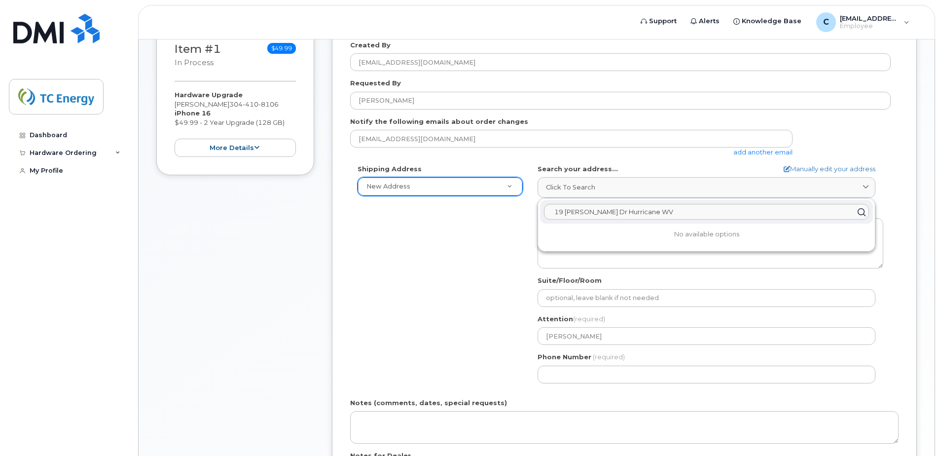
click at [444, 249] on div "Shipping Address New Address New Address US Headquarters (700 Louisiana Street)…" at bounding box center [620, 277] width 541 height 226
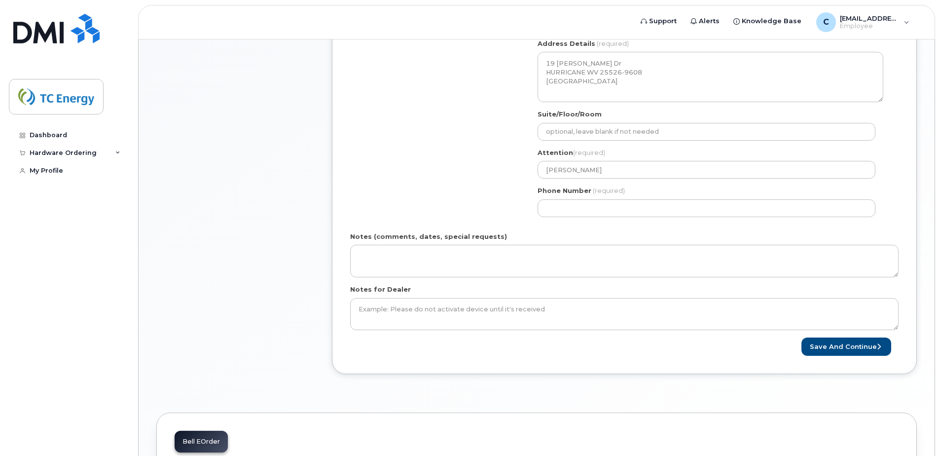
scroll to position [345, 0]
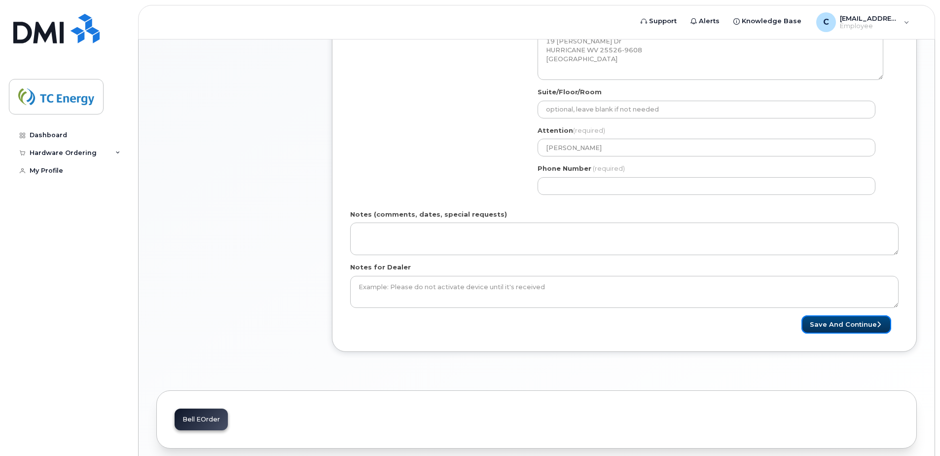
drag, startPoint x: 853, startPoint y: 325, endPoint x: 847, endPoint y: 334, distance: 11.1
click at [853, 325] on button "Save and Continue" at bounding box center [846, 324] width 90 height 18
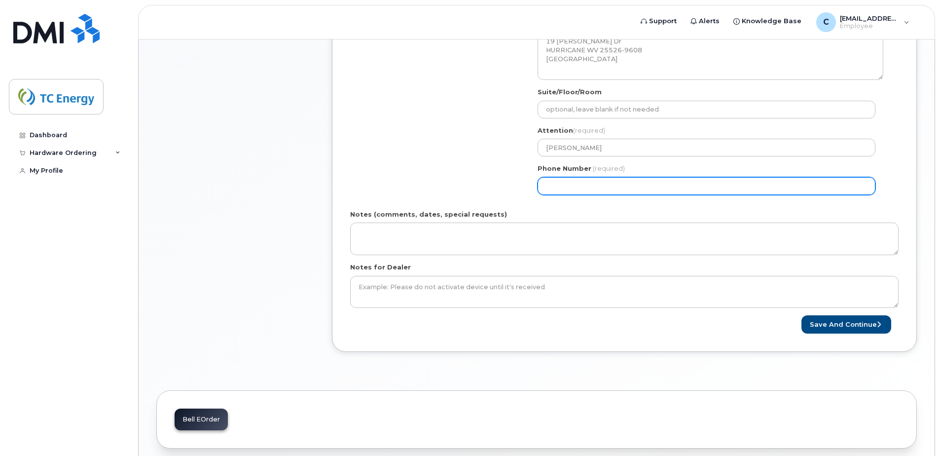
drag, startPoint x: 617, startPoint y: 187, endPoint x: 543, endPoint y: 186, distance: 74.0
click at [543, 186] on input "Phone Number" at bounding box center [707, 186] width 338 height 18
type input "304410810"
select select
type input "3044108106"
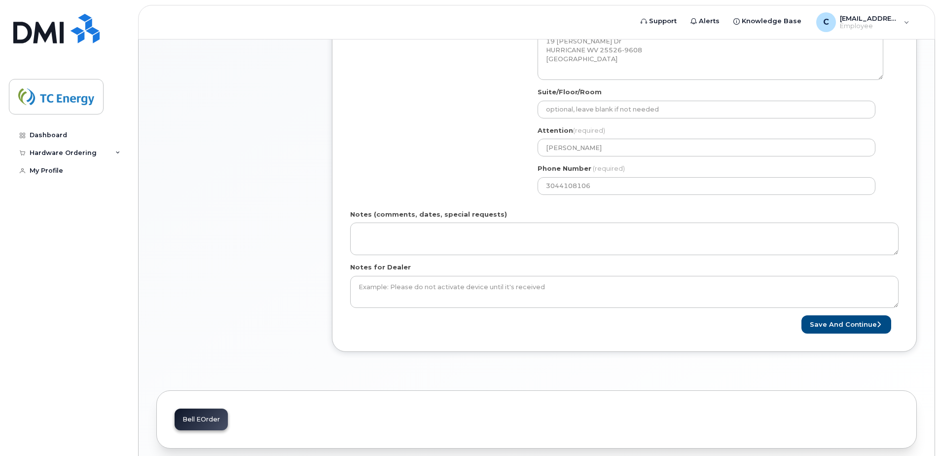
click at [662, 336] on div "Created By cory_henson@tcenergy.com Requested By Cory Henson Notify the followi…" at bounding box center [624, 93] width 585 height 518
click at [859, 322] on button "Save and Continue" at bounding box center [846, 324] width 90 height 18
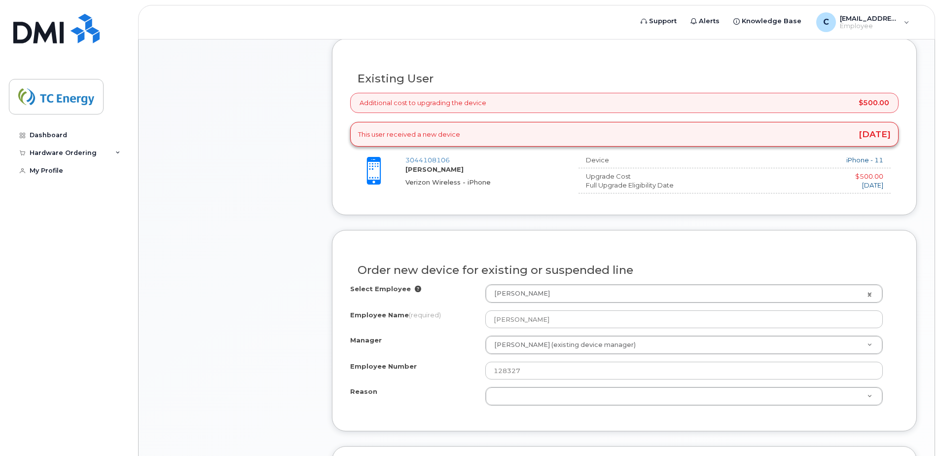
scroll to position [221, 0]
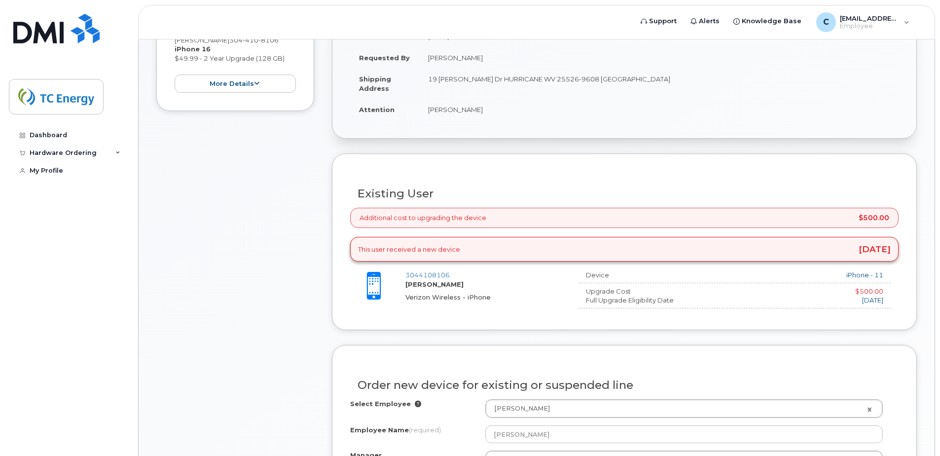
drag, startPoint x: 377, startPoint y: 163, endPoint x: 226, endPoint y: 256, distance: 177.8
click at [221, 255] on div "Item #1 in process $49.99 Hardware Upgrade [PERSON_NAME] [PHONE_NUMBER] iPhone …" at bounding box center [235, 411] width 158 height 906
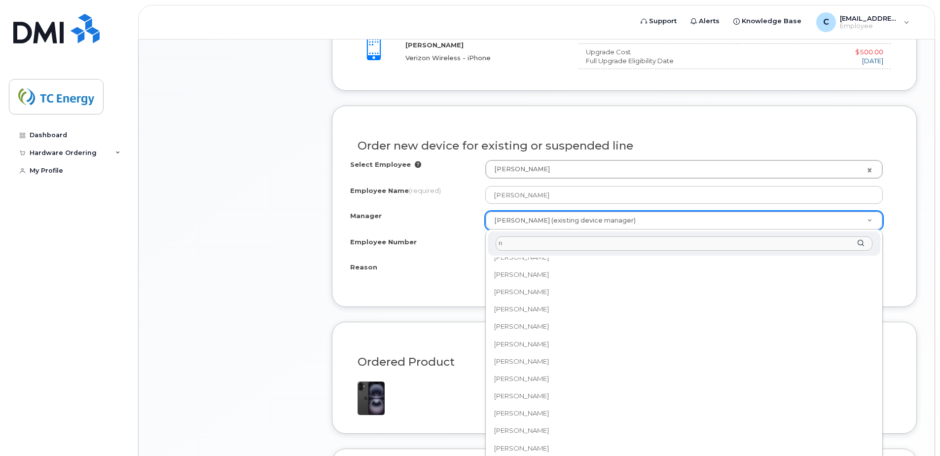
scroll to position [0, 0]
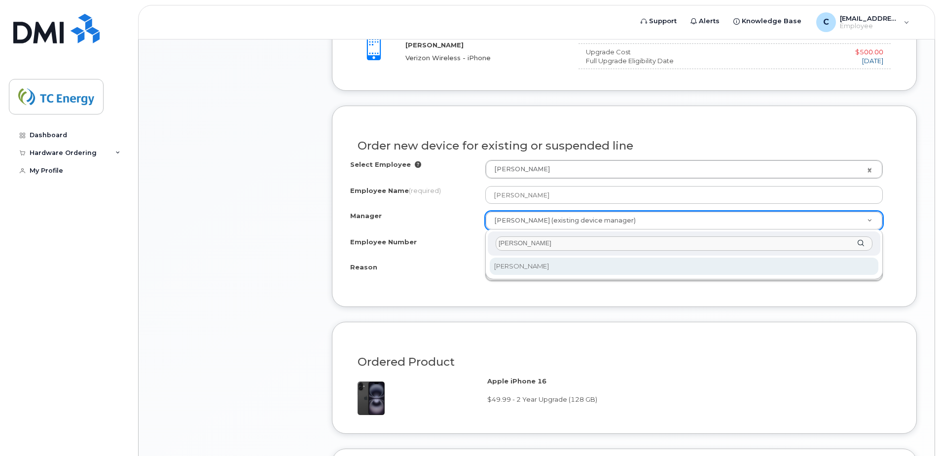
type input "[PERSON_NAME]"
select select "1400980"
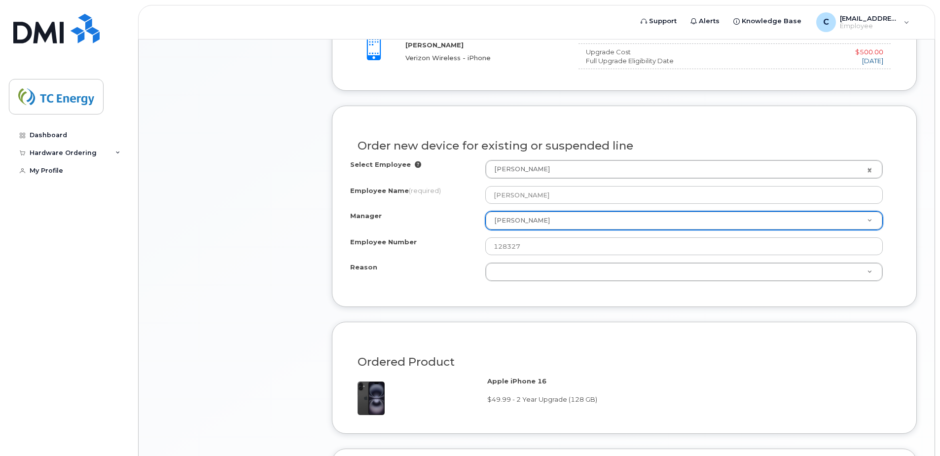
click at [428, 267] on div "Reason" at bounding box center [417, 268] width 135 height 13
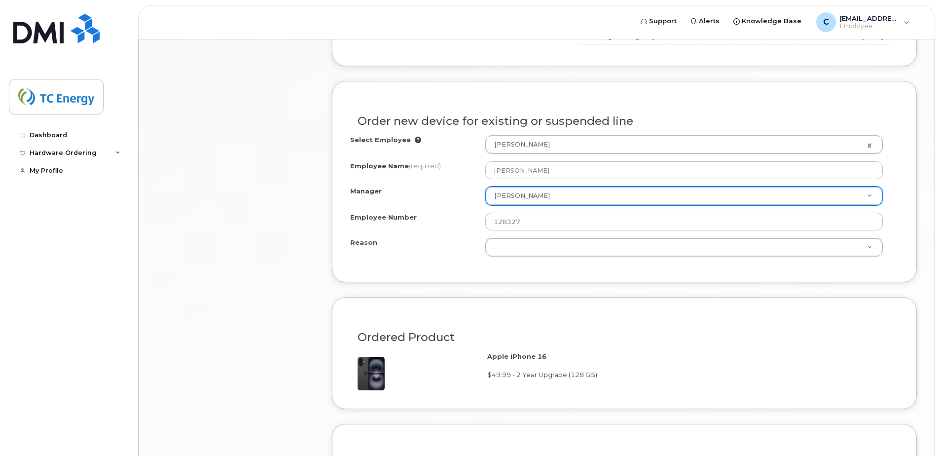
scroll to position [690, 0]
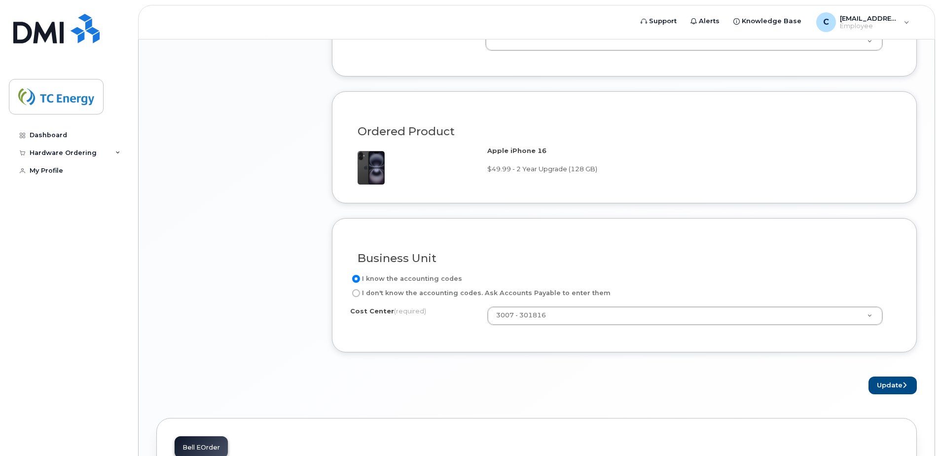
drag, startPoint x: 621, startPoint y: 174, endPoint x: 313, endPoint y: 145, distance: 309.1
drag, startPoint x: 313, startPoint y: 145, endPoint x: 310, endPoint y: 215, distance: 70.1
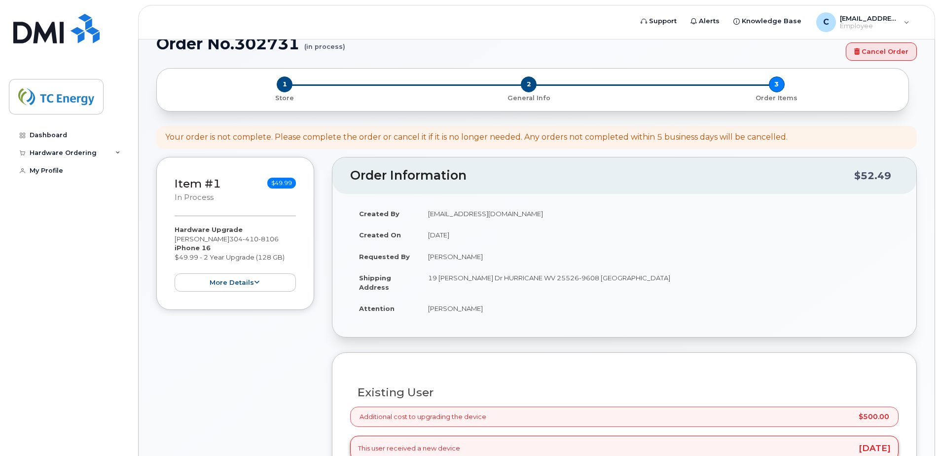
scroll to position [0, 0]
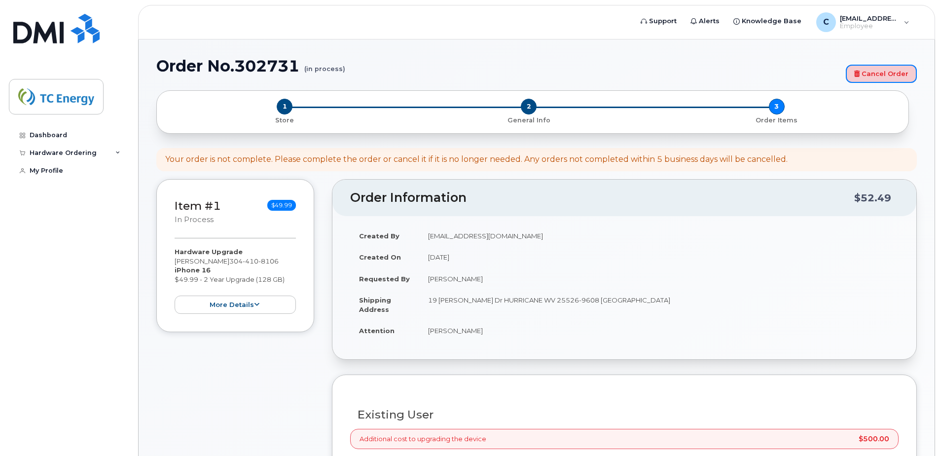
drag, startPoint x: 868, startPoint y: 76, endPoint x: 524, endPoint y: 27, distance: 348.2
click at [868, 76] on link "Cancel Order" at bounding box center [881, 74] width 71 height 18
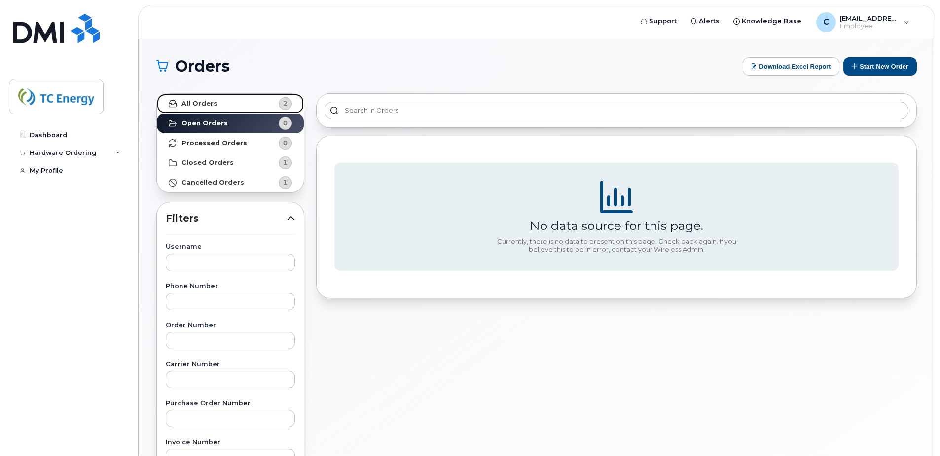
click at [229, 104] on link "All Orders 2" at bounding box center [230, 104] width 147 height 20
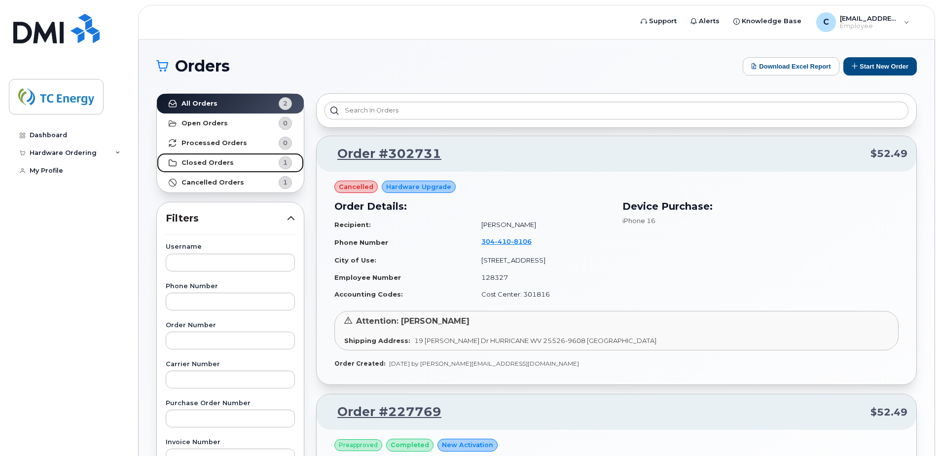
click at [222, 162] on strong "Closed Orders" at bounding box center [207, 163] width 52 height 8
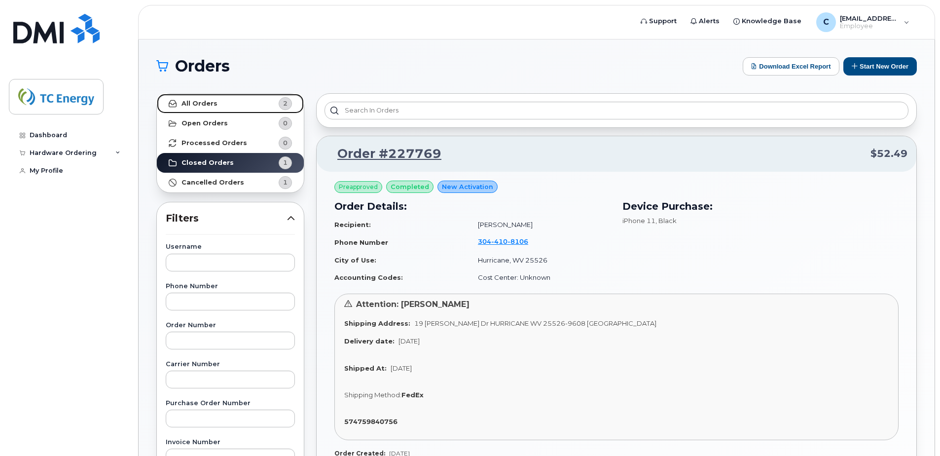
click at [206, 102] on strong "All Orders" at bounding box center [199, 104] width 36 height 8
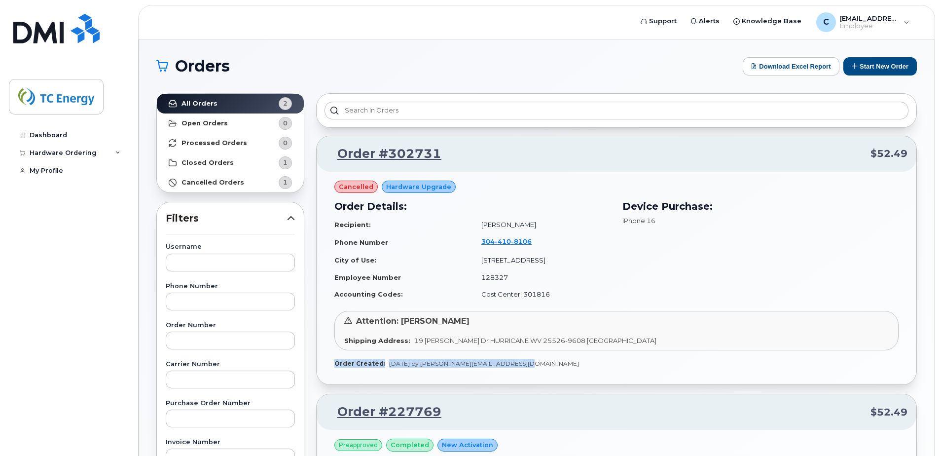
drag, startPoint x: 516, startPoint y: 363, endPoint x: 326, endPoint y: 371, distance: 190.0
click at [326, 372] on div "cancelled Hardware Upgrade Order Details: Recipient: [PERSON_NAME] Phone Number…" at bounding box center [617, 278] width 600 height 213
drag, startPoint x: 235, startPoint y: 163, endPoint x: 229, endPoint y: 166, distance: 6.4
click at [235, 163] on link "Closed Orders 1" at bounding box center [230, 163] width 147 height 20
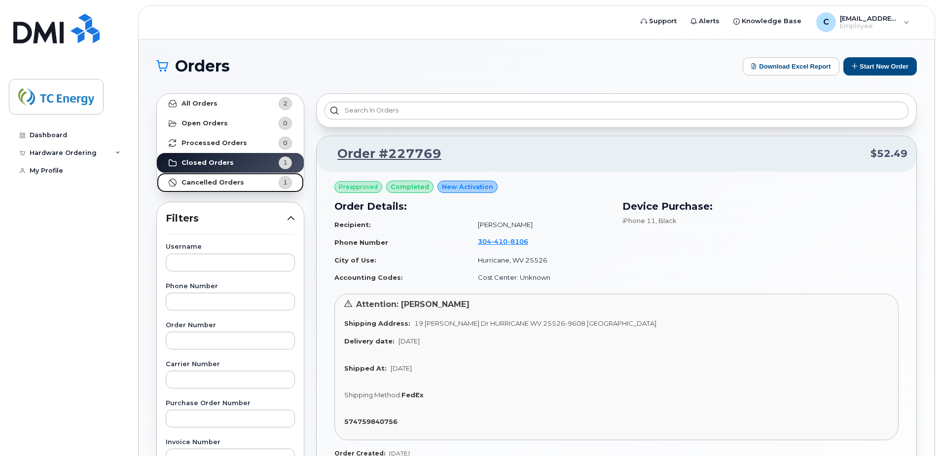
click at [216, 186] on link "Cancelled Orders 1" at bounding box center [230, 183] width 147 height 20
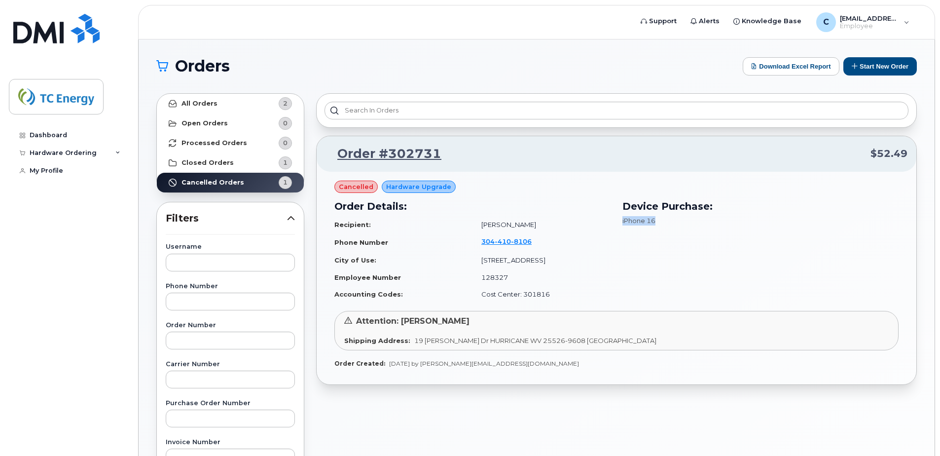
drag, startPoint x: 714, startPoint y: 208, endPoint x: 659, endPoint y: 220, distance: 56.1
click at [659, 220] on div "Device Purchase: iPhone 16" at bounding box center [760, 212] width 276 height 26
drag, startPoint x: 659, startPoint y: 220, endPoint x: 548, endPoint y: 282, distance: 127.4
click at [574, 288] on td "Cost Center: 301816" at bounding box center [541, 294] width 138 height 17
click at [183, 158] on link "Closed Orders 1" at bounding box center [230, 163] width 147 height 20
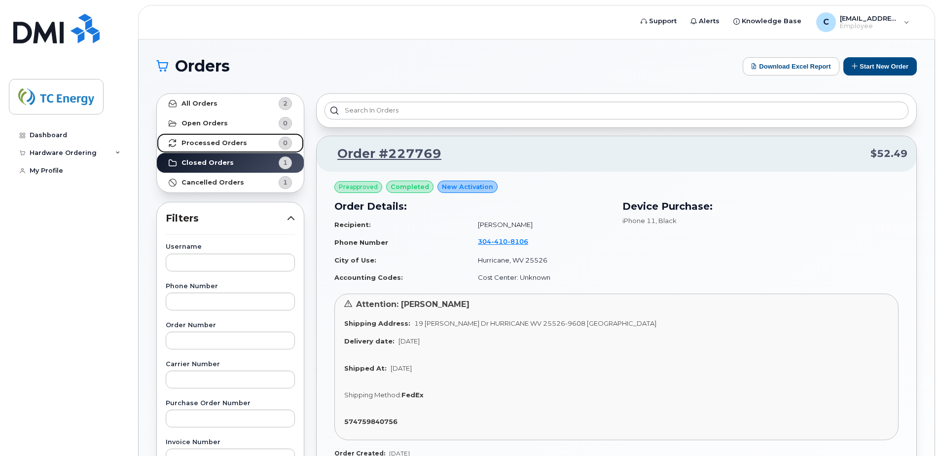
click at [202, 145] on strong "Processed Orders" at bounding box center [214, 143] width 66 height 8
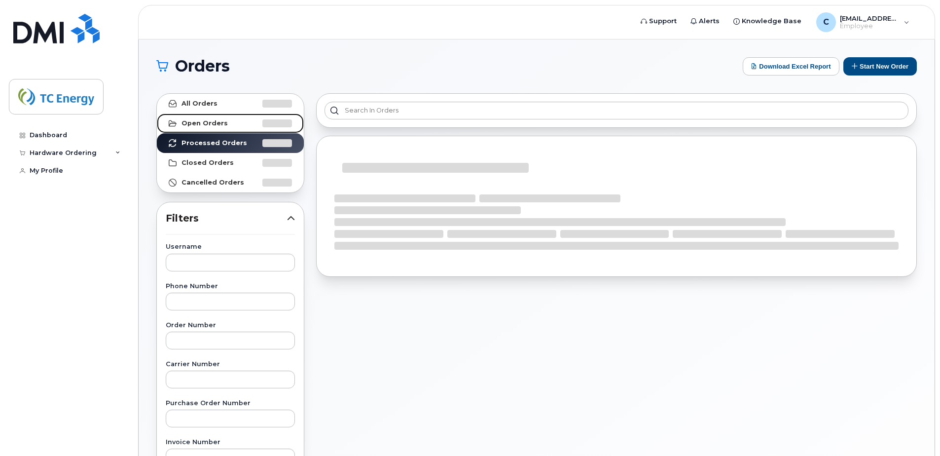
click at [201, 129] on link "Open Orders" at bounding box center [230, 123] width 147 height 20
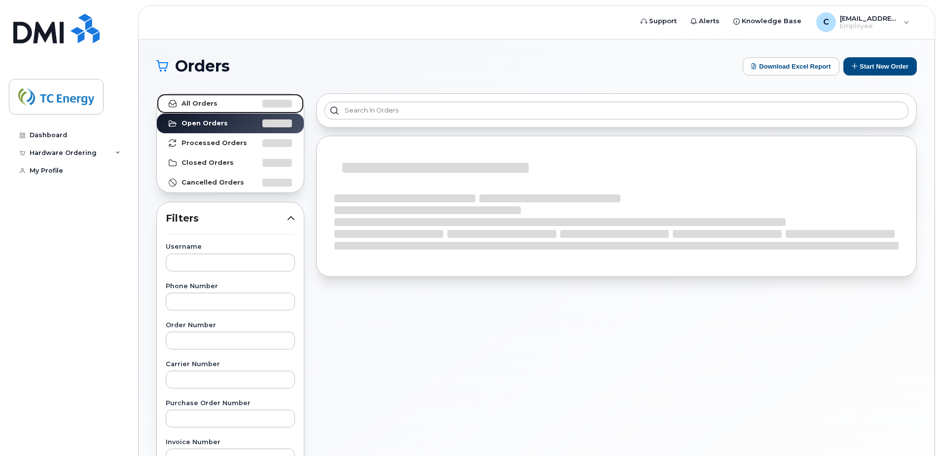
click at [208, 108] on link "All Orders" at bounding box center [230, 104] width 147 height 20
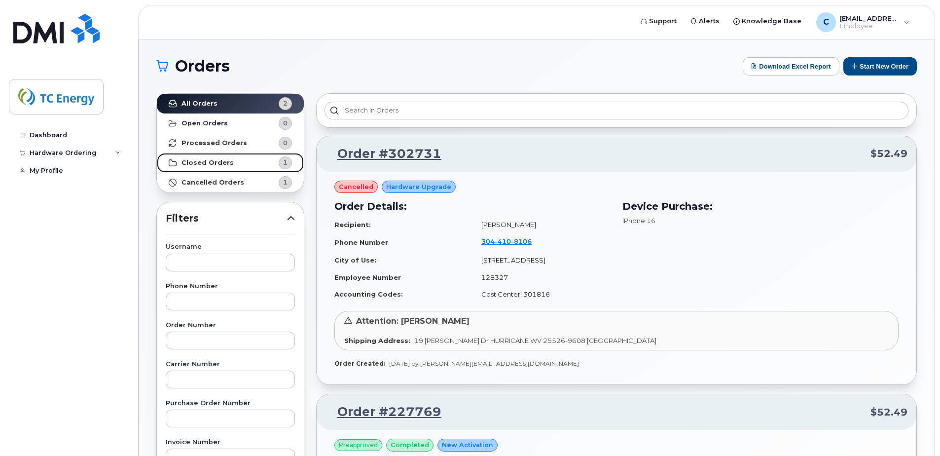
click at [222, 159] on strong "Closed Orders" at bounding box center [207, 163] width 52 height 8
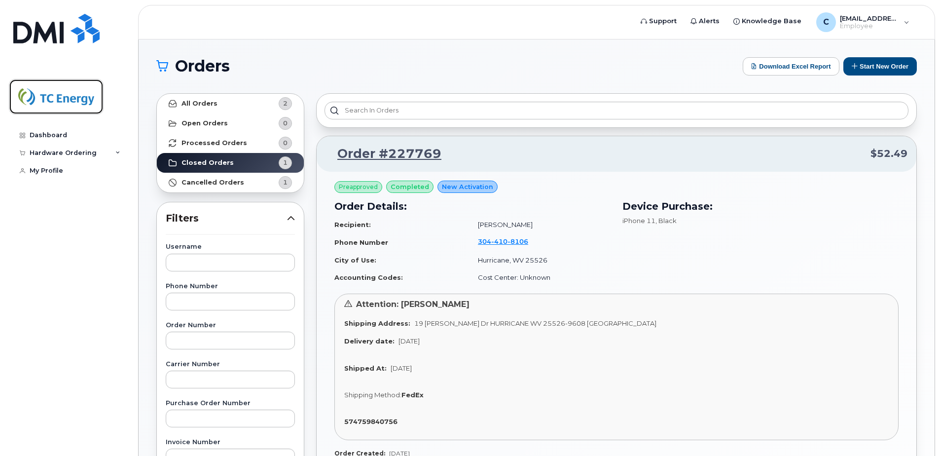
click at [70, 91] on img at bounding box center [56, 96] width 76 height 29
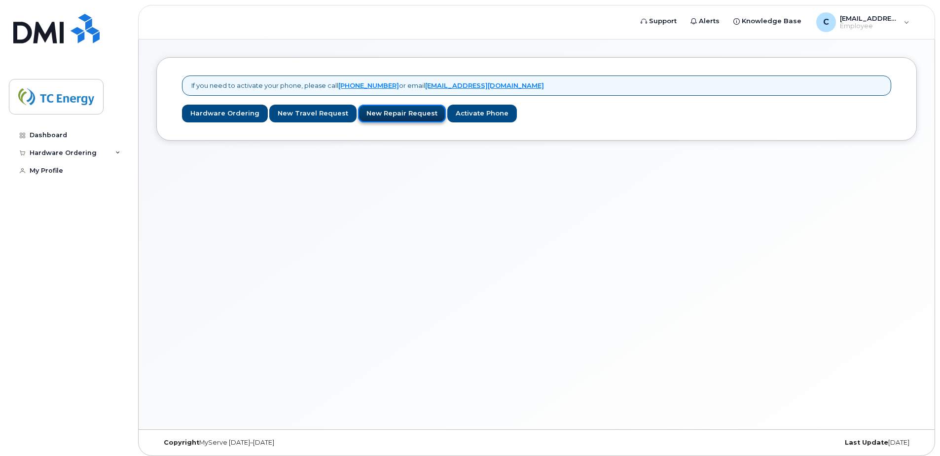
click at [398, 113] on link "New Repair Request" at bounding box center [402, 114] width 88 height 18
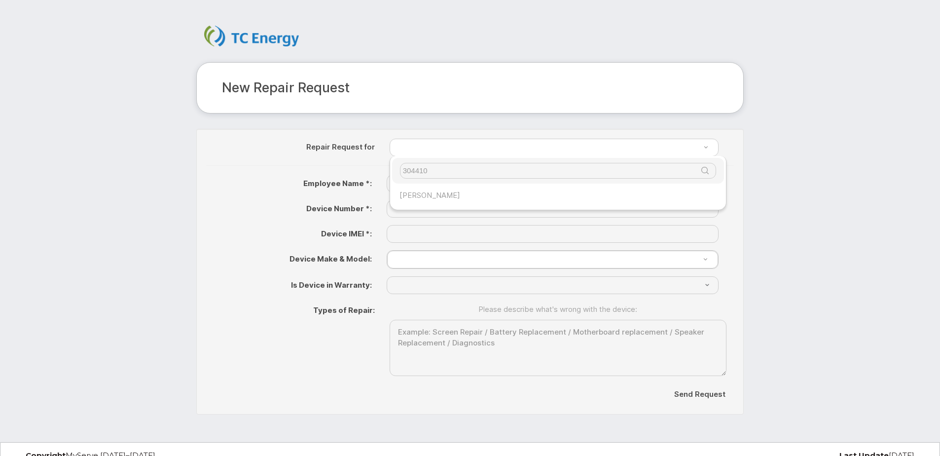
type input "304410"
type input "709958"
type input "CORY HENSON"
type input "(304) 410-8106"
type input "353519513823965"
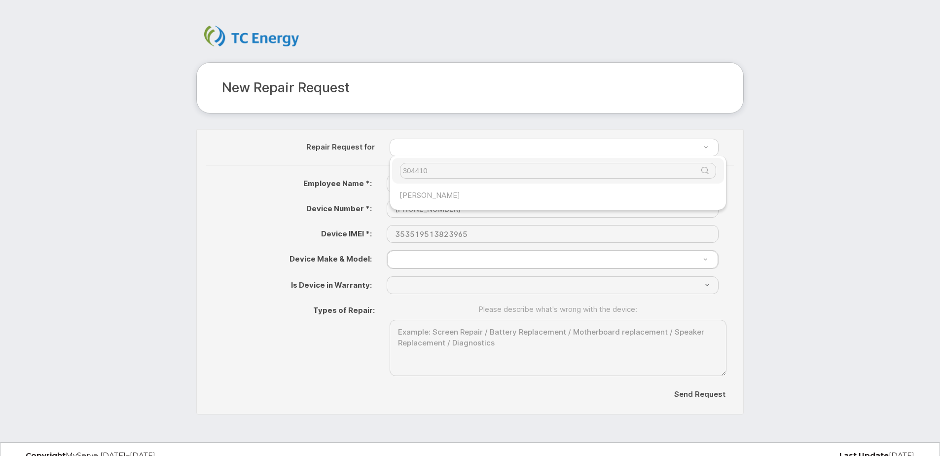
select select "? number:1698 ?"
select select "? string:No ?"
select select "1698"
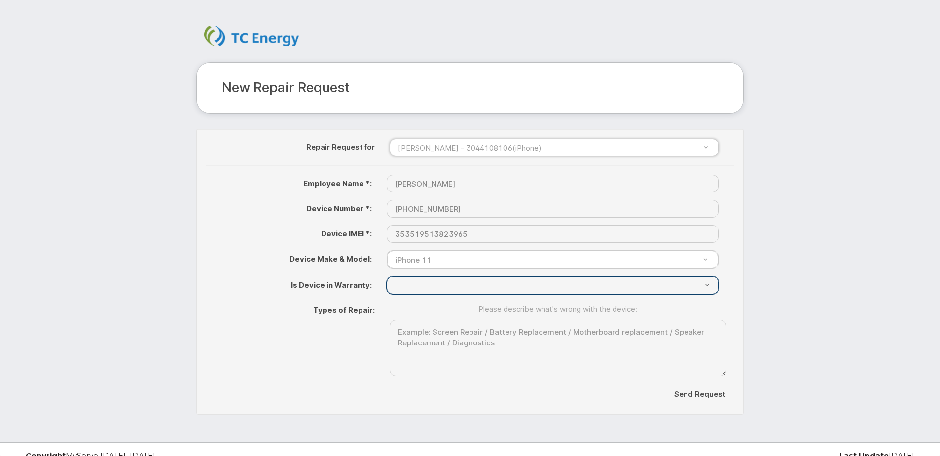
click at [695, 284] on select "{"Don't Know"=>"Don't Know", "Yes"=>"Yes", "No"=>"No"}" at bounding box center [553, 285] width 332 height 18
select select "{"Don't Know"=>"Don't Know", "Yes"=>"Yes", "No"=>"No"}"
click at [387, 276] on select "{"Don't Know"=>"Don't Know", "Yes"=>"Yes", "No"=>"No"}" at bounding box center [553, 285] width 332 height 18
click at [625, 285] on select "{"Don't Know"=>"Don't Know", "Yes"=>"Yes", "No"=>"No"}" at bounding box center [553, 285] width 332 height 18
click at [711, 284] on select "{"Don't Know"=>"Don't Know", "Yes"=>"Yes", "No"=>"No"}" at bounding box center [553, 285] width 332 height 18
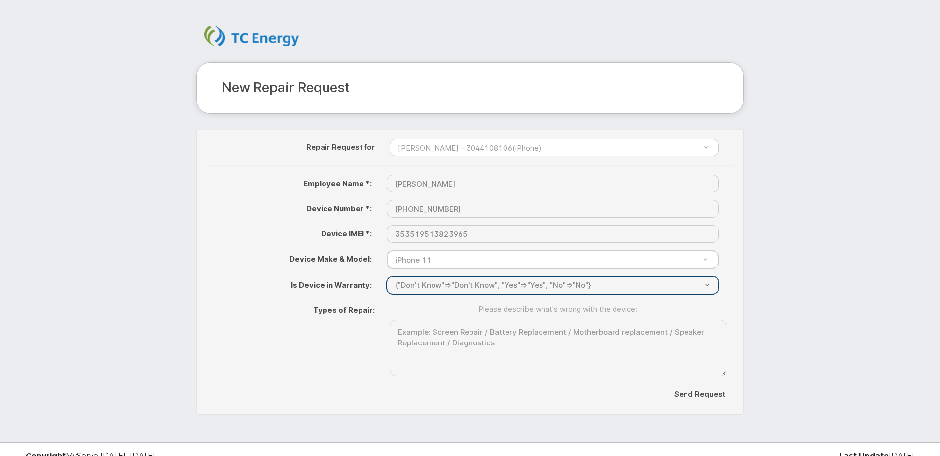
click at [598, 280] on select "{"Don't Know"=>"Don't Know", "Yes"=>"Yes", "No"=>"No"}" at bounding box center [553, 285] width 332 height 18
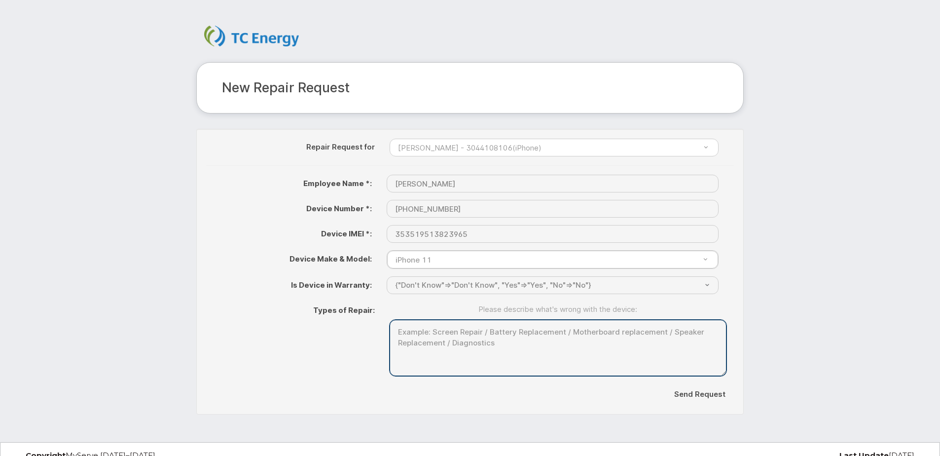
click at [651, 353] on textarea at bounding box center [558, 348] width 337 height 57
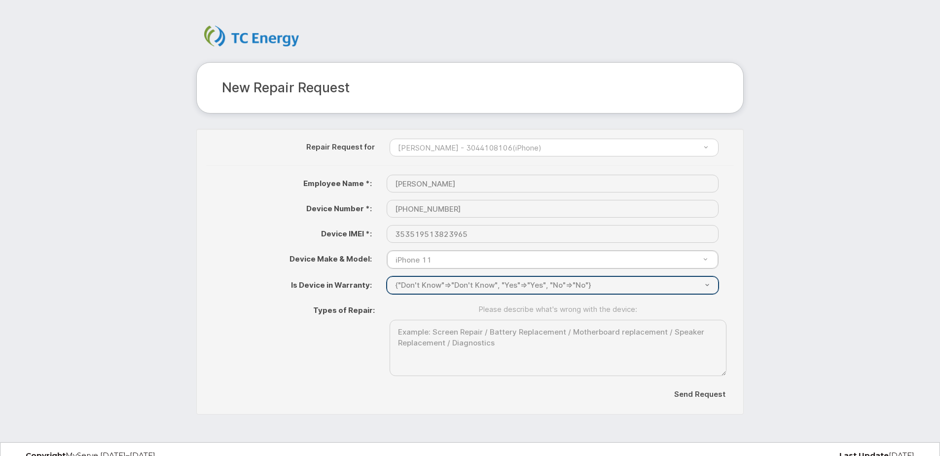
click at [619, 288] on select "{"Don't Know"=>"Don't Know", "Yes"=>"Yes", "No"=>"No"}" at bounding box center [553, 285] width 332 height 18
click at [622, 286] on select "{"Don't Know"=>"Don't Know", "Yes"=>"Yes", "No"=>"No"}" at bounding box center [553, 285] width 332 height 18
click at [630, 281] on select "{"Don't Know"=>"Don't Know", "Yes"=>"Yes", "No"=>"No"}" at bounding box center [553, 285] width 332 height 18
click at [596, 289] on select "{"Don't Know"=>"Don't Know", "Yes"=>"Yes", "No"=>"No"}" at bounding box center [553, 285] width 332 height 18
drag, startPoint x: 601, startPoint y: 286, endPoint x: 614, endPoint y: 284, distance: 12.9
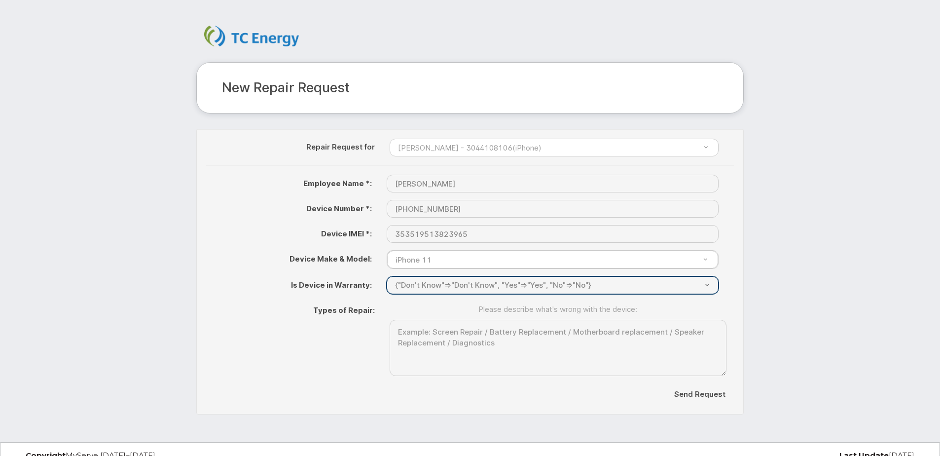
click at [601, 286] on select "{"Don't Know"=>"Don't Know", "Yes"=>"Yes", "No"=>"No"}" at bounding box center [553, 285] width 332 height 18
drag, startPoint x: 662, startPoint y: 284, endPoint x: 656, endPoint y: 287, distance: 6.6
click at [662, 284] on select "{"Don't Know"=>"Don't Know", "Yes"=>"Yes", "No"=>"No"}" at bounding box center [553, 285] width 332 height 18
click at [393, 284] on select "{"Don't Know"=>"Don't Know", "Yes"=>"Yes", "No"=>"No"}" at bounding box center [553, 285] width 332 height 18
click at [396, 284] on select "{"Don't Know"=>"Don't Know", "Yes"=>"Yes", "No"=>"No"}" at bounding box center [553, 285] width 332 height 18
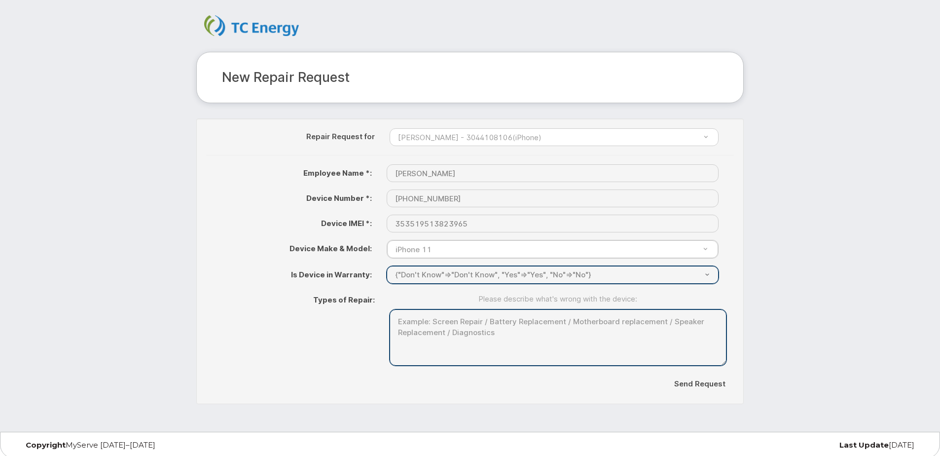
scroll to position [13, 0]
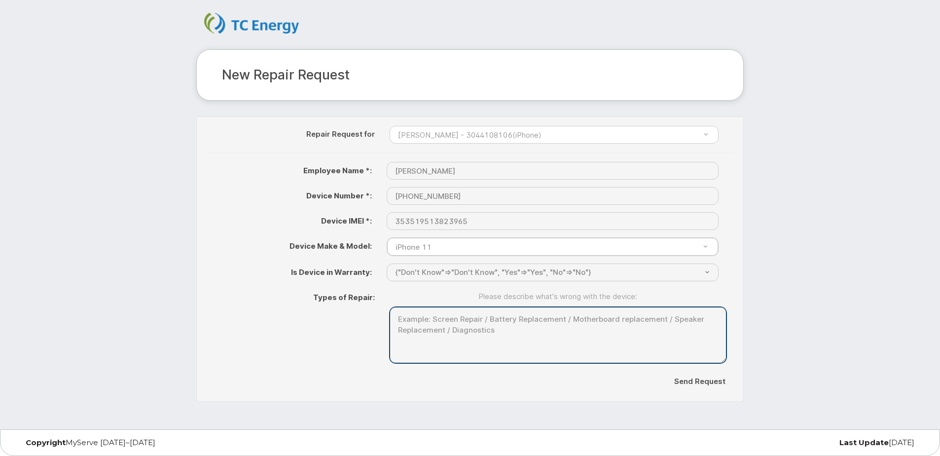
click at [488, 333] on textarea at bounding box center [558, 335] width 337 height 57
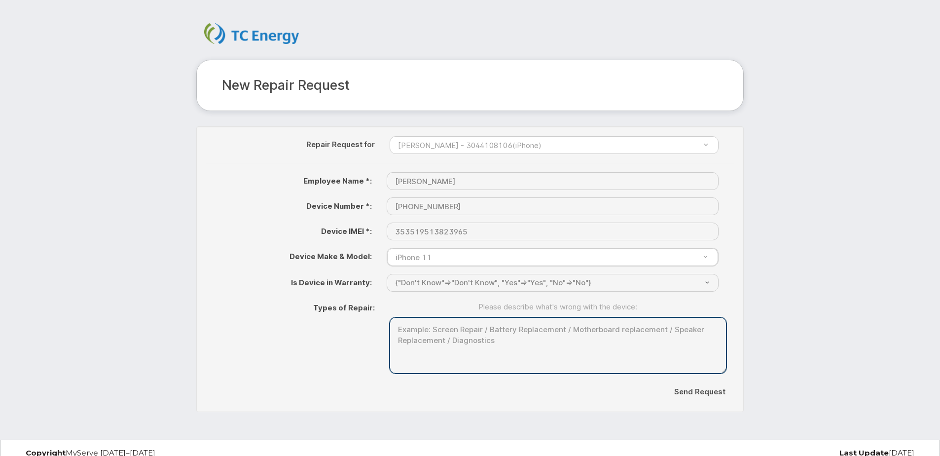
scroll to position [0, 0]
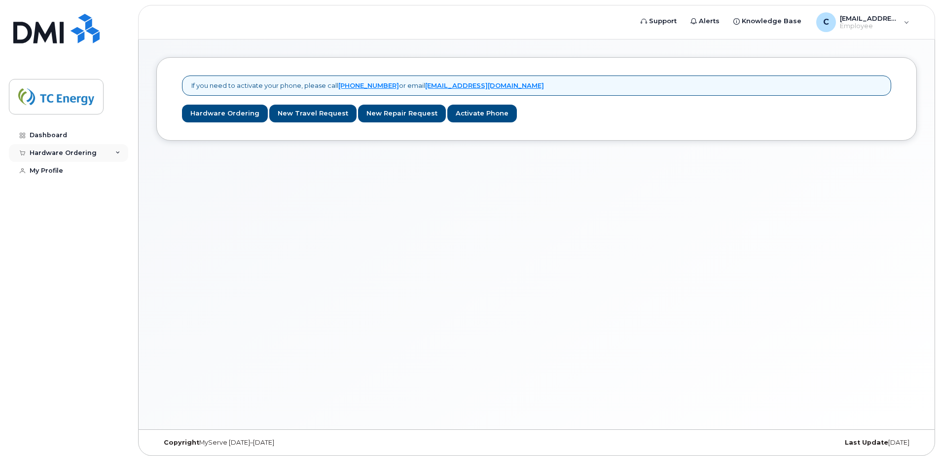
click at [52, 149] on div "Hardware Ordering" at bounding box center [63, 153] width 67 height 8
click at [60, 190] on div "New Order" at bounding box center [52, 189] width 37 height 9
click at [66, 167] on div "My Orders" at bounding box center [52, 171] width 36 height 9
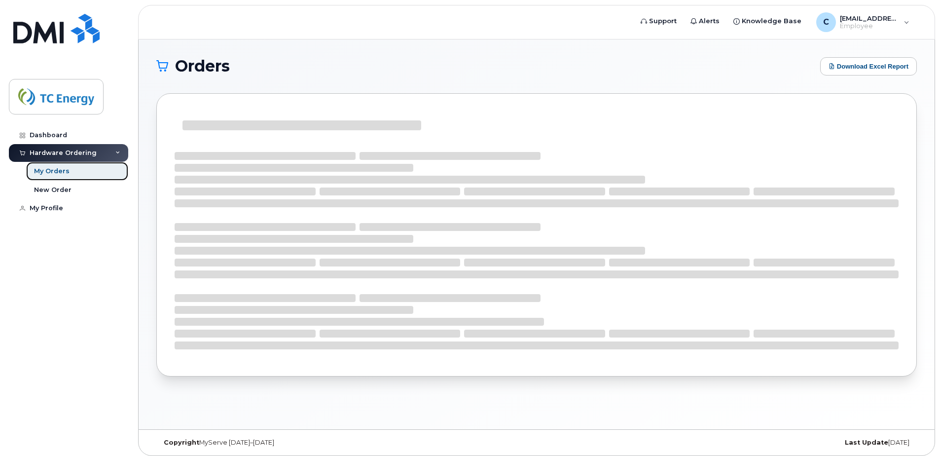
click at [61, 169] on div "My Orders" at bounding box center [52, 171] width 36 height 9
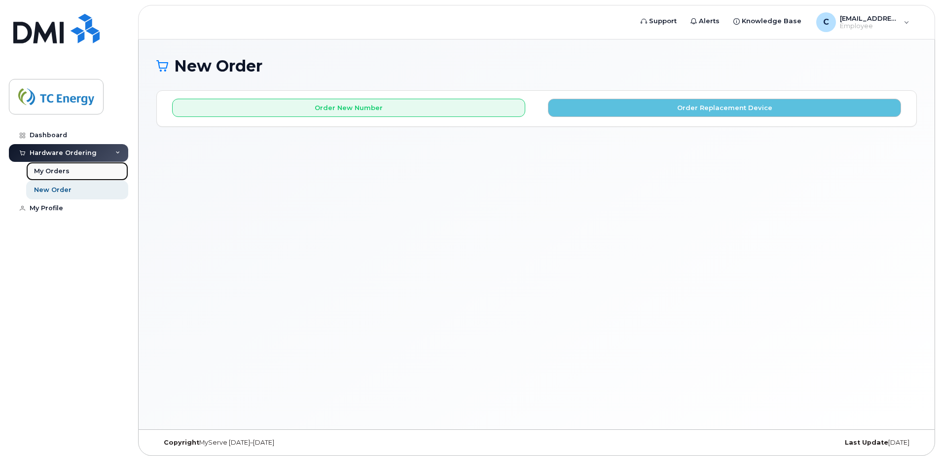
click at [53, 172] on div "My Orders" at bounding box center [52, 171] width 36 height 9
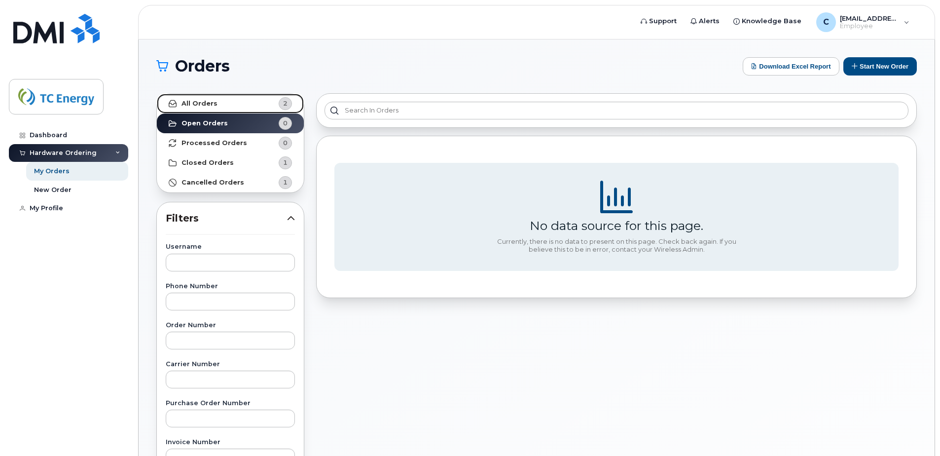
click at [246, 104] on link "All Orders 2" at bounding box center [230, 104] width 147 height 20
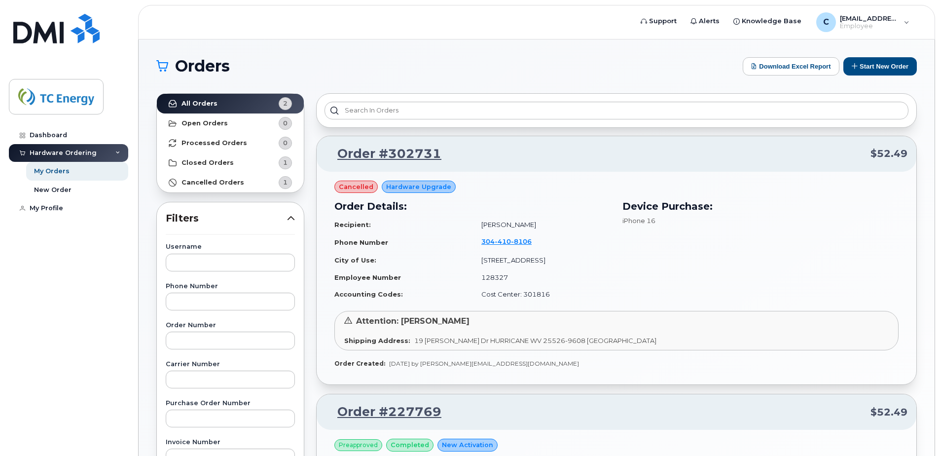
drag, startPoint x: 416, startPoint y: 187, endPoint x: 373, endPoint y: 187, distance: 42.9
click at [373, 187] on div "cancelled Hardware Upgrade Order Details: Recipient: [PERSON_NAME] Phone Number…" at bounding box center [616, 245] width 564 height 128
drag, startPoint x: 374, startPoint y: 187, endPoint x: 455, endPoint y: 184, distance: 81.4
click at [455, 184] on div "cancelled Hardware Upgrade Order Details: Recipient: [PERSON_NAME] Phone Number…" at bounding box center [616, 245] width 564 height 128
drag, startPoint x: 428, startPoint y: 189, endPoint x: 327, endPoint y: 192, distance: 100.2
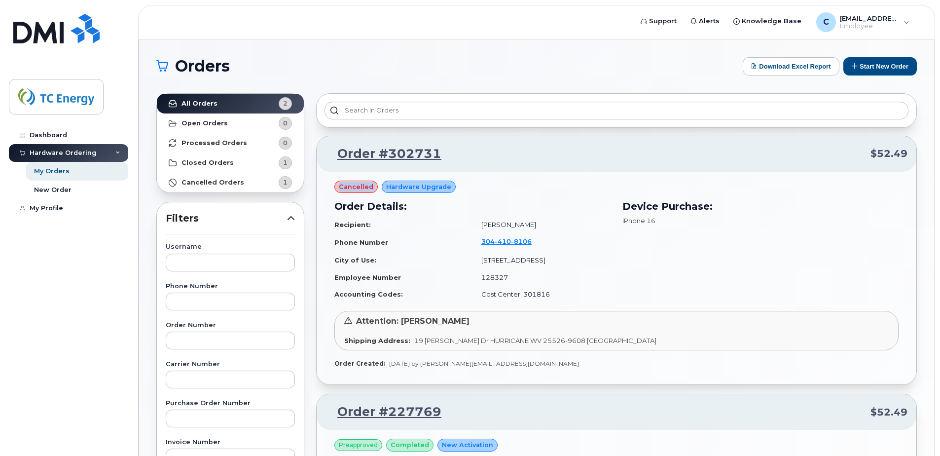
click at [327, 192] on div "cancelled Hardware Upgrade Order Details: Recipient: [PERSON_NAME] Phone Number…" at bounding box center [617, 278] width 600 height 213
click at [662, 197] on div "Device Purchase: iPhone 16" at bounding box center [760, 251] width 288 height 116
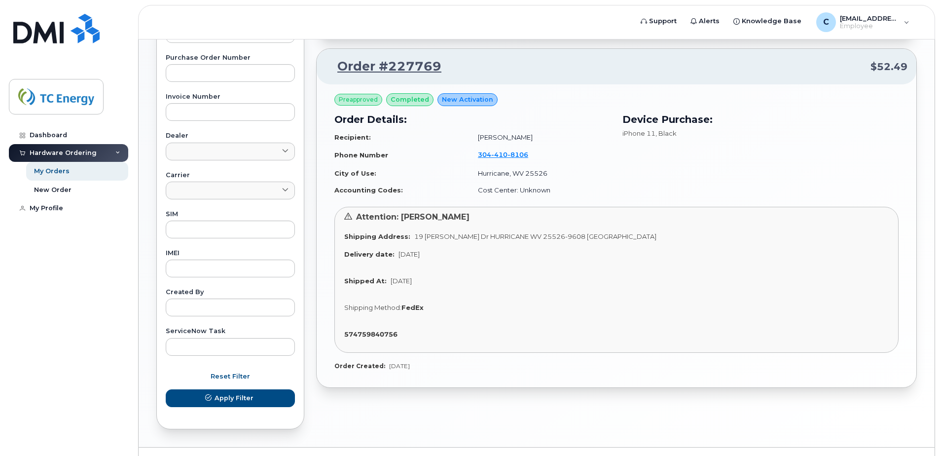
scroll to position [115, 0]
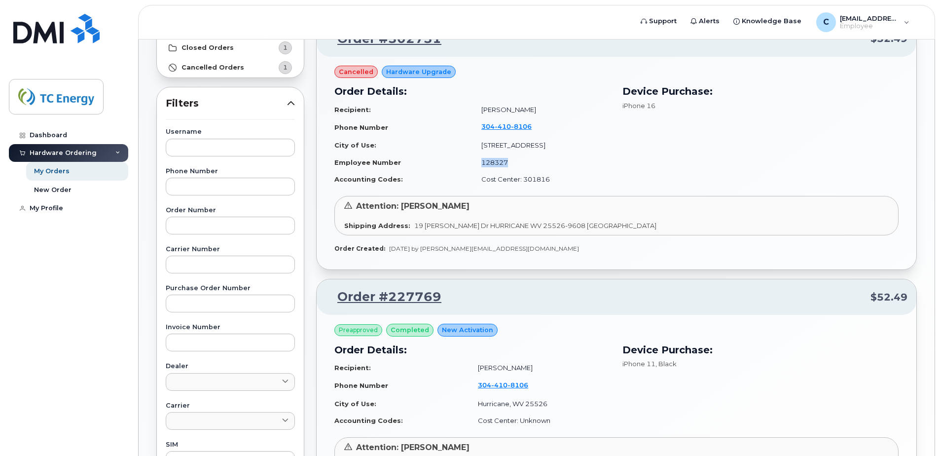
drag, startPoint x: 505, startPoint y: 158, endPoint x: 440, endPoint y: 163, distance: 65.3
click at [440, 163] on tr "Employee Number 128327" at bounding box center [472, 162] width 276 height 17
drag, startPoint x: 440, startPoint y: 163, endPoint x: 425, endPoint y: 180, distance: 22.4
click at [425, 180] on tr "Accounting Codes: Cost Center: 301816" at bounding box center [472, 179] width 276 height 17
click at [603, 176] on td "Cost Center: 301816" at bounding box center [541, 179] width 138 height 17
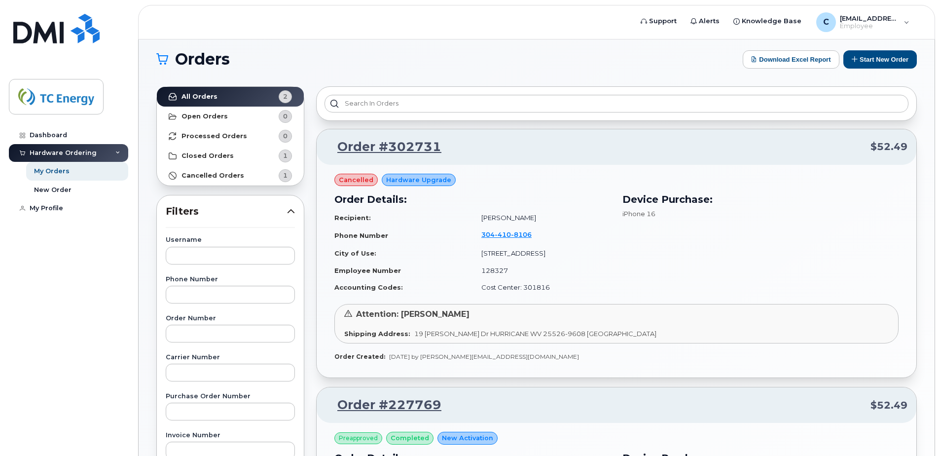
scroll to position [0, 0]
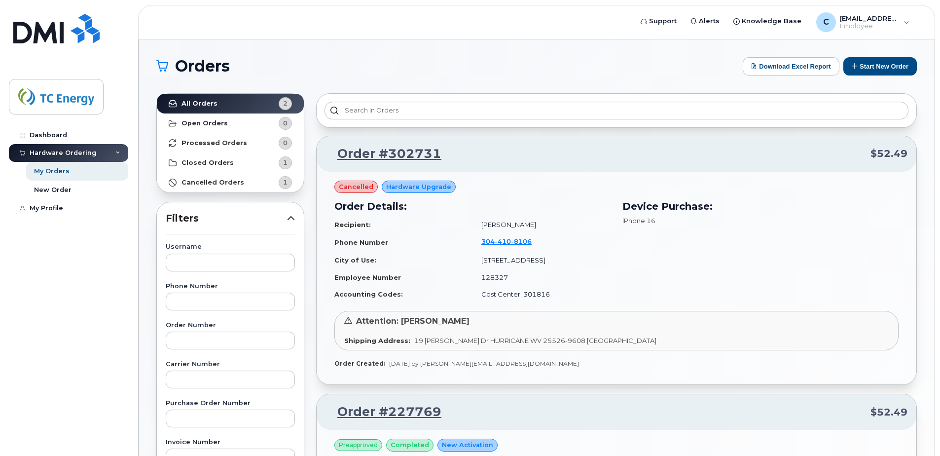
drag, startPoint x: 574, startPoint y: 292, endPoint x: 464, endPoint y: 53, distance: 263.3
click at [461, 53] on div "Orders Download Excel Report Start New Order All Orders 2 Open Orders 0 Process…" at bounding box center [537, 415] width 796 height 753
click at [239, 168] on link "Closed Orders 1" at bounding box center [230, 163] width 147 height 20
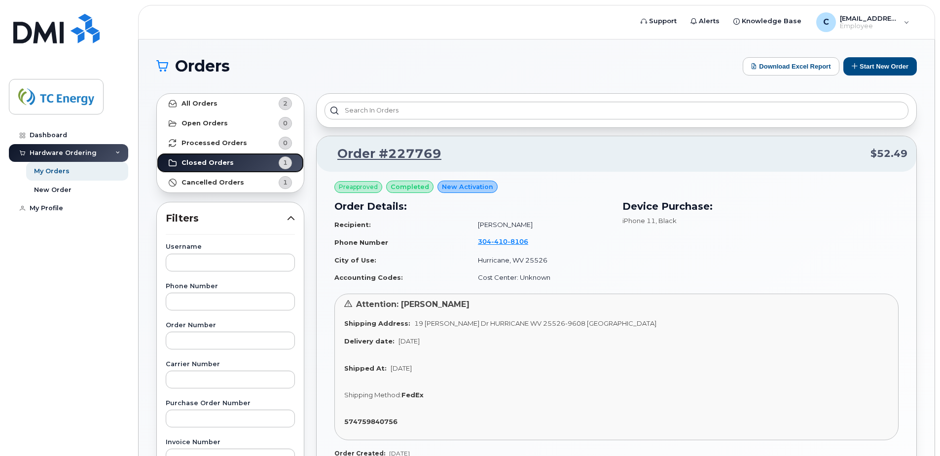
click at [238, 153] on link "Closed Orders 1" at bounding box center [230, 163] width 147 height 20
drag, startPoint x: 238, startPoint y: 153, endPoint x: 229, endPoint y: 142, distance: 14.0
click at [228, 142] on strong "Processed Orders" at bounding box center [214, 143] width 66 height 8
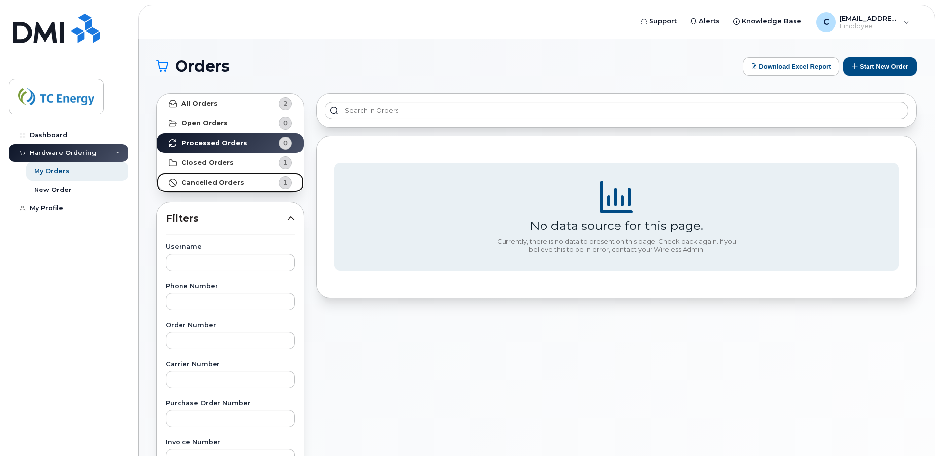
click at [222, 183] on strong "Cancelled Orders" at bounding box center [212, 183] width 63 height 8
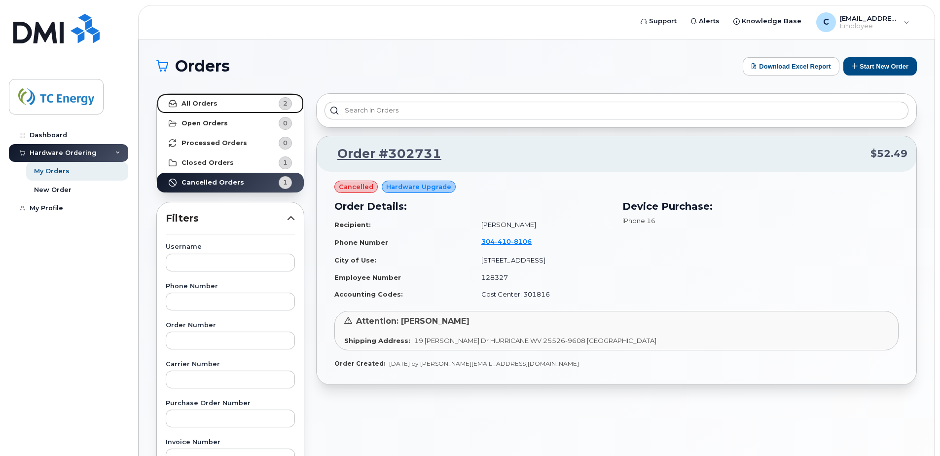
click at [226, 99] on link "All Orders 2" at bounding box center [230, 104] width 147 height 20
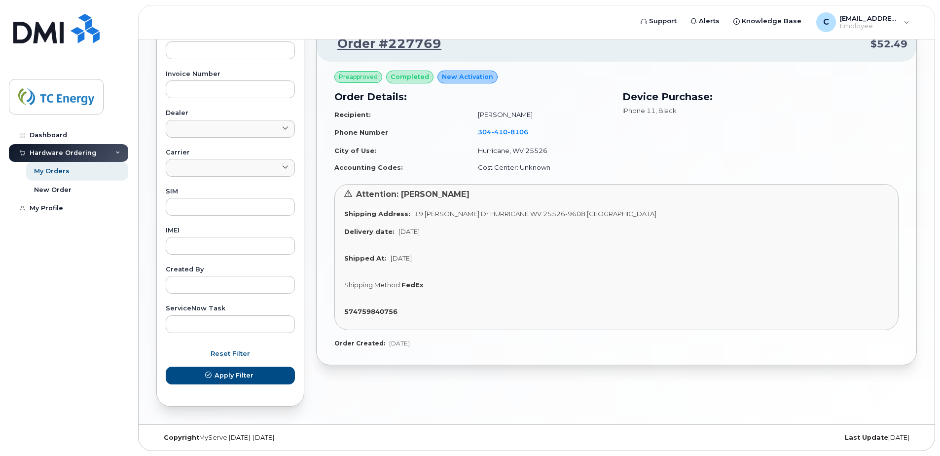
scroll to position [138, 0]
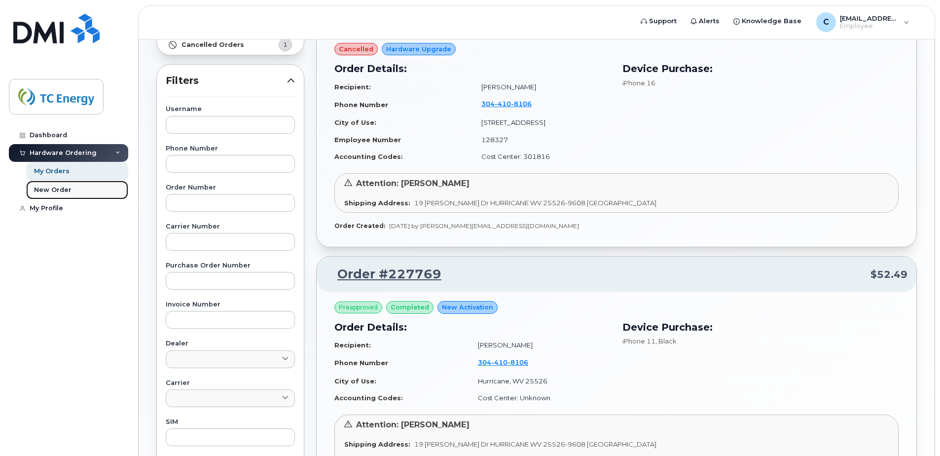
click at [52, 188] on div "New Order" at bounding box center [52, 189] width 37 height 9
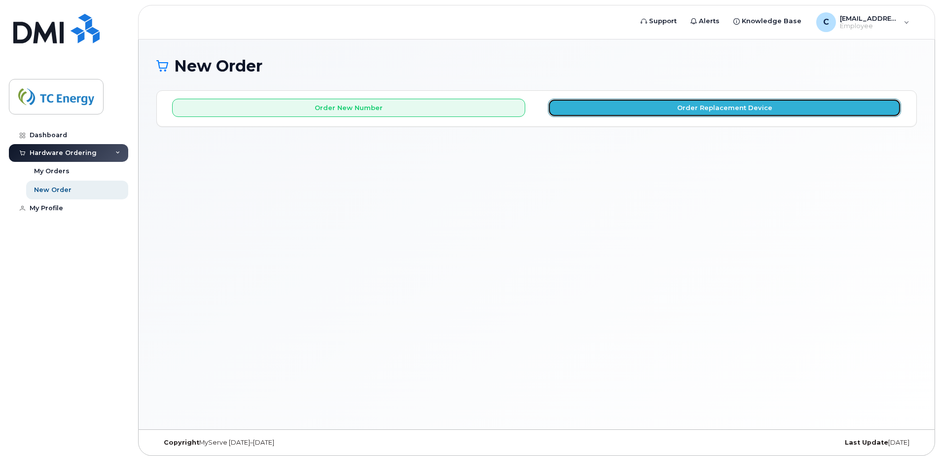
drag, startPoint x: 733, startPoint y: 106, endPoint x: 708, endPoint y: 438, distance: 332.9
click at [733, 106] on button "Order Replacement Device" at bounding box center [724, 108] width 353 height 18
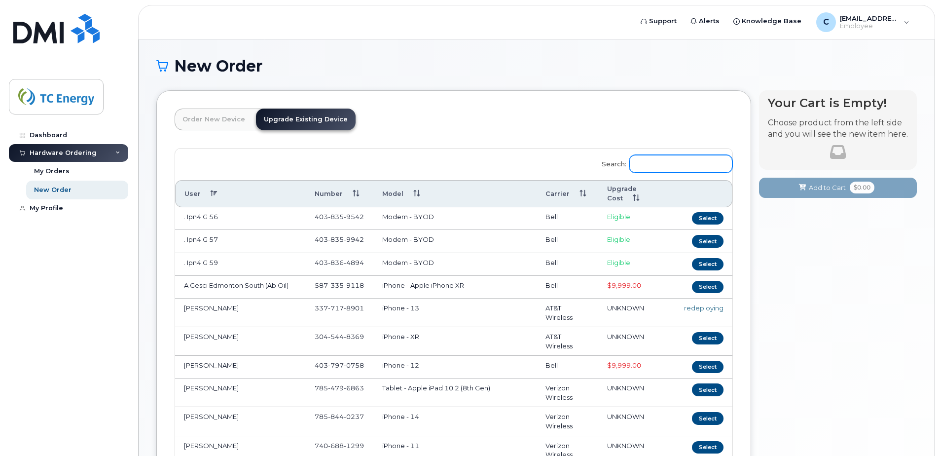
click at [662, 168] on input "Search:" at bounding box center [680, 164] width 103 height 18
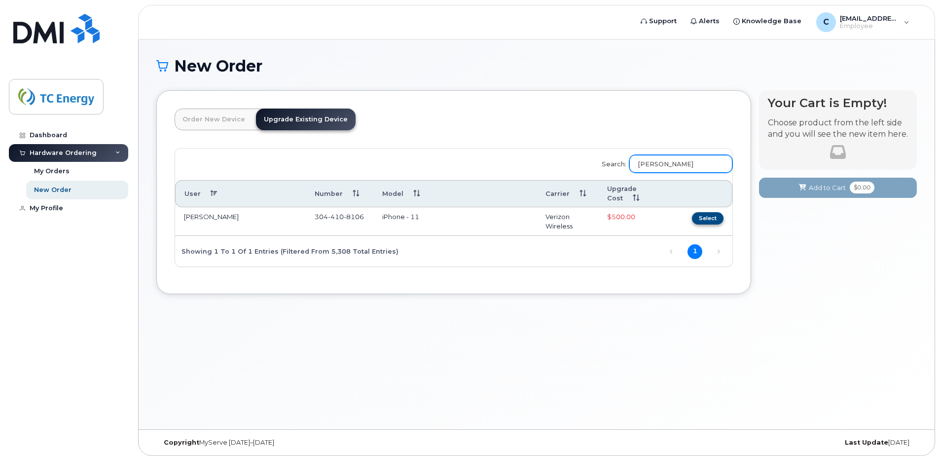
type input "cory henson"
click at [707, 218] on button "Select" at bounding box center [708, 218] width 32 height 12
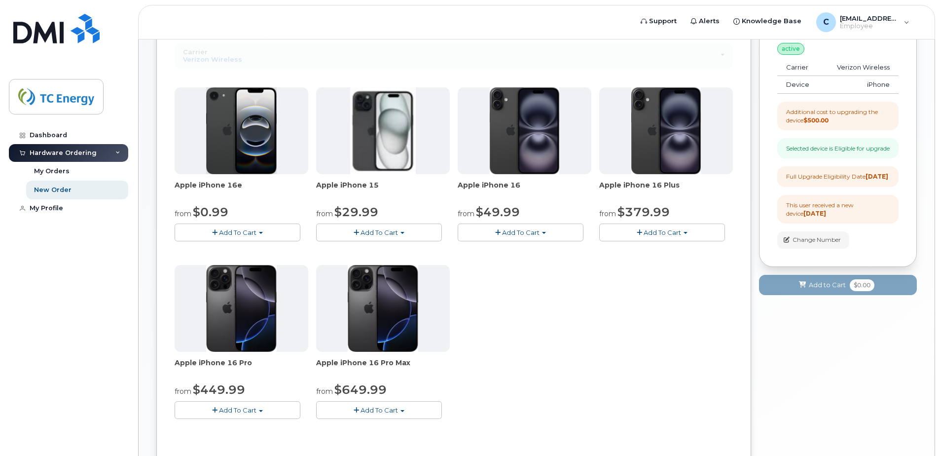
scroll to position [83, 0]
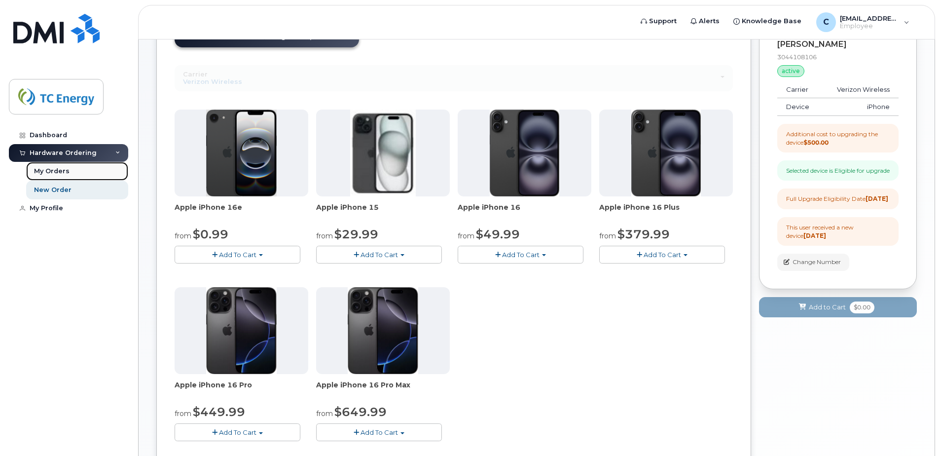
drag, startPoint x: 61, startPoint y: 168, endPoint x: 61, endPoint y: 174, distance: 5.9
click at [61, 168] on div "My Orders" at bounding box center [52, 171] width 36 height 9
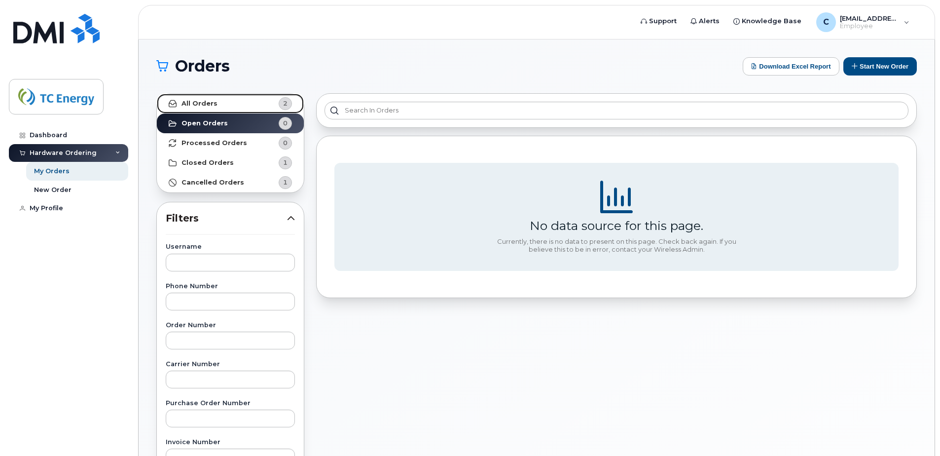
click at [202, 108] on link "All Orders 2" at bounding box center [230, 104] width 147 height 20
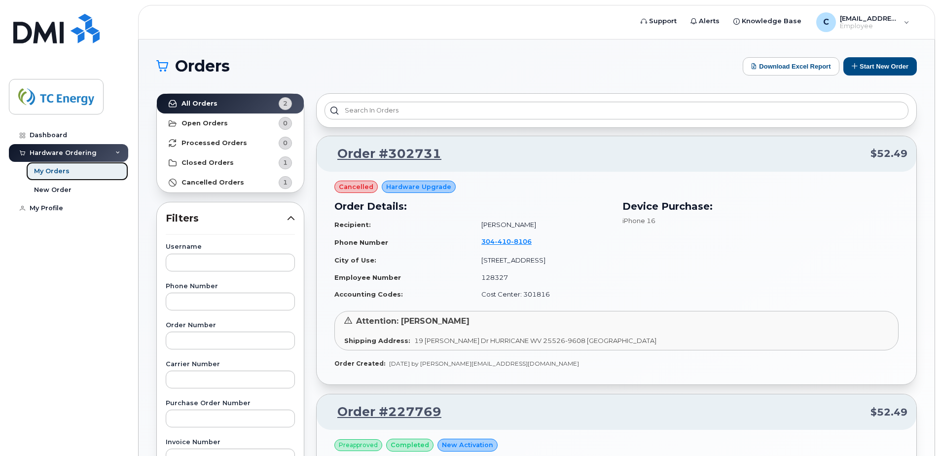
click at [53, 170] on div "My Orders" at bounding box center [52, 171] width 36 height 9
click at [70, 151] on div "Hardware Ordering" at bounding box center [63, 153] width 67 height 8
click at [52, 169] on div "My Profile" at bounding box center [47, 171] width 34 height 8
click at [80, 152] on div "Hardware Ordering" at bounding box center [63, 153] width 67 height 8
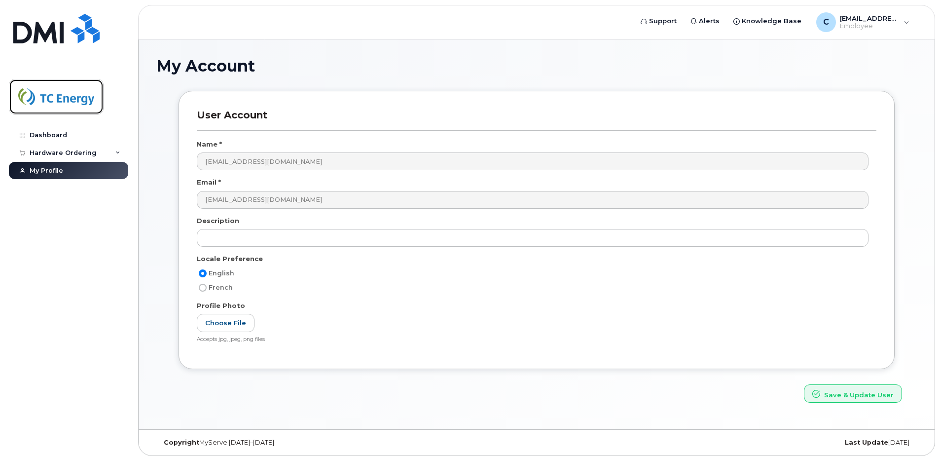
click at [52, 96] on img at bounding box center [56, 96] width 76 height 29
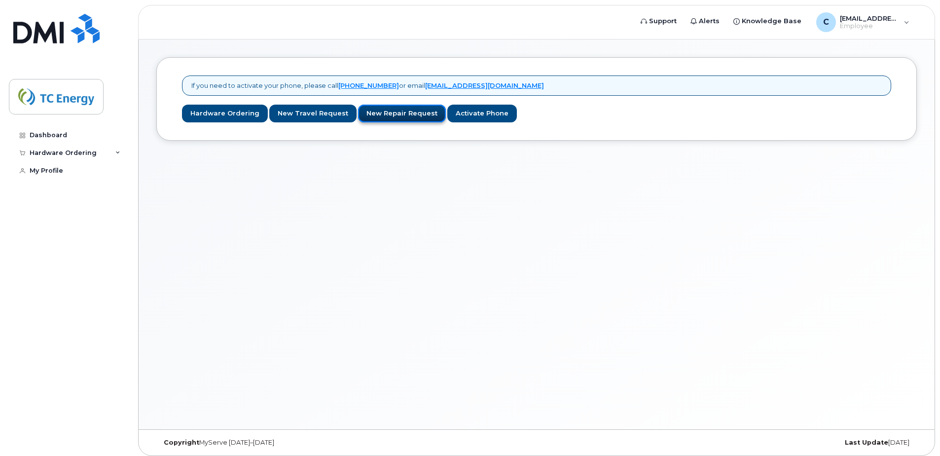
click at [407, 115] on link "New Repair Request" at bounding box center [402, 114] width 88 height 18
click at [48, 107] on img at bounding box center [56, 96] width 76 height 29
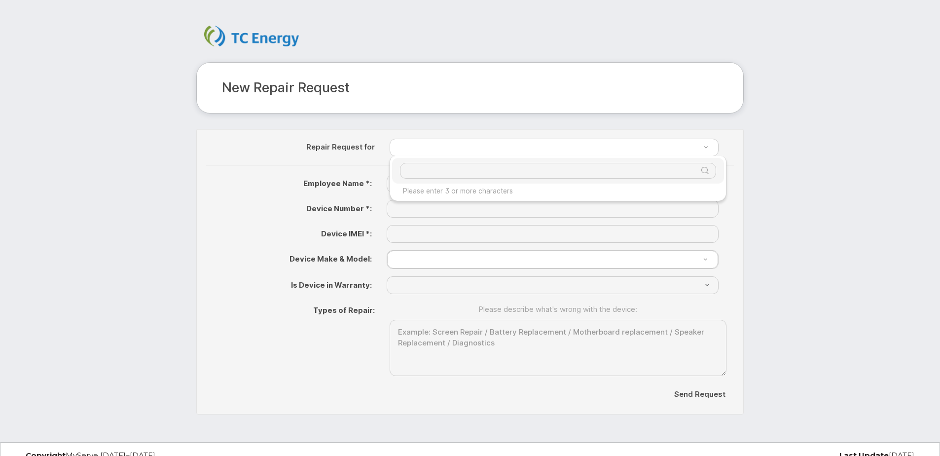
drag, startPoint x: 424, startPoint y: 143, endPoint x: 433, endPoint y: 148, distance: 10.4
type input "c"
type input "cory"
type input "709958"
type input "[PERSON_NAME]"
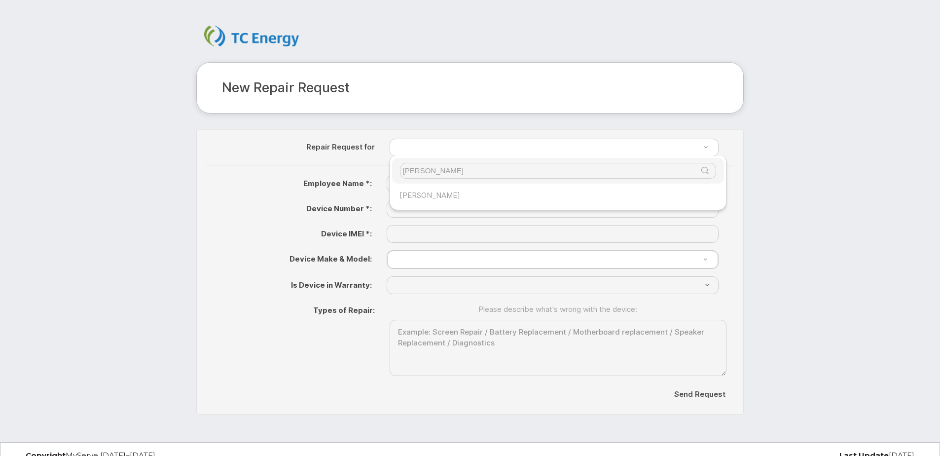
type input "[PHONE_NUMBER]"
type input "353519513823965"
select select "? number:1698 ?"
select select "? string:No ?"
select select "1698"
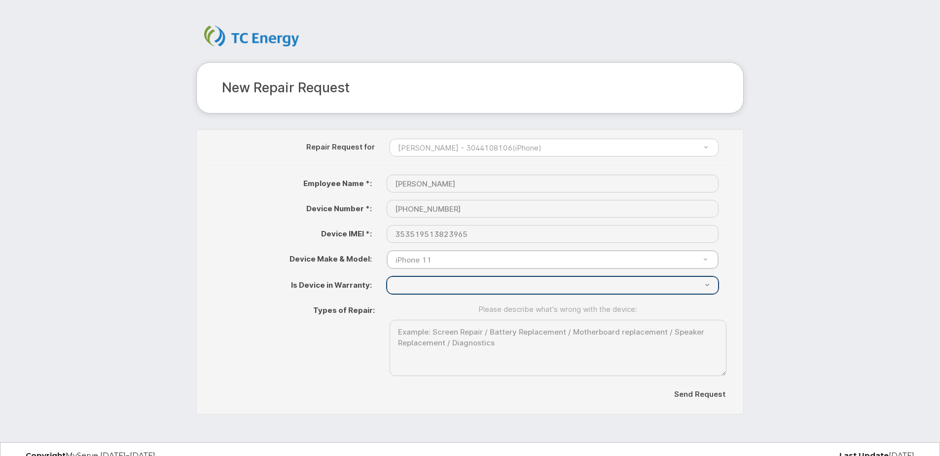
click at [429, 287] on select "{"Don't Know"=>"Don't Know", "Yes"=>"Yes", "No"=>"No"}" at bounding box center [553, 285] width 332 height 18
click at [451, 290] on select "{"Don't Know"=>"Don't Know", "Yes"=>"Yes", "No"=>"No"}" at bounding box center [553, 285] width 332 height 18
click at [416, 287] on select "{"Don't Know"=>"Don't Know", "Yes"=>"Yes", "No"=>"No"}" at bounding box center [553, 285] width 332 height 18
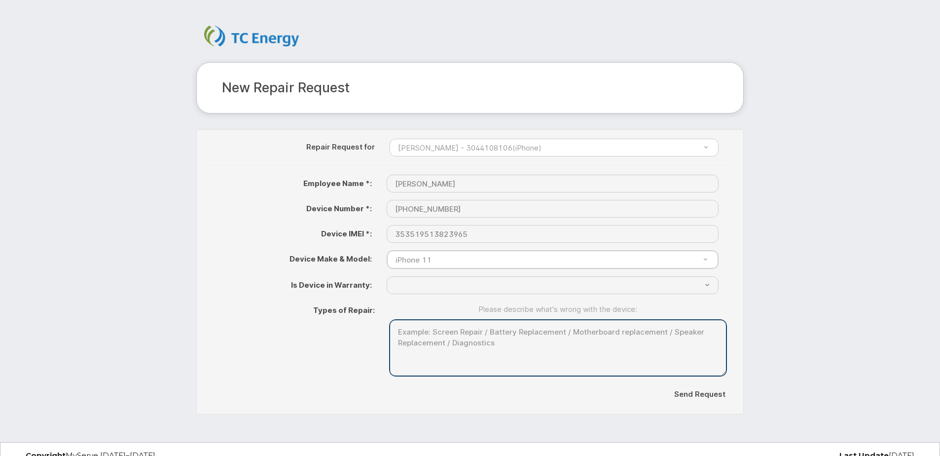
click at [444, 355] on textarea at bounding box center [558, 348] width 337 height 57
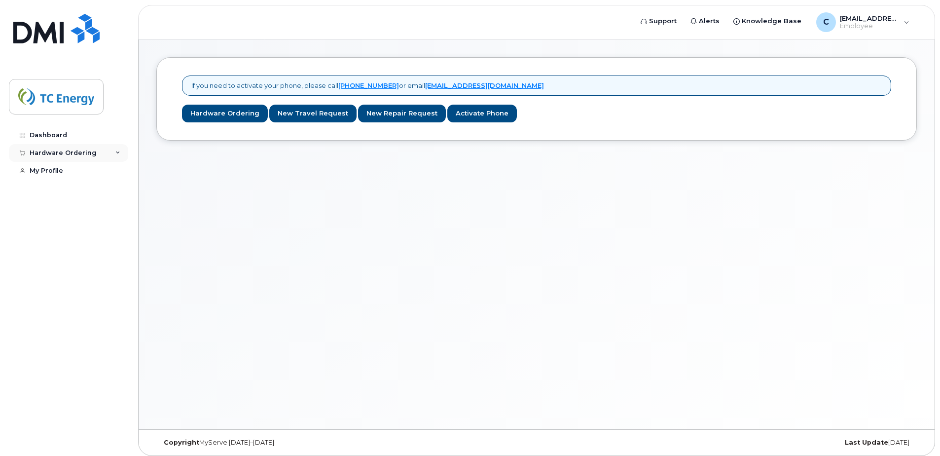
click at [113, 153] on div "Hardware Ordering" at bounding box center [68, 153] width 119 height 18
click at [65, 172] on div "My Orders" at bounding box center [52, 171] width 36 height 9
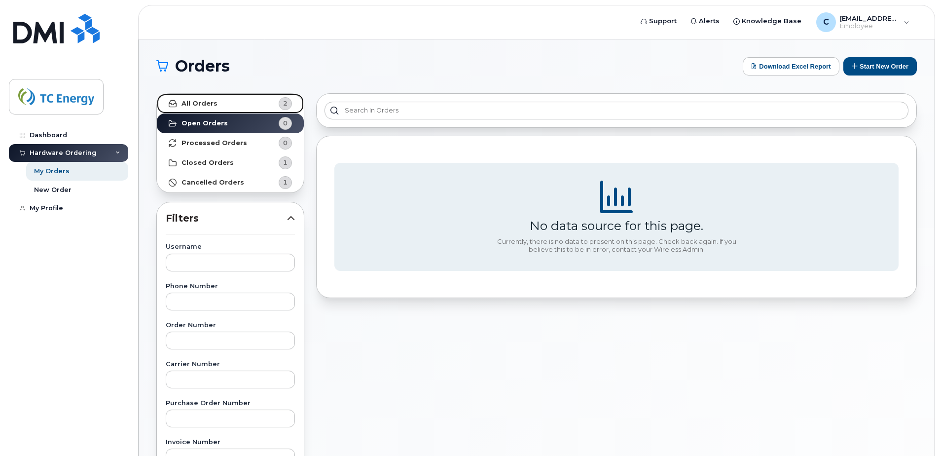
click at [228, 106] on link "All Orders 2" at bounding box center [230, 104] width 147 height 20
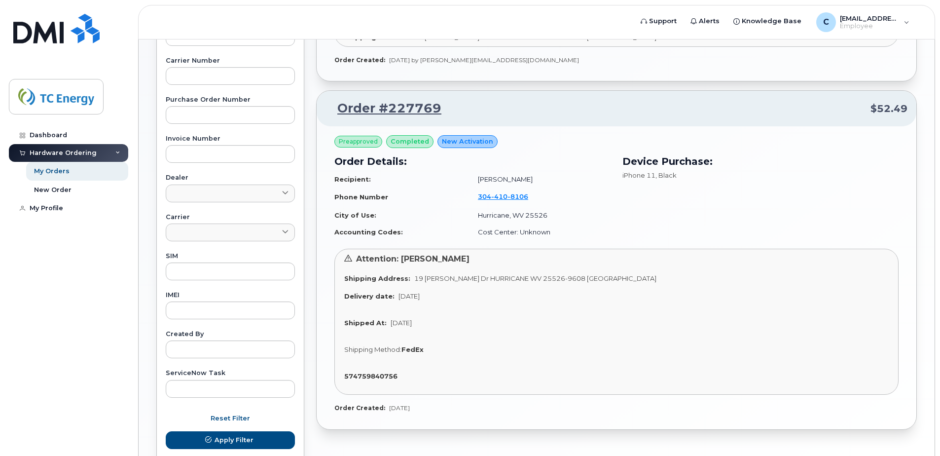
scroll to position [368, 0]
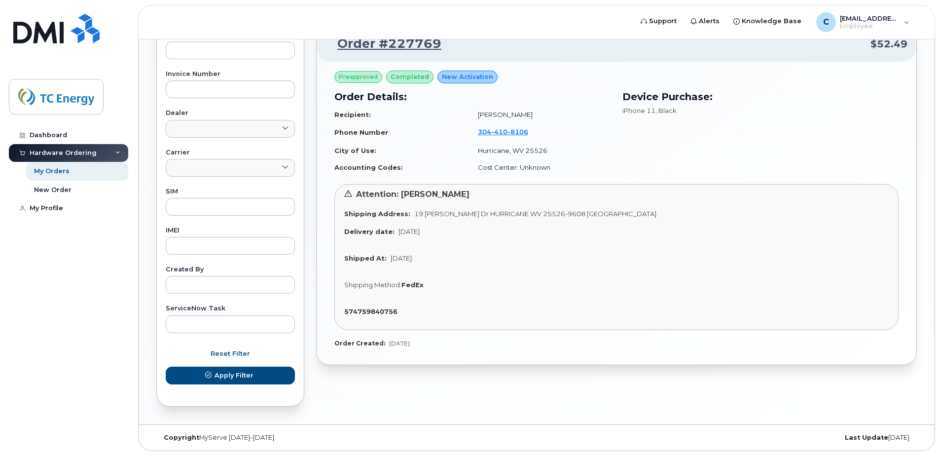
drag, startPoint x: 452, startPoint y: 232, endPoint x: 386, endPoint y: 227, distance: 66.2
click at [386, 227] on div "Delivery date: Mar 31, 2022" at bounding box center [616, 231] width 544 height 9
drag, startPoint x: 386, startPoint y: 227, endPoint x: 409, endPoint y: 258, distance: 38.4
click at [409, 258] on span "Apr 01, 2022" at bounding box center [401, 258] width 21 height 8
click at [544, 261] on div "Shipped At: Apr 01, 2022" at bounding box center [616, 257] width 544 height 9
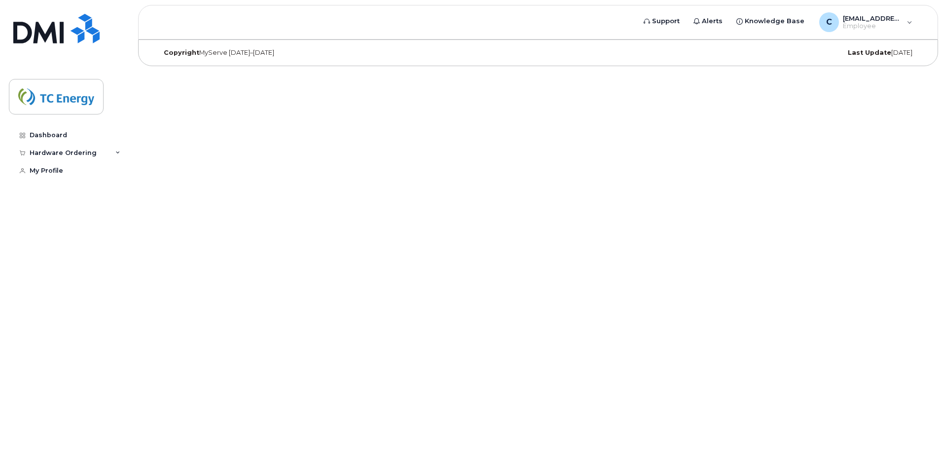
click at [91, 114] on div "Dashboard Hardware Ordering My Orders New Order My Profile" at bounding box center [67, 228] width 134 height 456
click at [43, 128] on link "Dashboard" at bounding box center [68, 135] width 119 height 18
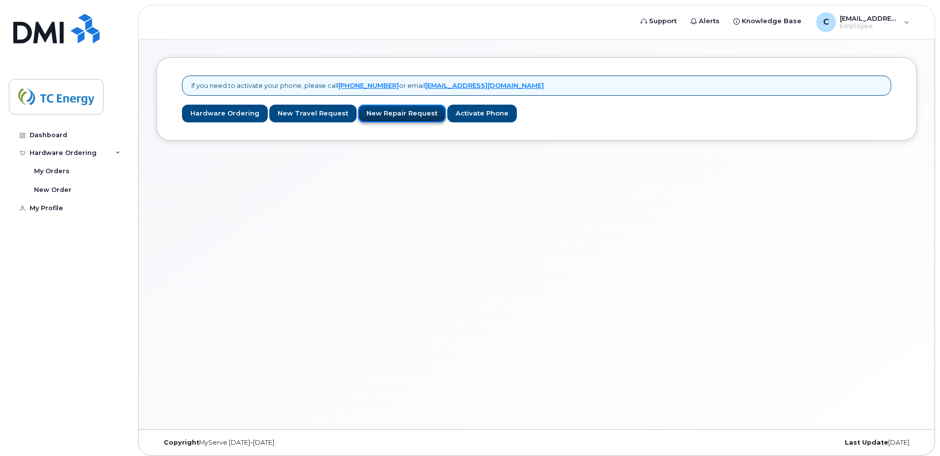
click at [395, 117] on link "New Repair Request" at bounding box center [402, 114] width 88 height 18
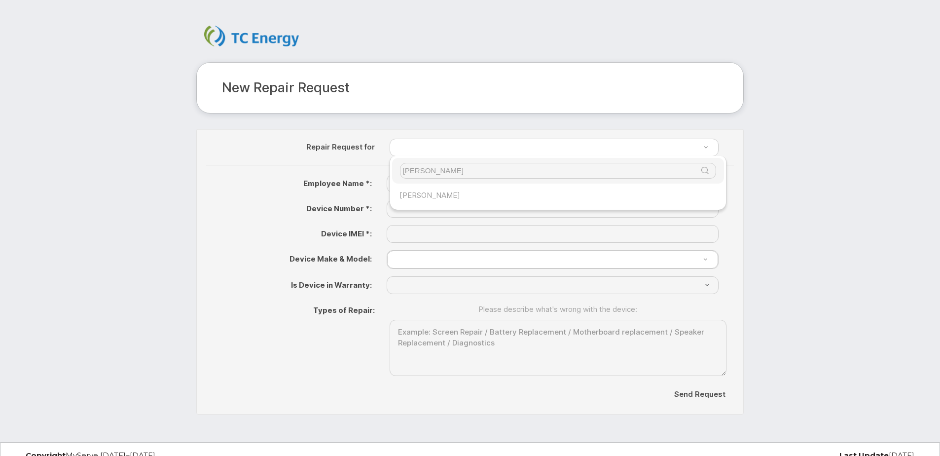
type input "[PERSON_NAME]"
type input "709958"
type input "[PERSON_NAME]"
type input "[PHONE_NUMBER]"
type input "353519513823965"
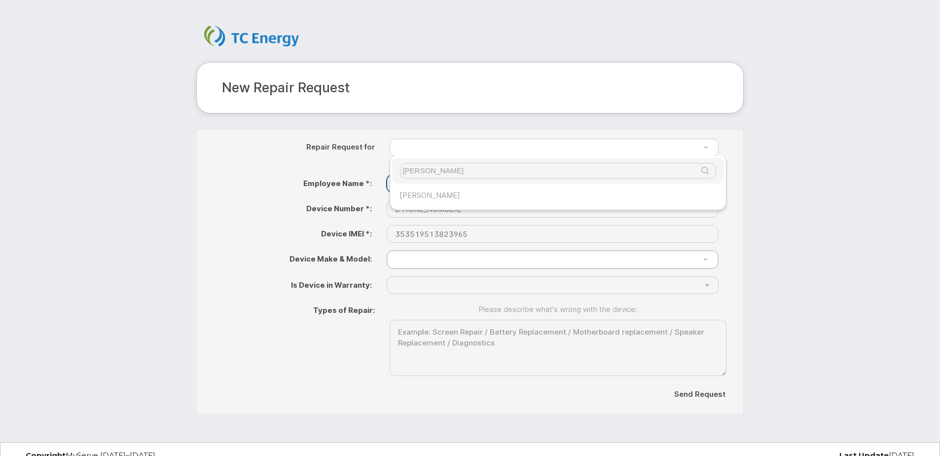
select select "? number:1698 ?"
select select "? string:No ?"
select select "1698"
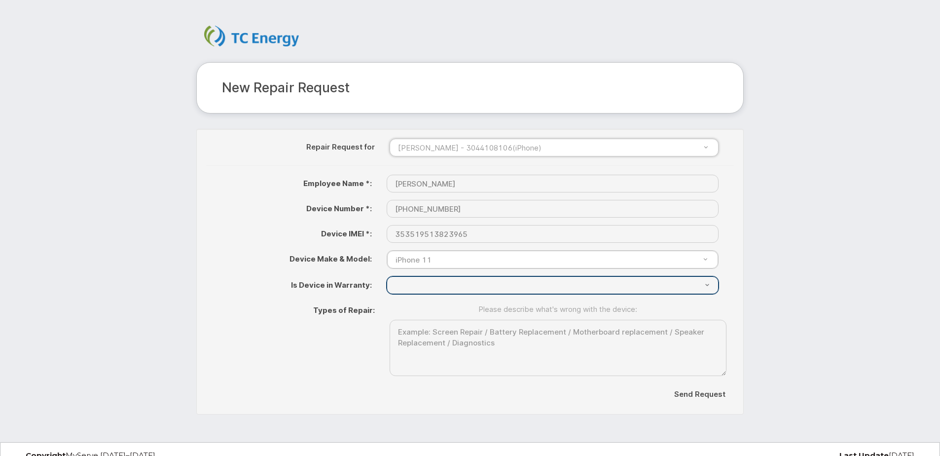
click at [435, 284] on select "{"Don't Know"=>"Don't Know", "Yes"=>"Yes", "No"=>"No"}" at bounding box center [553, 285] width 332 height 18
click at [466, 289] on select "{"Don't Know"=>"Don't Know", "Yes"=>"Yes", "No"=>"No"}" at bounding box center [553, 285] width 332 height 18
click at [451, 279] on select "{"Don't Know"=>"Don't Know", "Yes"=>"Yes", "No"=>"No"}" at bounding box center [553, 285] width 332 height 18
select select "{"Don't Know"=>"Don't Know", "Yes"=>"Yes", "No"=>"No"}"
click at [387, 276] on select "{"Don't Know"=>"Don't Know", "Yes"=>"Yes", "No"=>"No"}" at bounding box center [553, 285] width 332 height 18
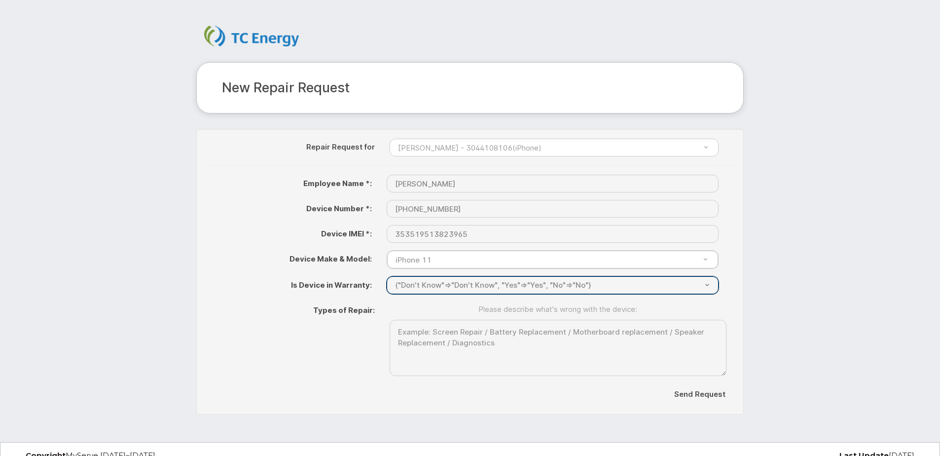
click at [435, 282] on select "{"Don't Know"=>"Don't Know", "Yes"=>"Yes", "No"=>"No"}" at bounding box center [553, 285] width 332 height 18
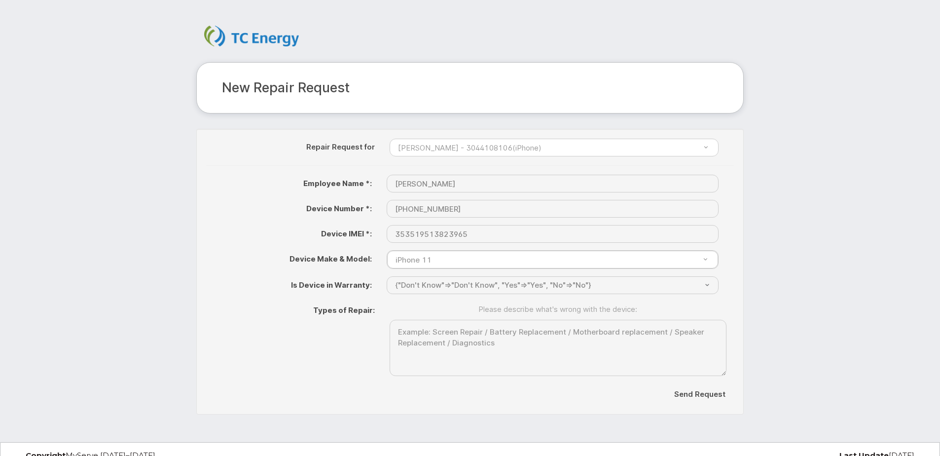
click at [313, 369] on div "Types of Repair: Please describe what's wrong with the device:" at bounding box center [470, 338] width 528 height 74
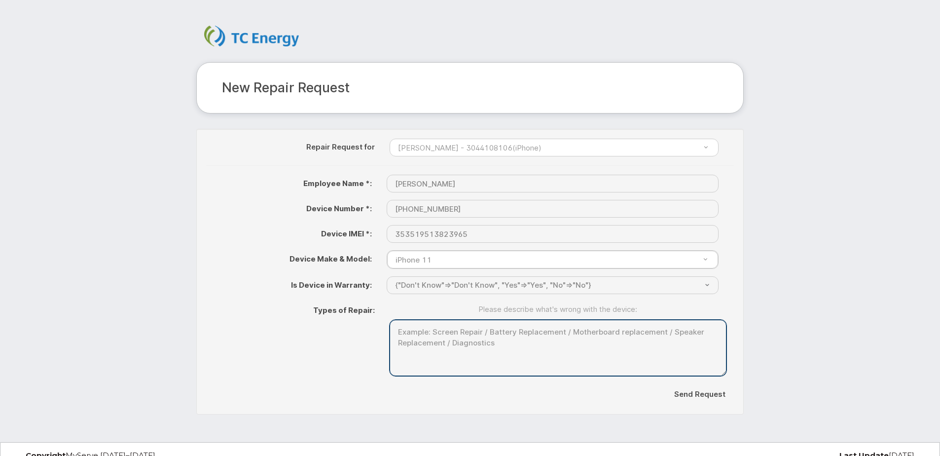
click at [476, 348] on textarea at bounding box center [558, 348] width 337 height 57
click at [571, 368] on textarea at bounding box center [558, 348] width 337 height 57
click at [570, 355] on textarea at bounding box center [558, 348] width 337 height 57
click at [505, 342] on textarea at bounding box center [558, 348] width 337 height 57
click at [511, 346] on textarea at bounding box center [558, 348] width 337 height 57
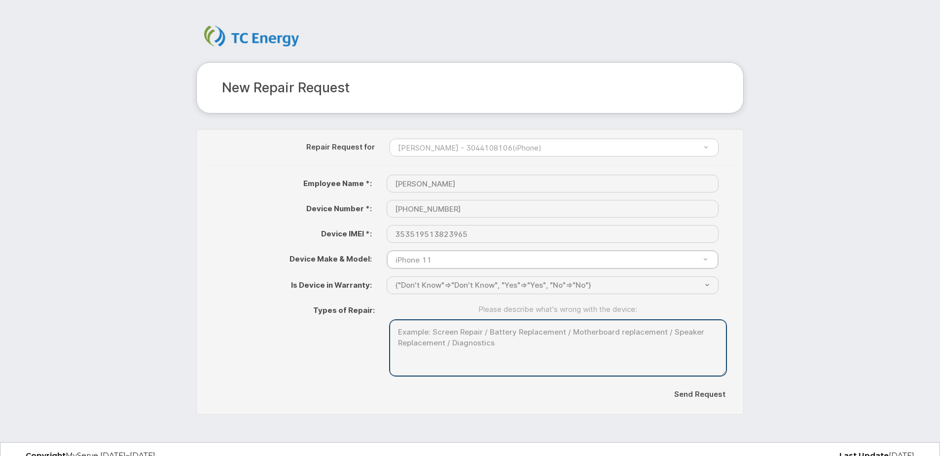
click at [485, 351] on textarea at bounding box center [558, 348] width 337 height 57
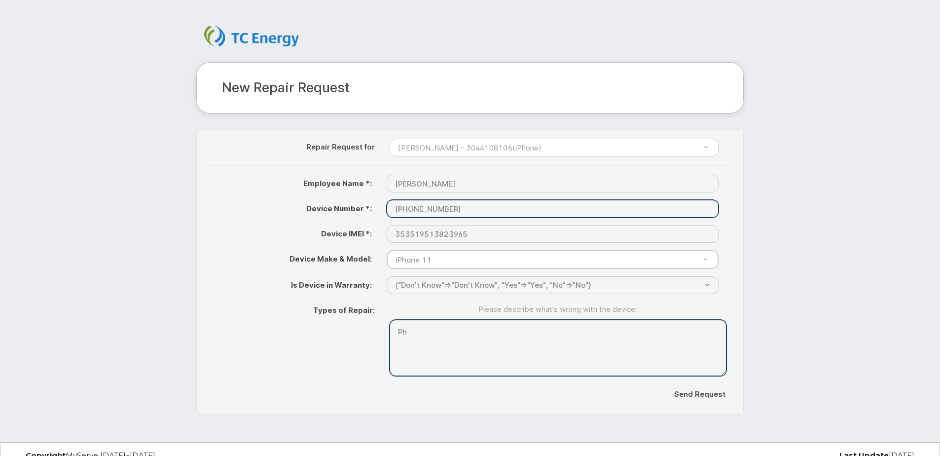
type textarea "P"
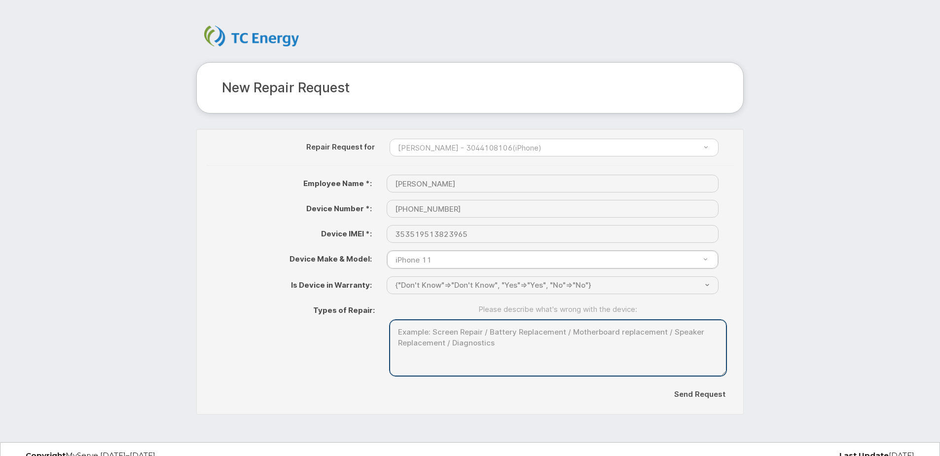
click at [468, 347] on textarea at bounding box center [558, 348] width 337 height 57
click at [416, 332] on textarea "Phon won't respond" at bounding box center [558, 348] width 337 height 57
drag, startPoint x: 521, startPoint y: 324, endPoint x: 530, endPoint y: 330, distance: 11.0
click at [521, 324] on textarea "Phone won't respond" at bounding box center [558, 348] width 337 height 57
type textarea "Phone won't respond or charge"
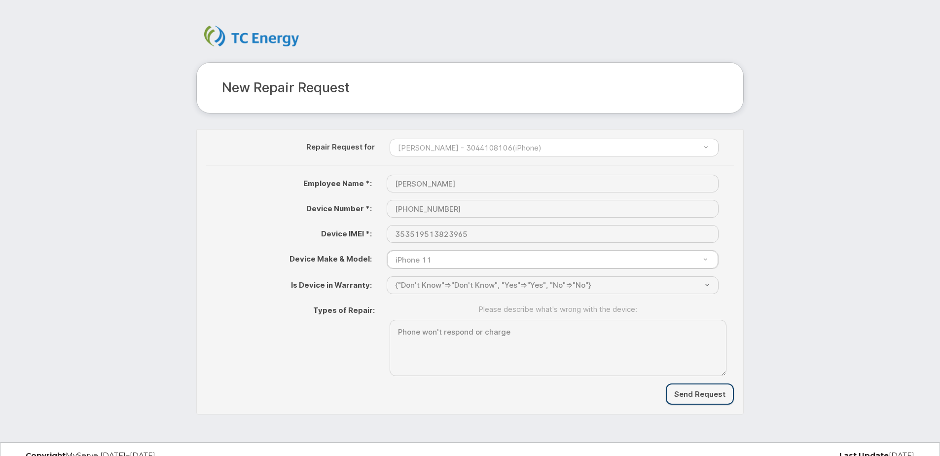
click at [688, 391] on input "Send Request" at bounding box center [700, 393] width 68 height 21
